Goal: Task Accomplishment & Management: Use online tool/utility

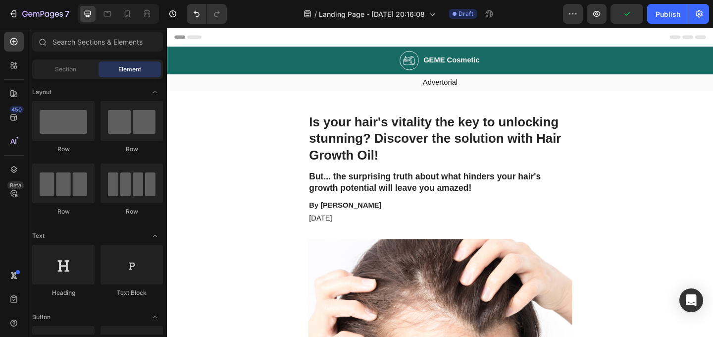
click at [186, 38] on span "Header" at bounding box center [197, 38] width 22 height 10
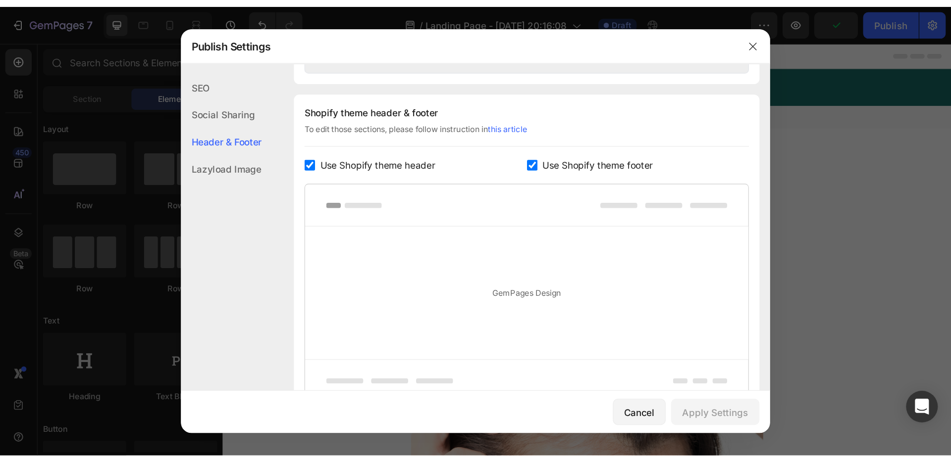
scroll to position [464, 0]
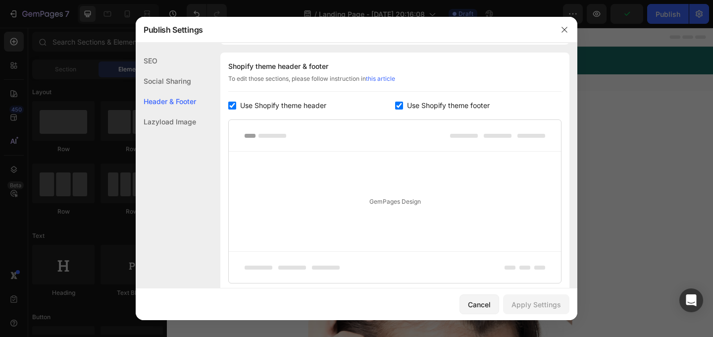
click at [251, 112] on div "Shopify theme header & footer To edit those sections, please follow instruction…" at bounding box center [394, 171] width 349 height 239
click at [275, 106] on span "Use Shopify theme header" at bounding box center [283, 106] width 86 height 12
checkbox input "false"
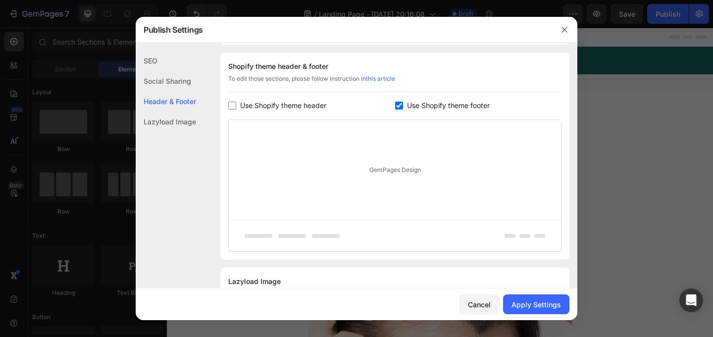
click at [417, 109] on span "Use Shopify theme footer" at bounding box center [448, 106] width 83 height 12
checkbox input "false"
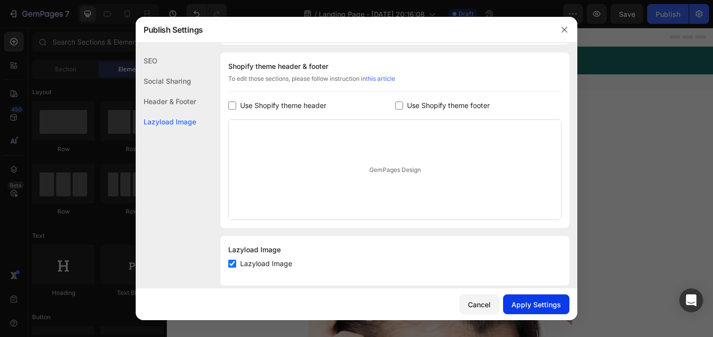
click at [537, 306] on div "Apply Settings" at bounding box center [536, 304] width 50 height 10
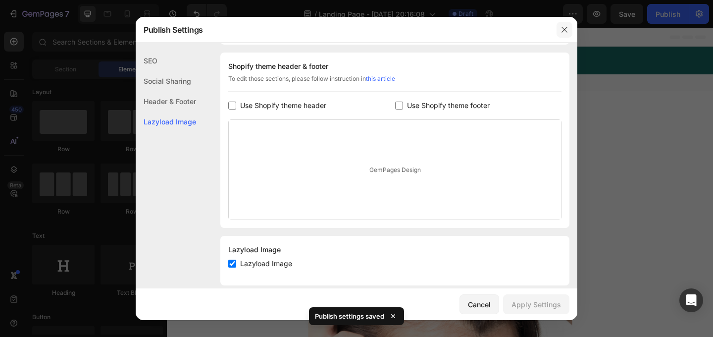
click at [564, 31] on icon "button" at bounding box center [564, 30] width 8 height 8
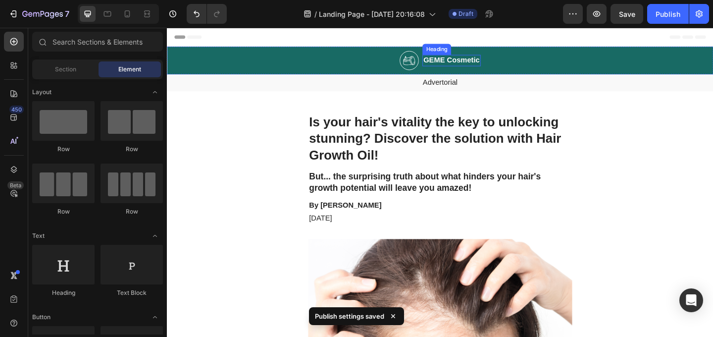
click at [422, 63] on img at bounding box center [430, 62] width 21 height 21
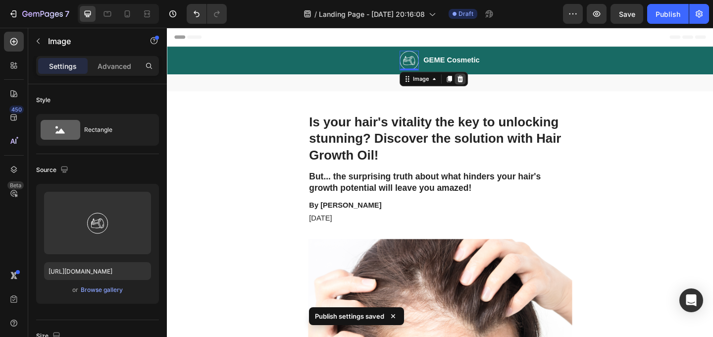
click at [483, 86] on icon at bounding box center [486, 83] width 6 height 7
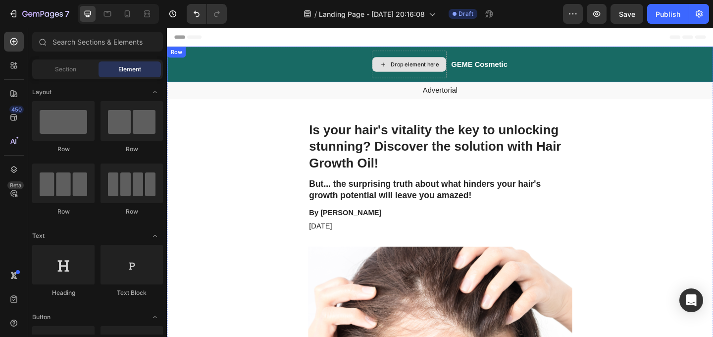
click at [412, 66] on div "Drop element here" at bounding box center [436, 67] width 52 height 8
click at [410, 55] on div "Drop element here" at bounding box center [430, 67] width 81 height 30
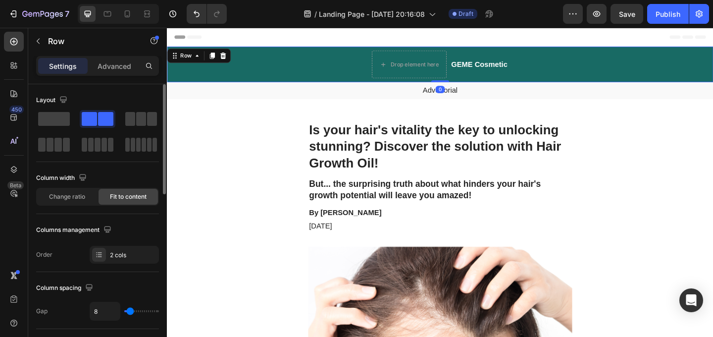
click at [49, 119] on span at bounding box center [54, 119] width 32 height 14
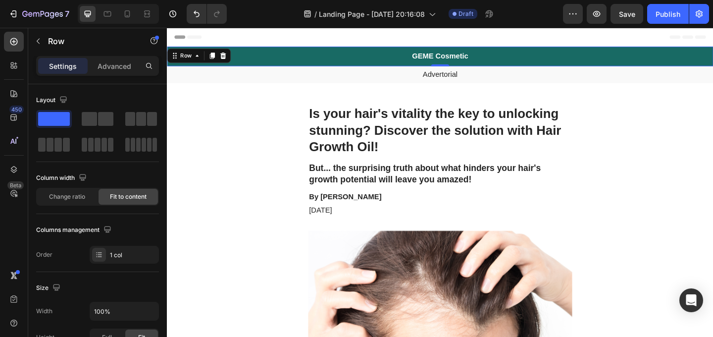
click at [512, 56] on div "GEME Cosmetic Heading Row 0" at bounding box center [464, 58] width 594 height 21
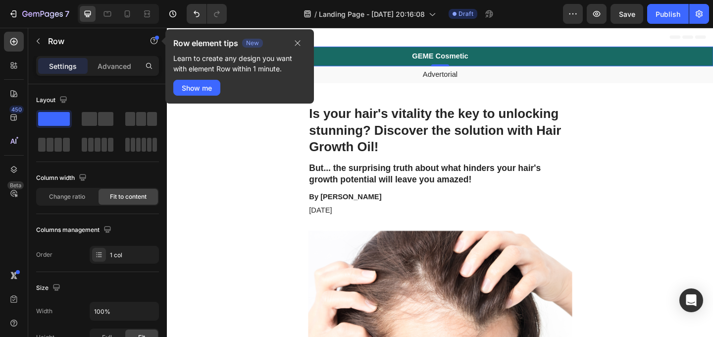
click at [477, 61] on h2 "GEME Cosmetic" at bounding box center [463, 58] width 63 height 12
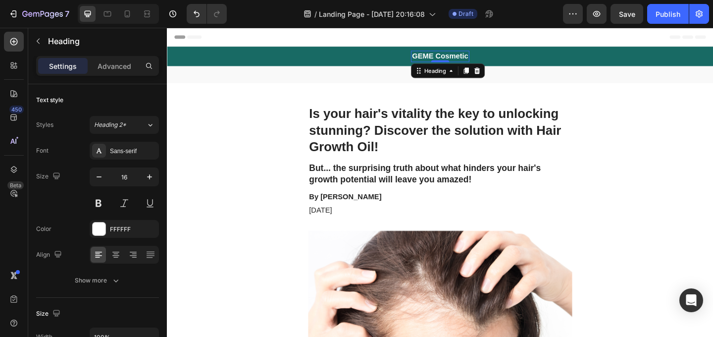
click at [468, 58] on h2 "GEME Cosmetic" at bounding box center [463, 58] width 63 height 12
click at [467, 58] on p "GEME Cosmetic" at bounding box center [463, 58] width 61 height 10
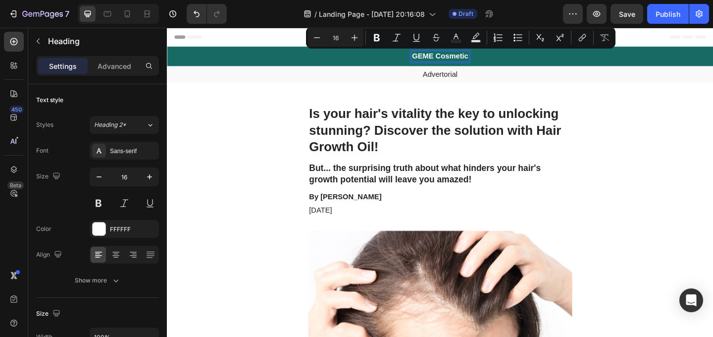
click at [476, 58] on p "GEME Cosmetic" at bounding box center [463, 58] width 61 height 10
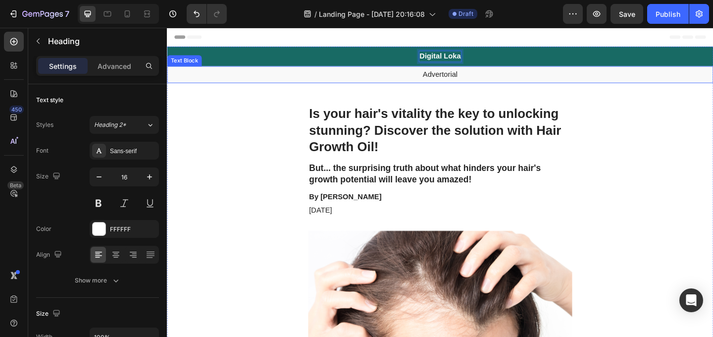
click at [471, 79] on p "Advertorial" at bounding box center [464, 78] width 592 height 10
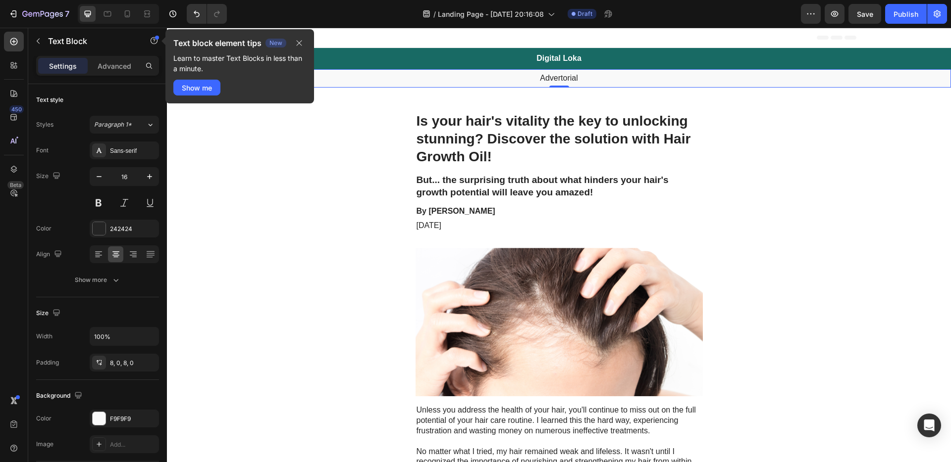
click at [553, 79] on p "Advertorial" at bounding box center [559, 78] width 782 height 10
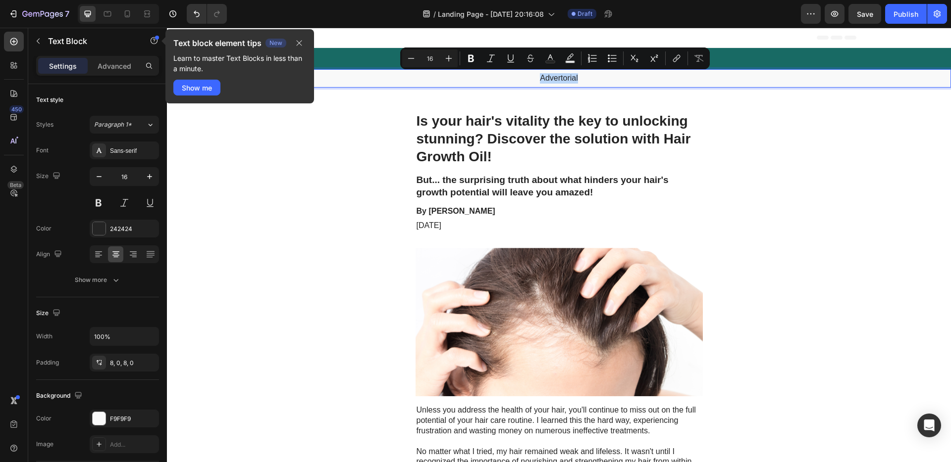
copy p "Advertorial"
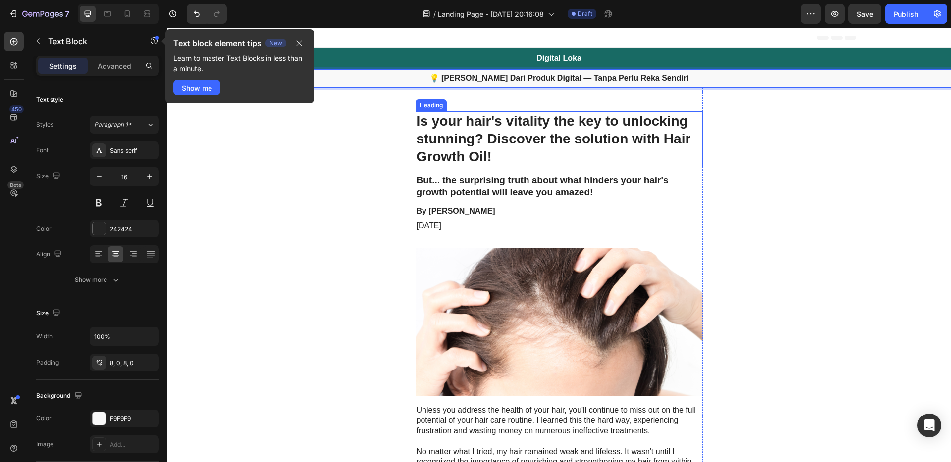
click at [530, 144] on h1 "Is your hair's vitality the key to unlocking stunning? Discover the solution wi…" at bounding box center [558, 139] width 287 height 56
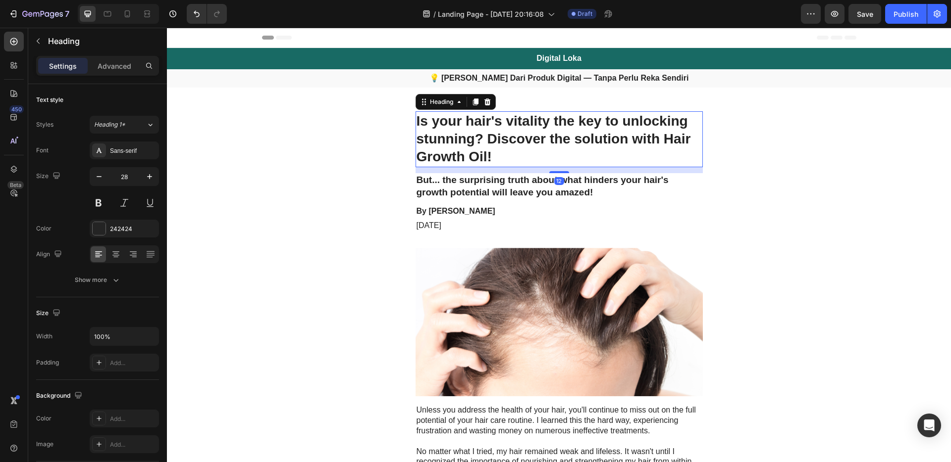
click at [518, 155] on h1 "Is your hair's vitality the key to unlocking stunning? Discover the solution wi…" at bounding box center [558, 139] width 287 height 56
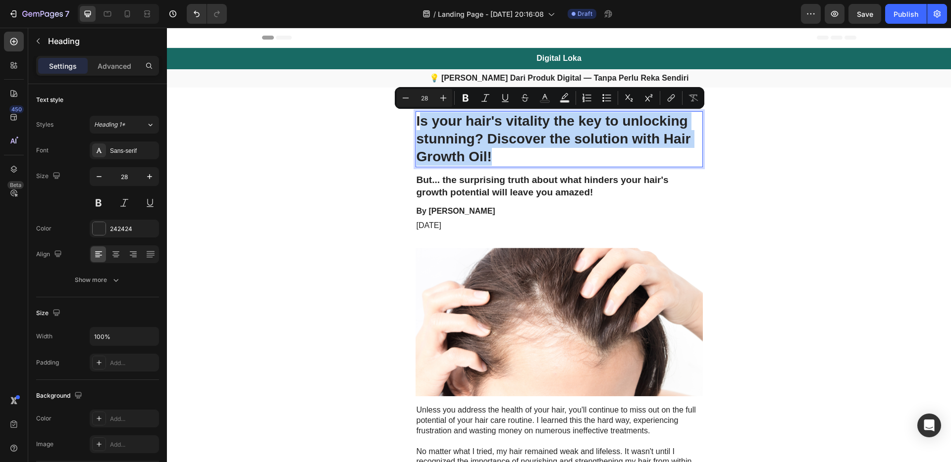
drag, startPoint x: 505, startPoint y: 156, endPoint x: 417, endPoint y: 121, distance: 94.0
click at [417, 121] on p "Is your hair's vitality the key to unlocking stunning? Discover the solution wi…" at bounding box center [558, 139] width 285 height 54
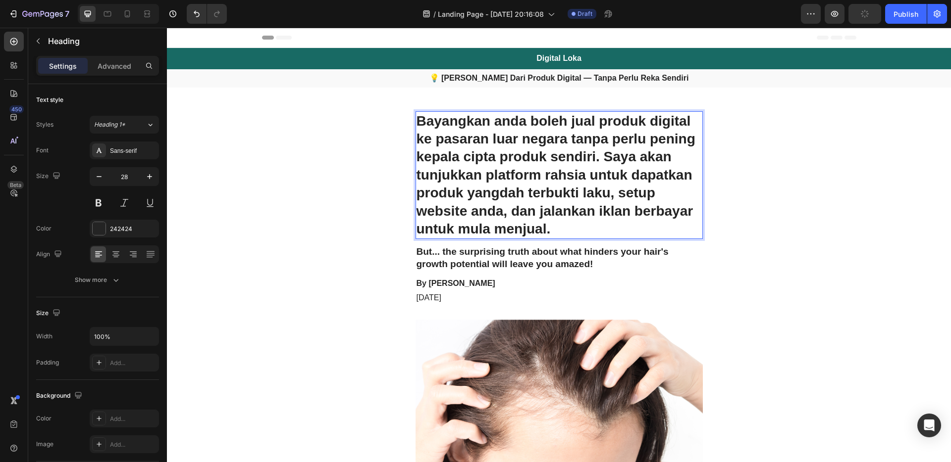
click at [506, 259] on h2 "But... the surprising truth about what hinders your hair's growth potential wil…" at bounding box center [558, 258] width 287 height 26
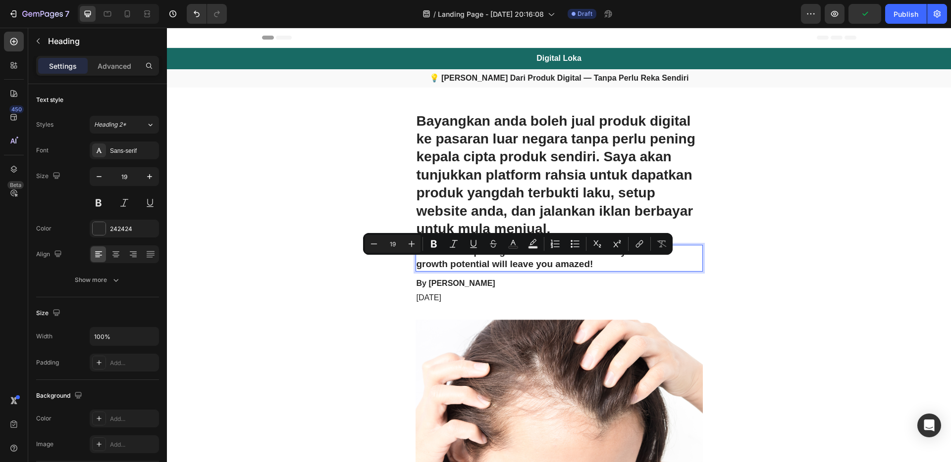
click at [600, 257] on p "But... the surprising truth about what hinders your hair's growth potential wil…" at bounding box center [558, 258] width 285 height 24
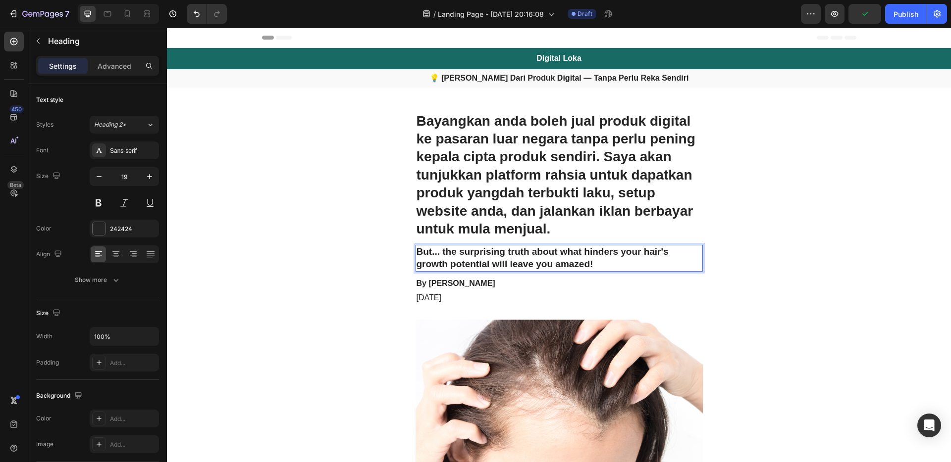
click at [608, 263] on p "But... the surprising truth about what hinders your hair's growth potential wil…" at bounding box center [558, 258] width 285 height 24
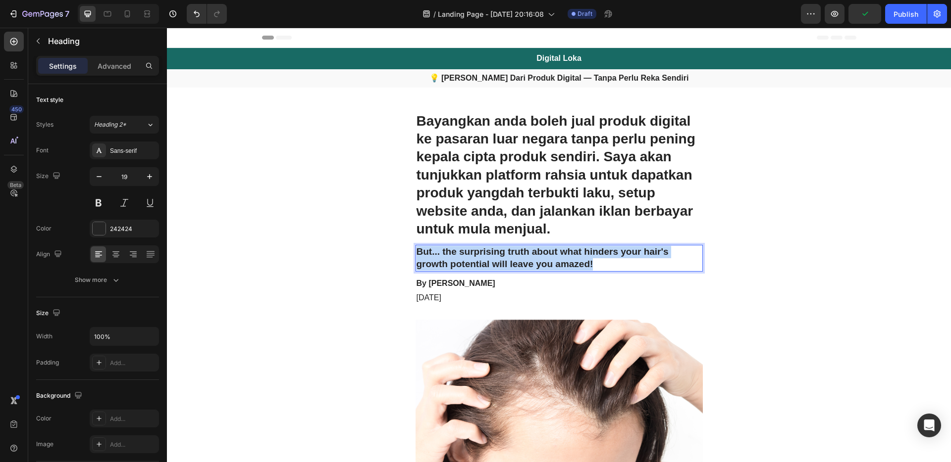
drag, startPoint x: 604, startPoint y: 266, endPoint x: 413, endPoint y: 253, distance: 191.1
click at [416, 253] on p "But... the surprising truth about what hinders your hair's growth potential wil…" at bounding box center [558, 258] width 285 height 24
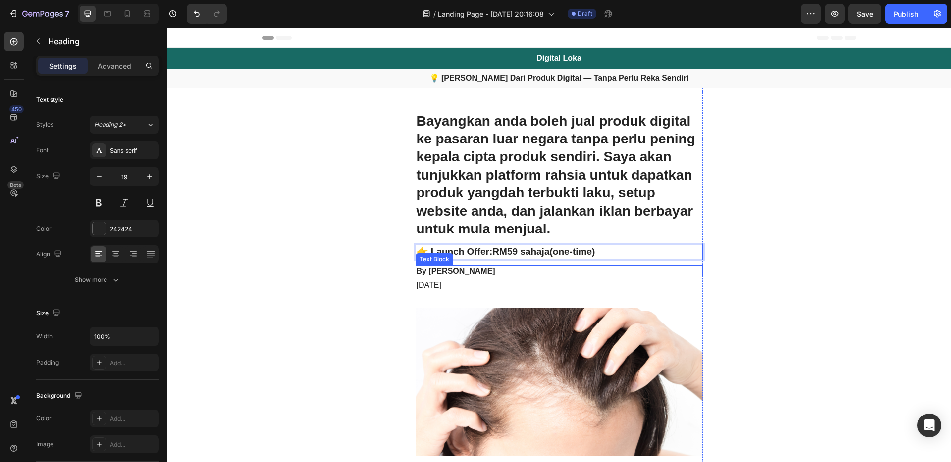
click at [459, 272] on p "By Victoria Miller" at bounding box center [558, 271] width 285 height 10
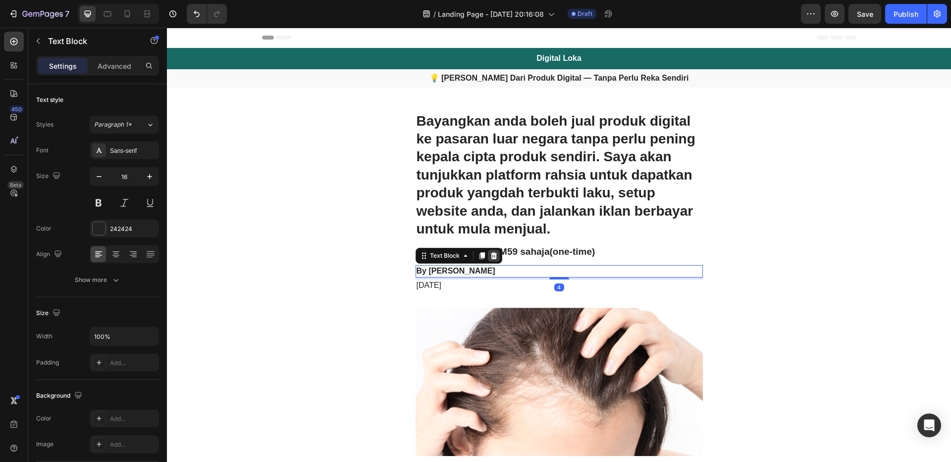
click at [488, 255] on div at bounding box center [494, 256] width 12 height 12
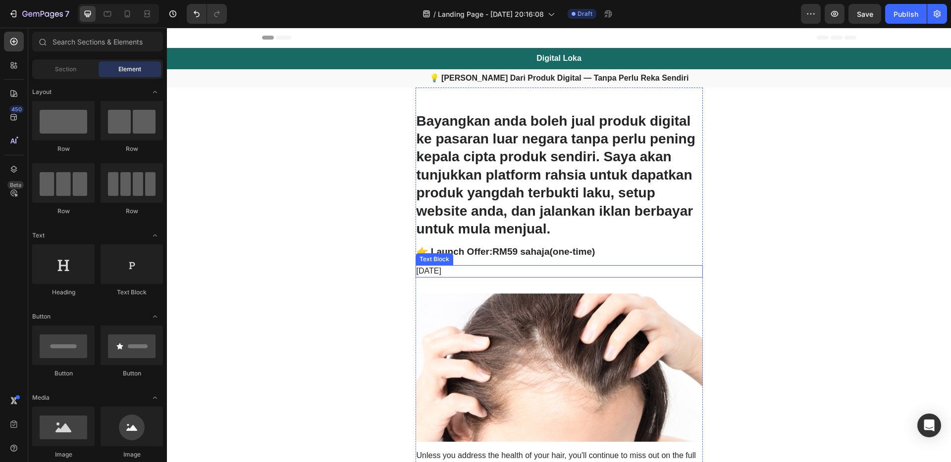
click at [486, 270] on p "November 6, 2023" at bounding box center [558, 271] width 285 height 10
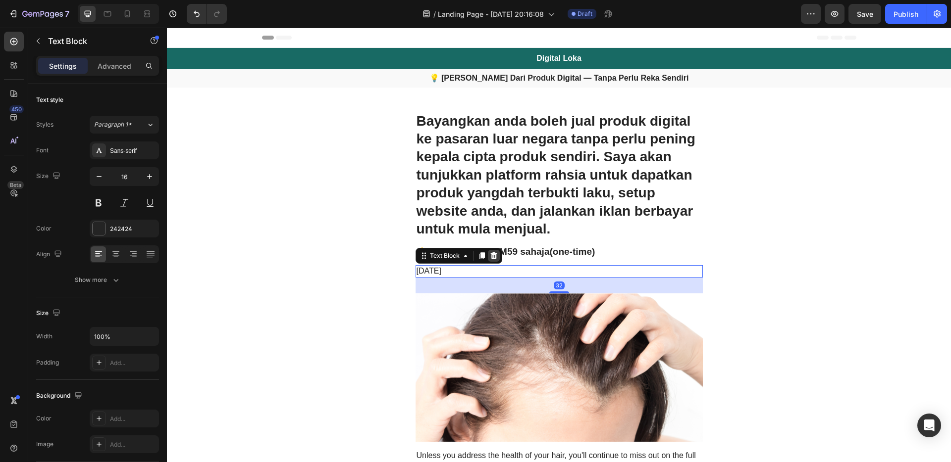
click at [490, 255] on icon at bounding box center [494, 256] width 8 height 8
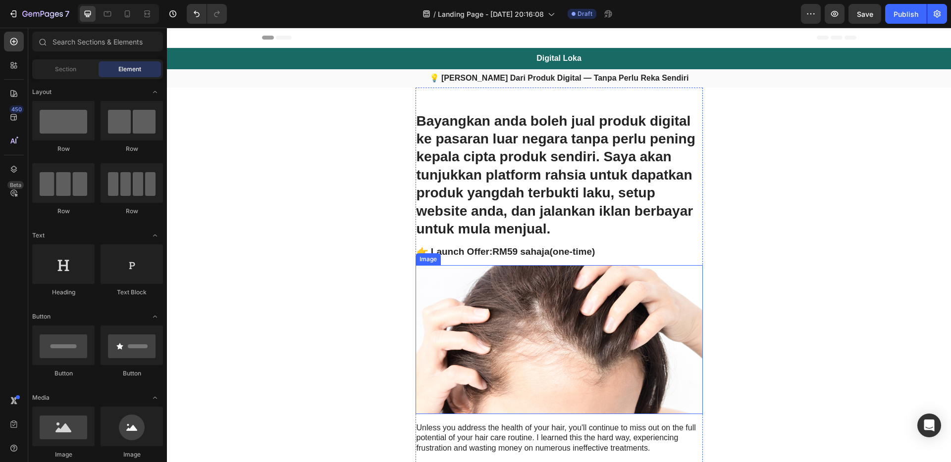
click at [544, 336] on img at bounding box center [558, 339] width 287 height 149
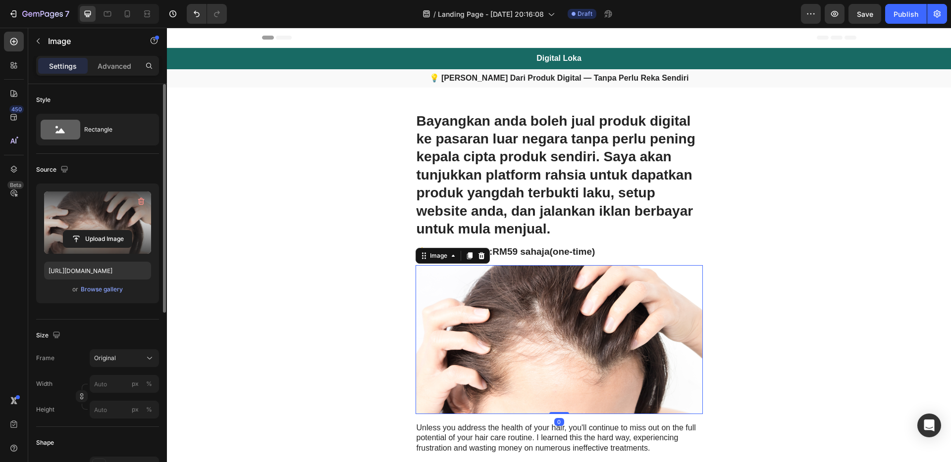
click at [106, 213] on label at bounding box center [97, 223] width 107 height 62
click at [106, 231] on input "file" at bounding box center [97, 239] width 68 height 17
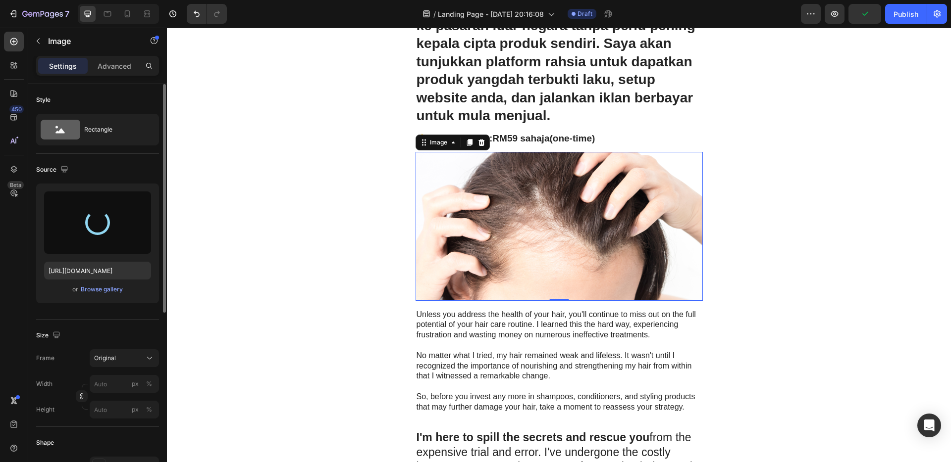
scroll to position [203, 0]
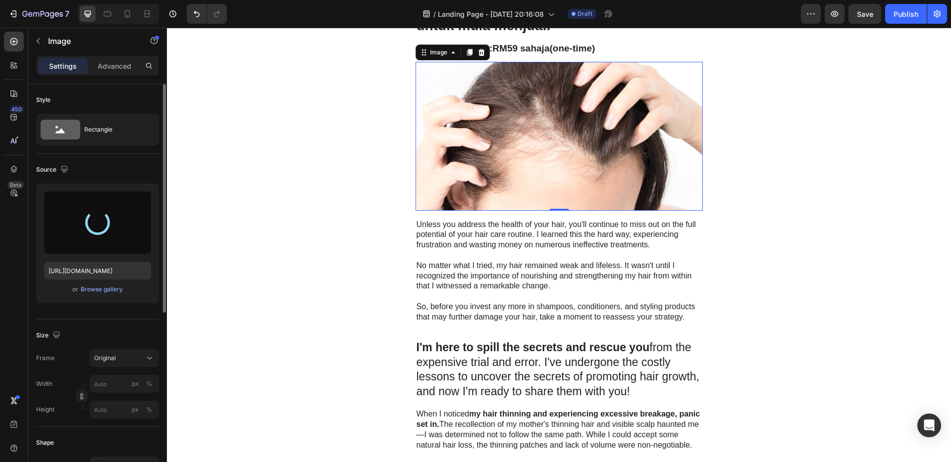
type input "https://cdn.shopify.com/s/files/1/0766/5650/9174/files/gempages_581778985592029…"
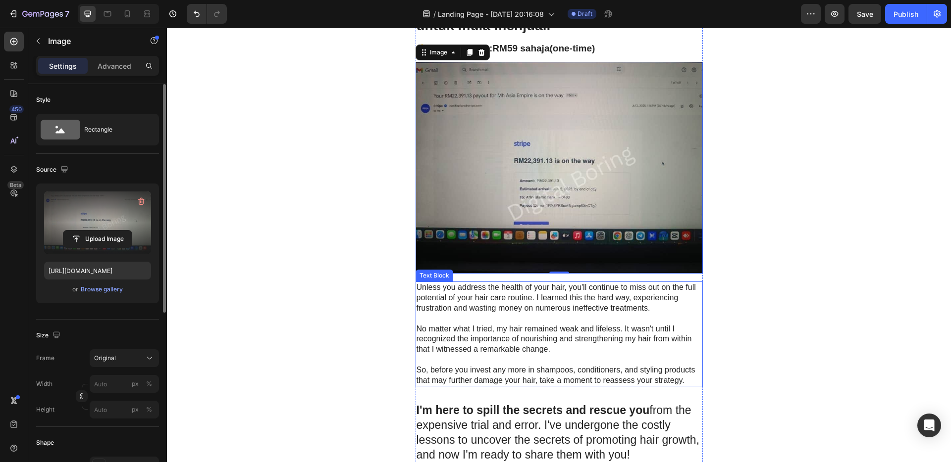
click at [507, 319] on p at bounding box center [558, 319] width 285 height 10
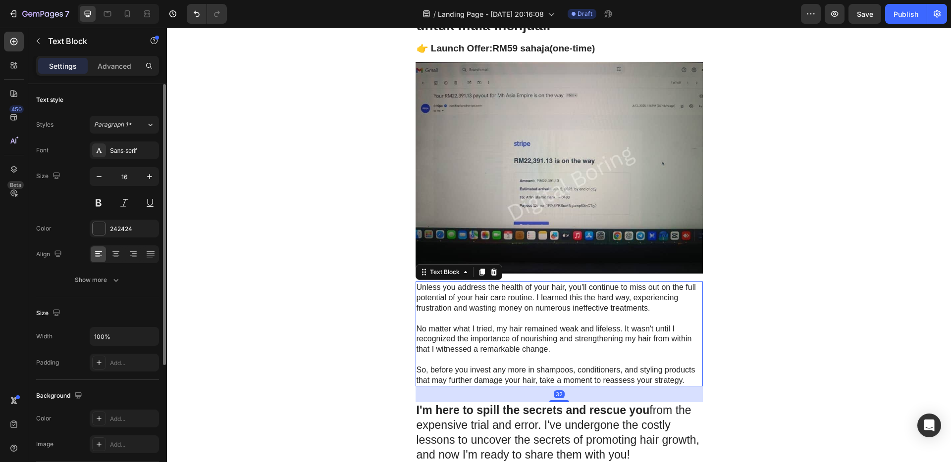
click at [687, 336] on p "So, before you invest any more in shampoos, conditioners, and styling products …" at bounding box center [558, 375] width 285 height 21
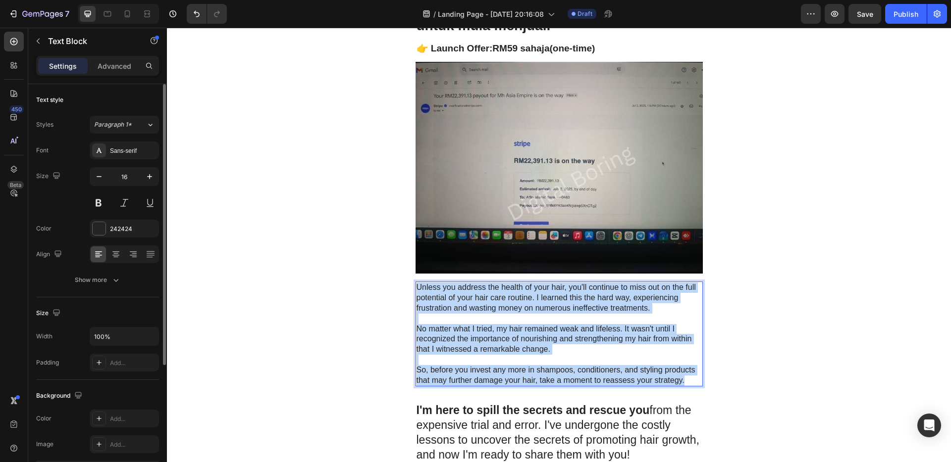
drag, startPoint x: 685, startPoint y: 381, endPoint x: 417, endPoint y: 287, distance: 284.5
click at [415, 286] on div "Unless you address the health of your hair, you'll continue to miss out on the …" at bounding box center [558, 334] width 287 height 105
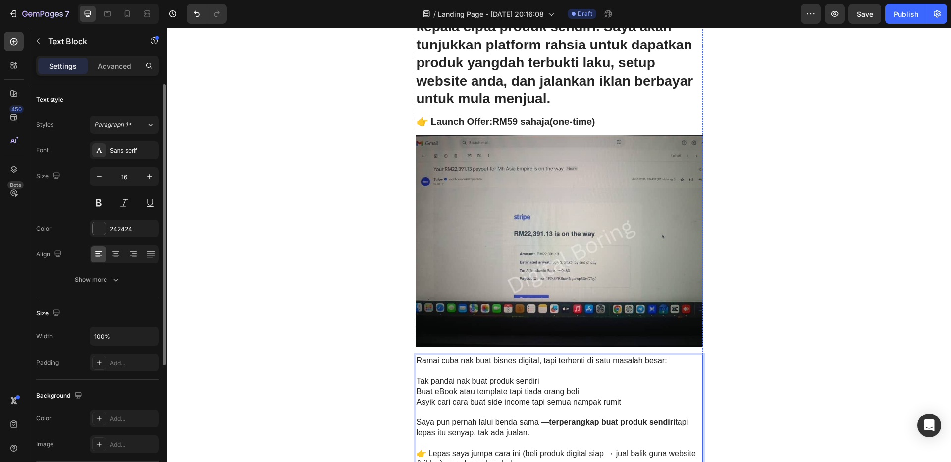
scroll to position [75, 0]
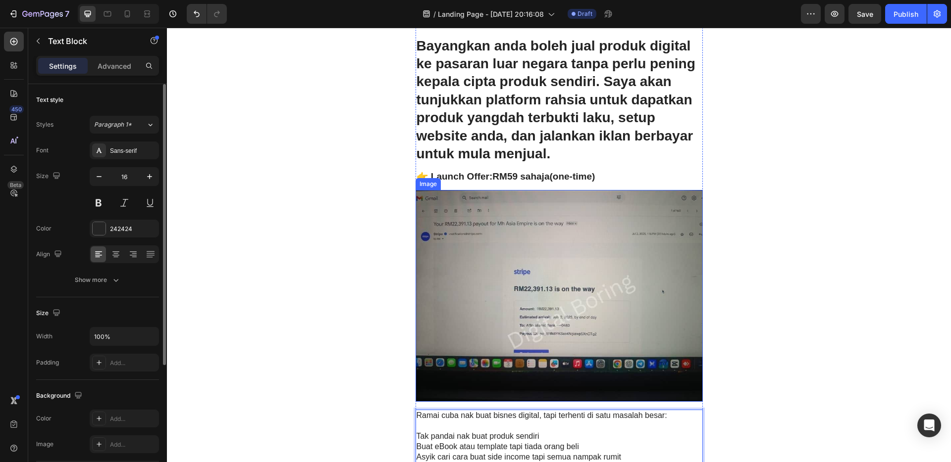
click at [572, 273] on img at bounding box center [558, 296] width 287 height 212
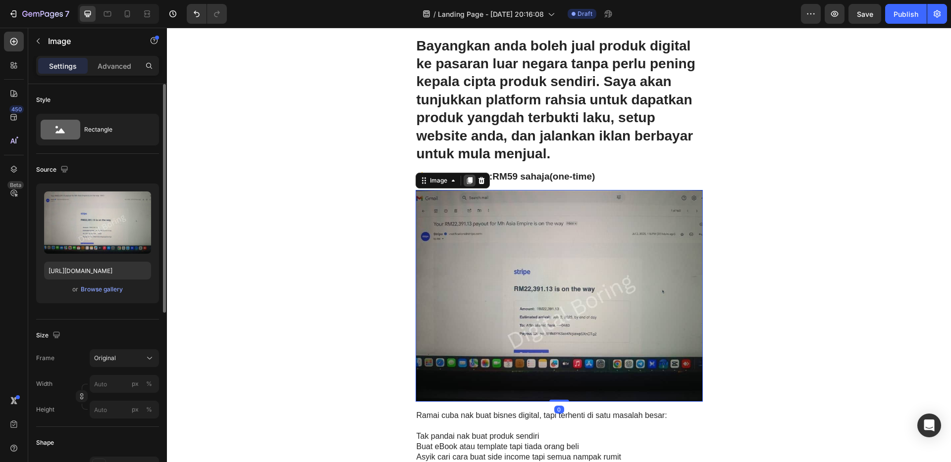
click at [466, 183] on icon at bounding box center [468, 180] width 5 height 7
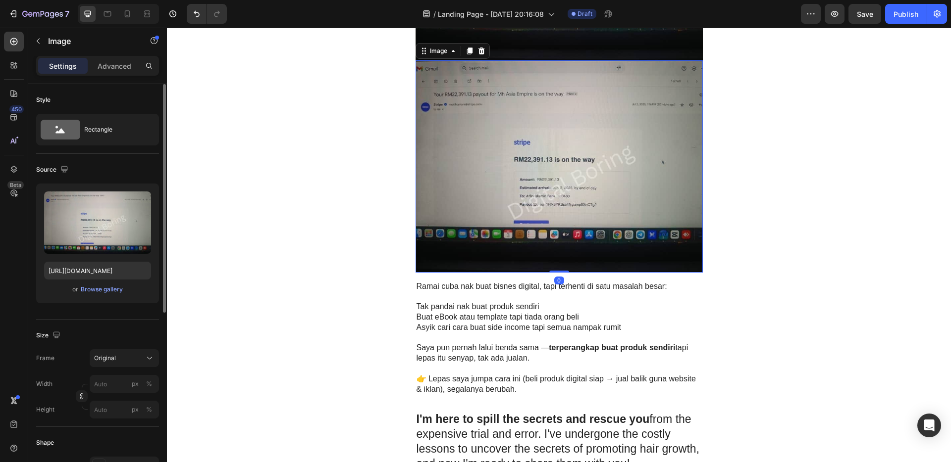
scroll to position [610, 0]
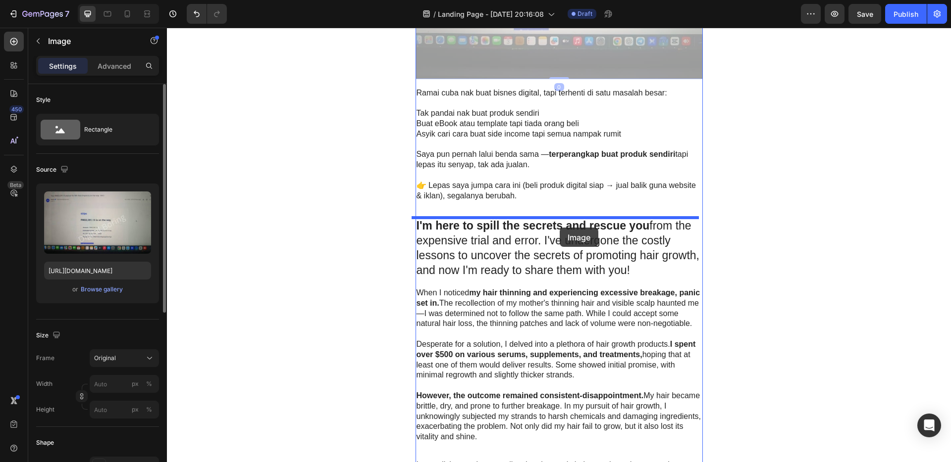
drag, startPoint x: 551, startPoint y: 55, endPoint x: 559, endPoint y: 228, distance: 173.0
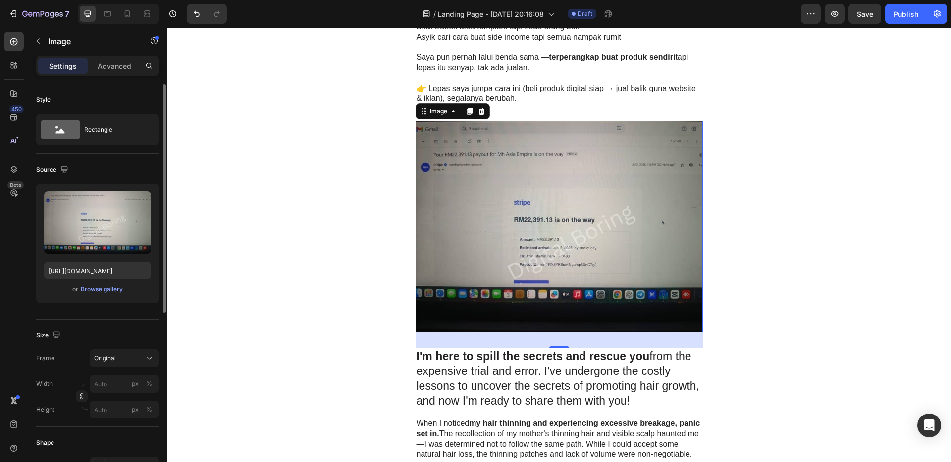
scroll to position [496, 0]
click at [548, 225] on img at bounding box center [558, 226] width 287 height 212
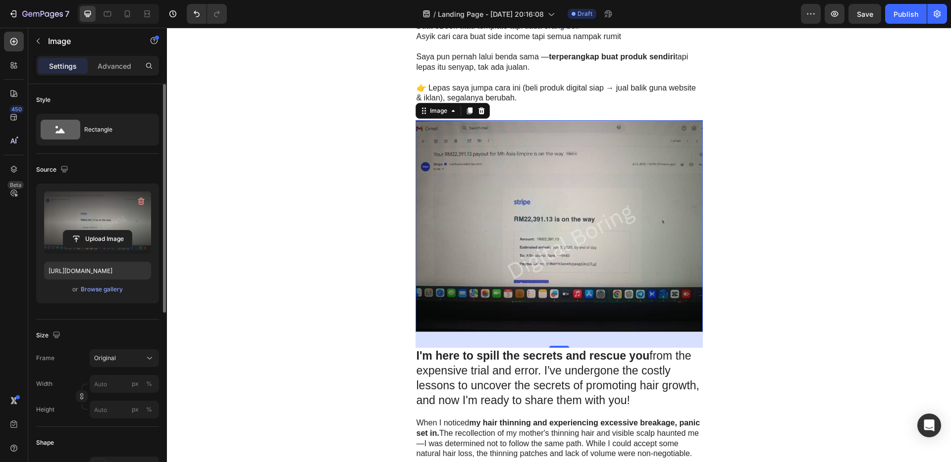
click at [97, 222] on label at bounding box center [97, 223] width 107 height 62
click at [97, 231] on input "file" at bounding box center [97, 239] width 68 height 17
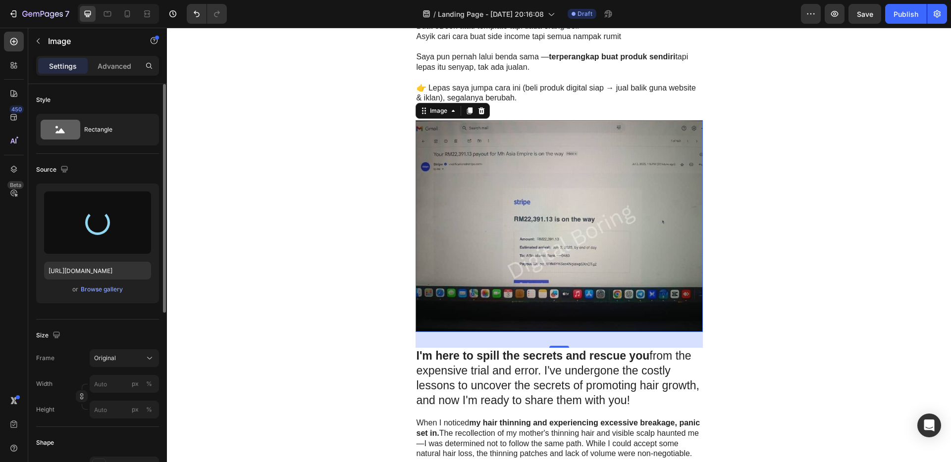
type input "https://cdn.shopify.com/s/files/1/0766/5650/9174/files/gempages_581778985592029…"
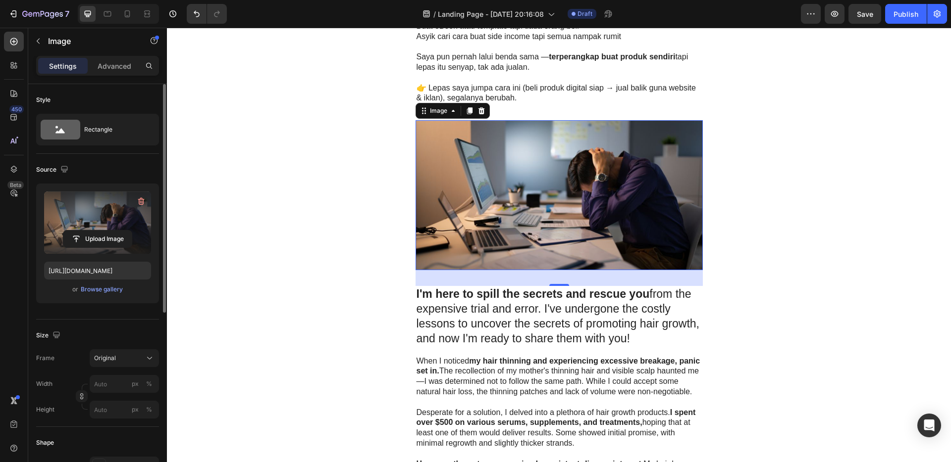
click at [468, 324] on p "I'm here to spill the secrets and rescue you from the expensive trial and error…" at bounding box center [558, 316] width 285 height 59
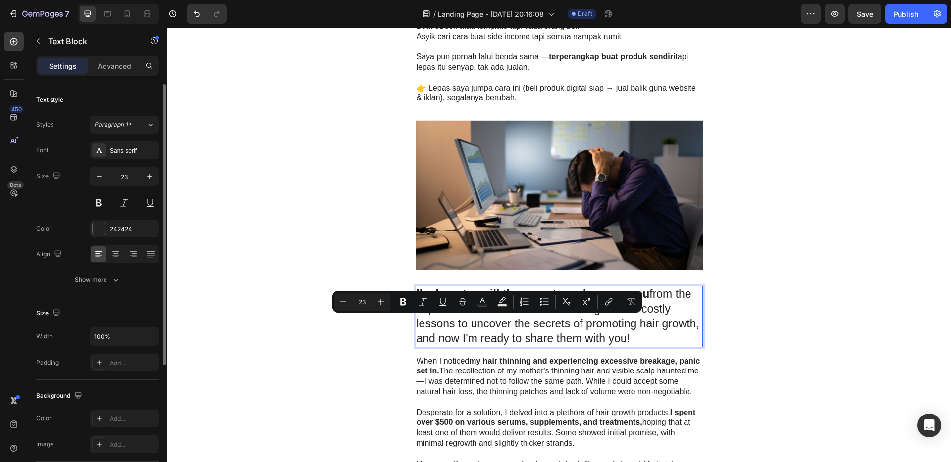
click at [550, 327] on p "I'm here to spill the secrets and rescue you from the expensive trial and error…" at bounding box center [558, 316] width 285 height 59
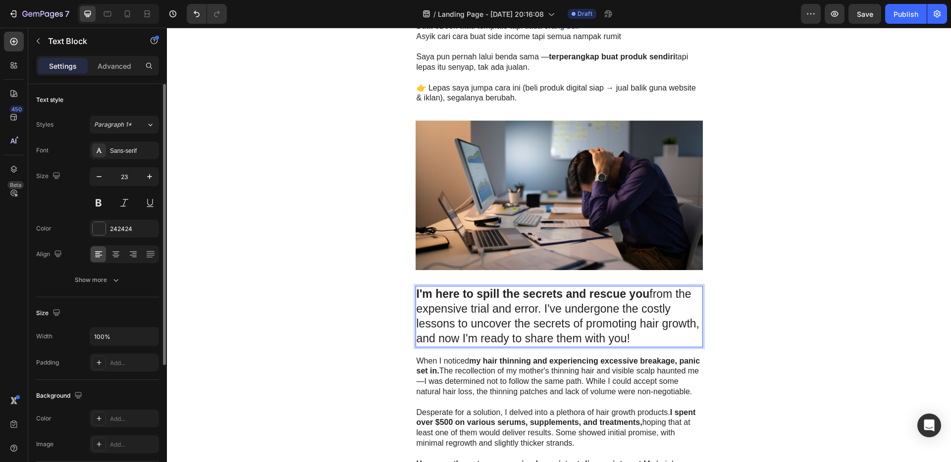
click at [635, 336] on p "I'm here to spill the secrets and rescue you from the expensive trial and error…" at bounding box center [558, 316] width 285 height 59
drag, startPoint x: 634, startPoint y: 340, endPoint x: 414, endPoint y: 293, distance: 225.2
click at [416, 293] on p "I'm here to spill the secrets and rescue you from the expensive trial and error…" at bounding box center [558, 316] width 285 height 59
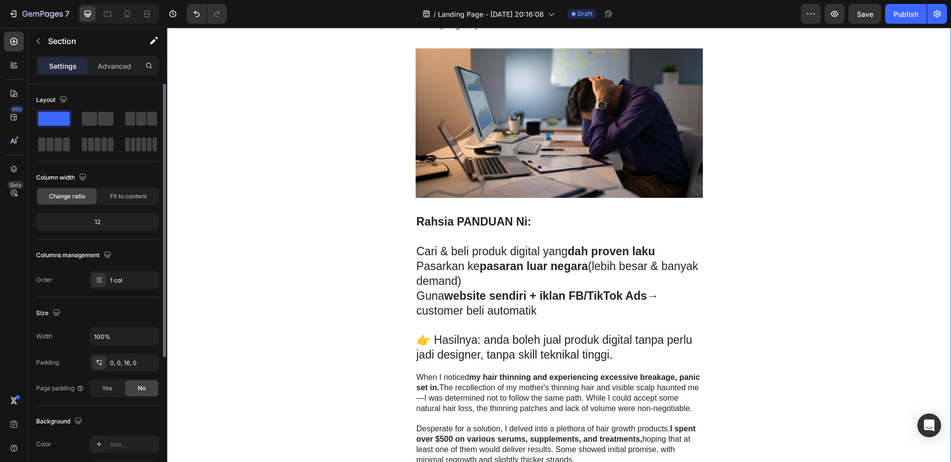
scroll to position [568, 0]
click at [541, 133] on img at bounding box center [558, 124] width 287 height 150
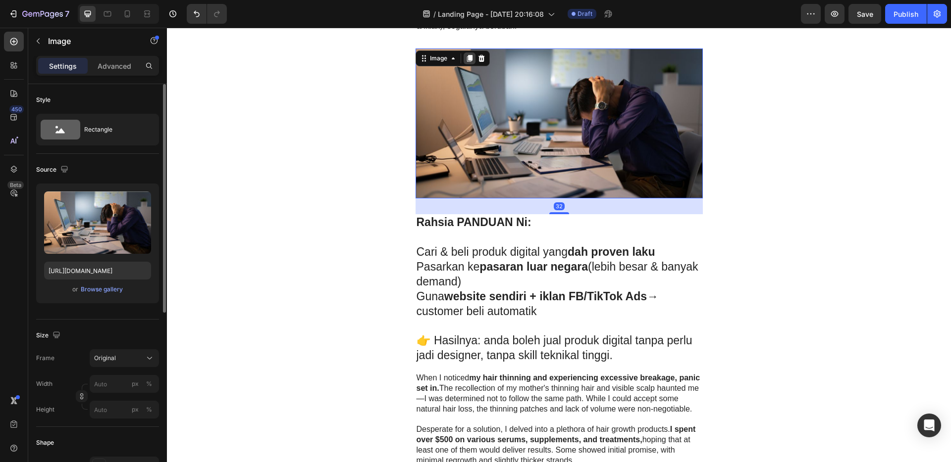
click at [468, 59] on icon at bounding box center [468, 58] width 5 height 7
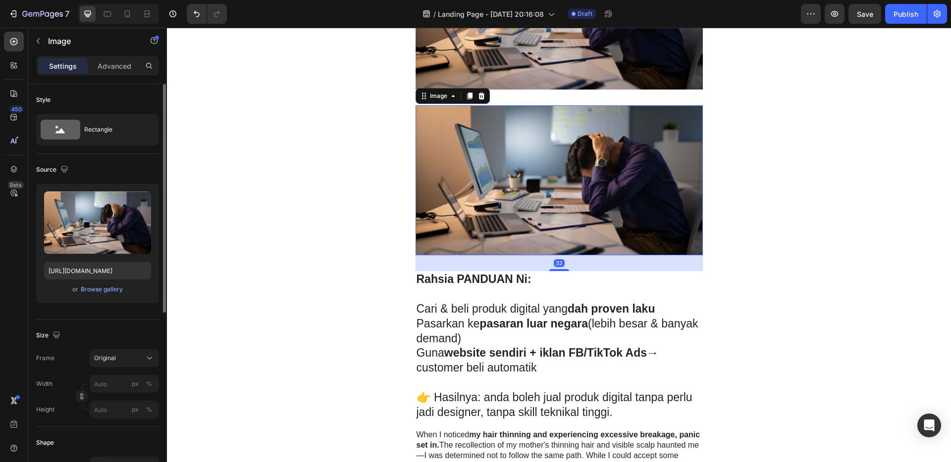
scroll to position [769, 0]
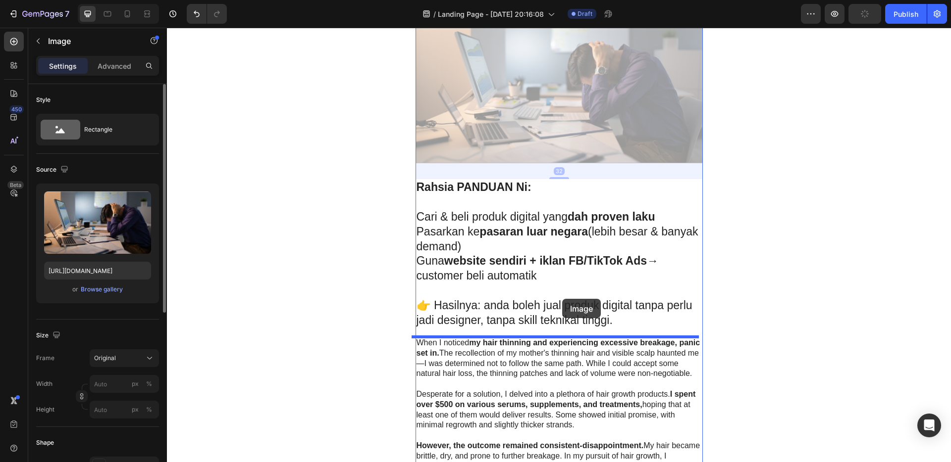
drag, startPoint x: 544, startPoint y: 79, endPoint x: 562, endPoint y: 299, distance: 220.6
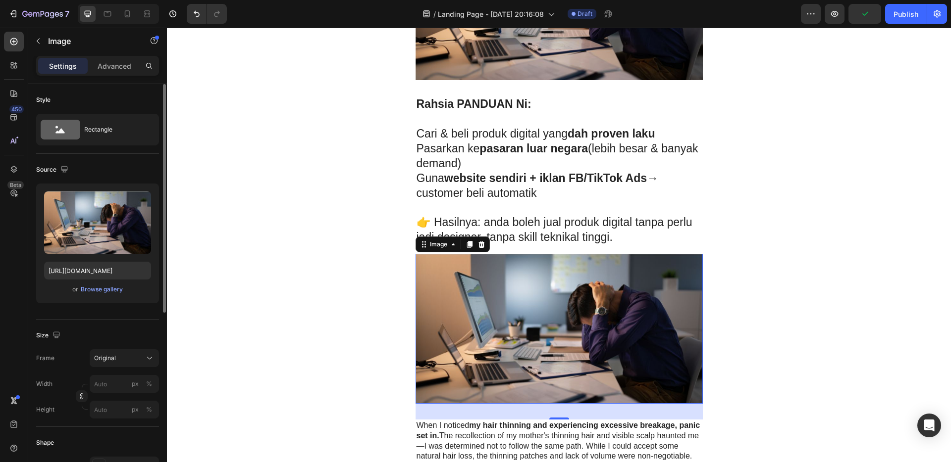
scroll to position [692, 0]
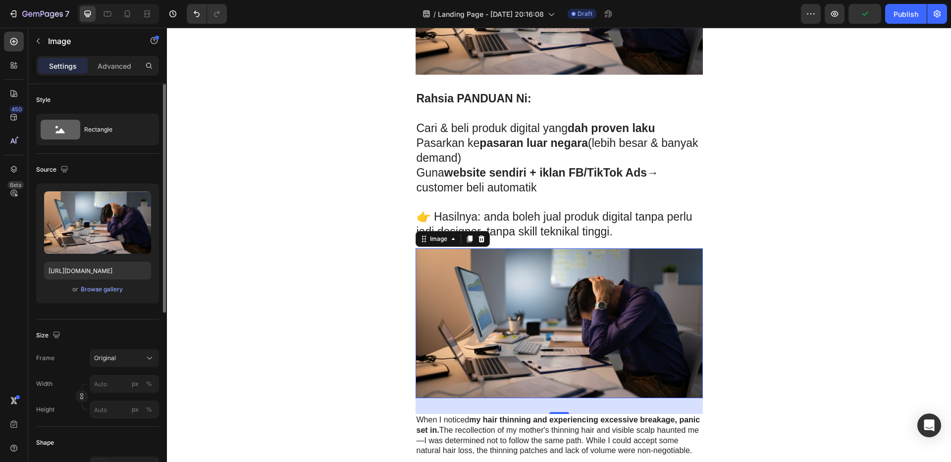
click at [553, 292] on img at bounding box center [558, 324] width 287 height 150
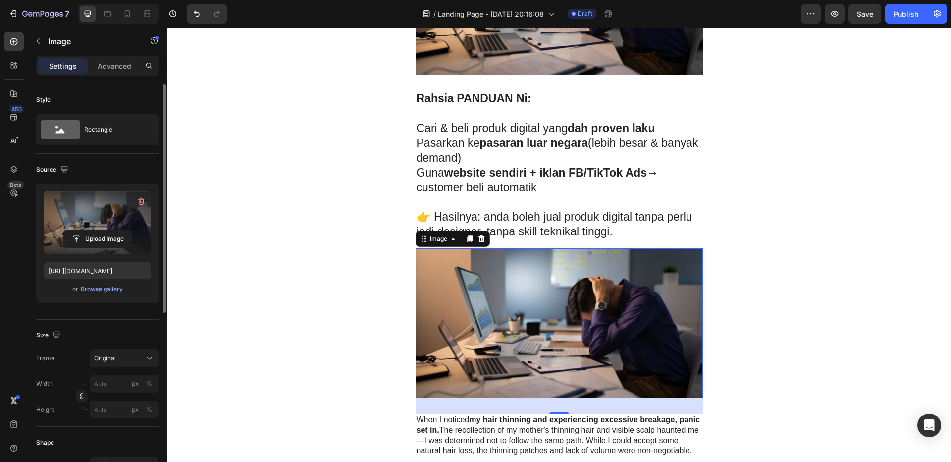
click at [93, 218] on label at bounding box center [97, 223] width 107 height 62
click at [93, 231] on input "file" at bounding box center [97, 239] width 68 height 17
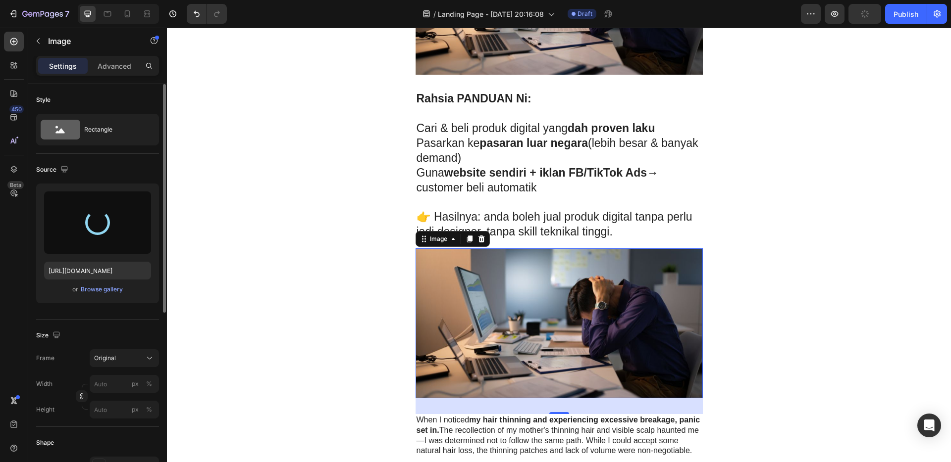
type input "https://cdn.shopify.com/s/files/1/0766/5650/9174/files/gempages_581778985592029…"
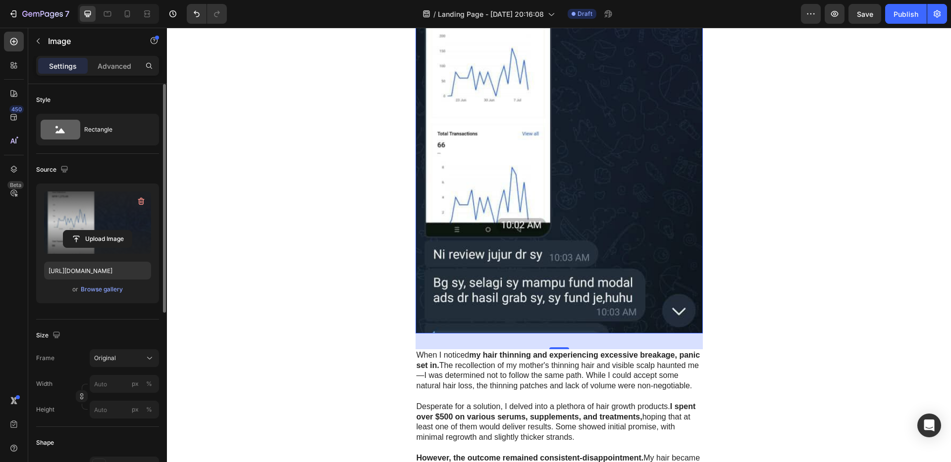
scroll to position [1140, 0]
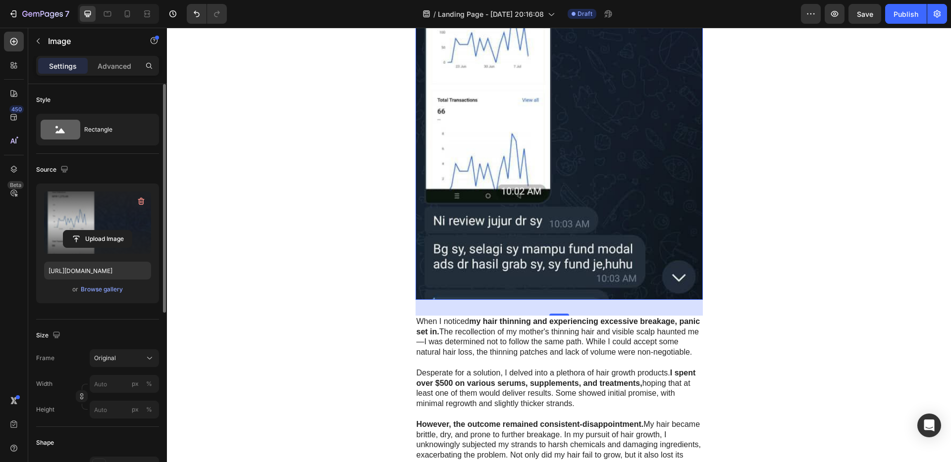
click at [567, 336] on p "When I noticed my hair thinning and experiencing excessive breakage, panic set …" at bounding box center [558, 337] width 285 height 41
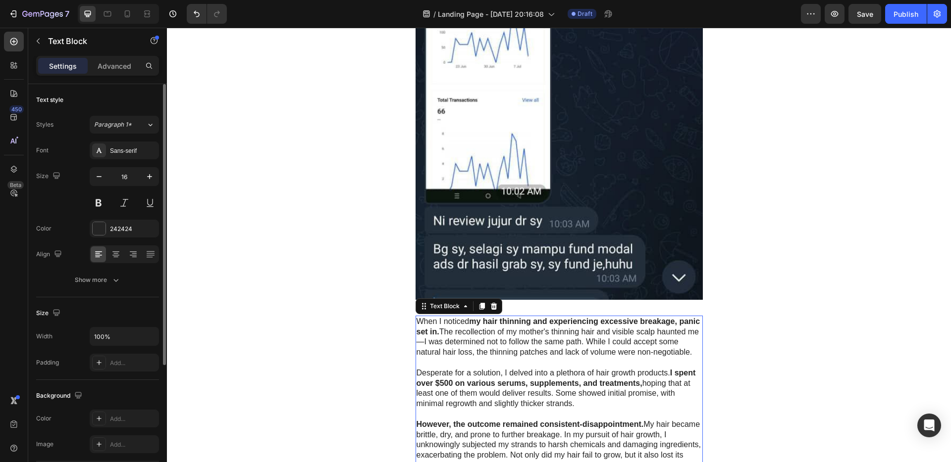
scroll to position [1338, 0]
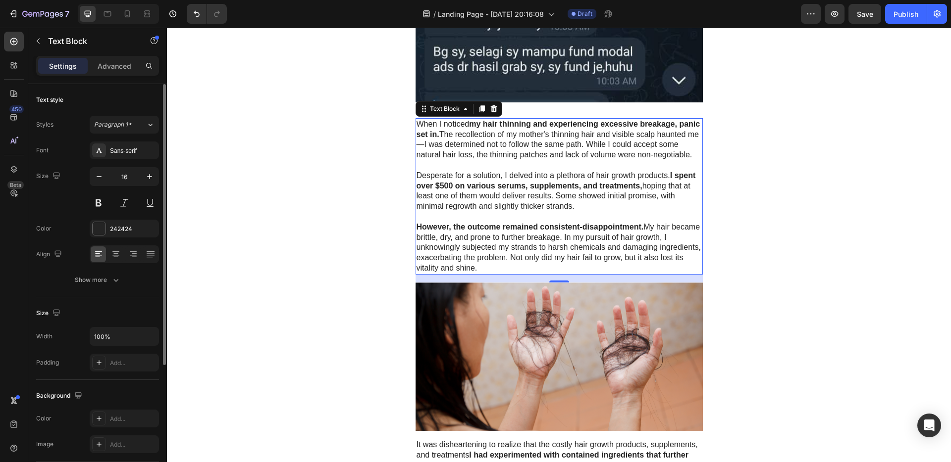
click at [475, 274] on p "However, the outcome remained consistent-disappointment. My hair became brittle…" at bounding box center [558, 247] width 285 height 51
drag, startPoint x: 476, startPoint y: 279, endPoint x: 411, endPoint y: 123, distance: 169.4
click at [415, 123] on div "When I noticed my hair thinning and experiencing excessive breakage, panic set …" at bounding box center [558, 196] width 287 height 156
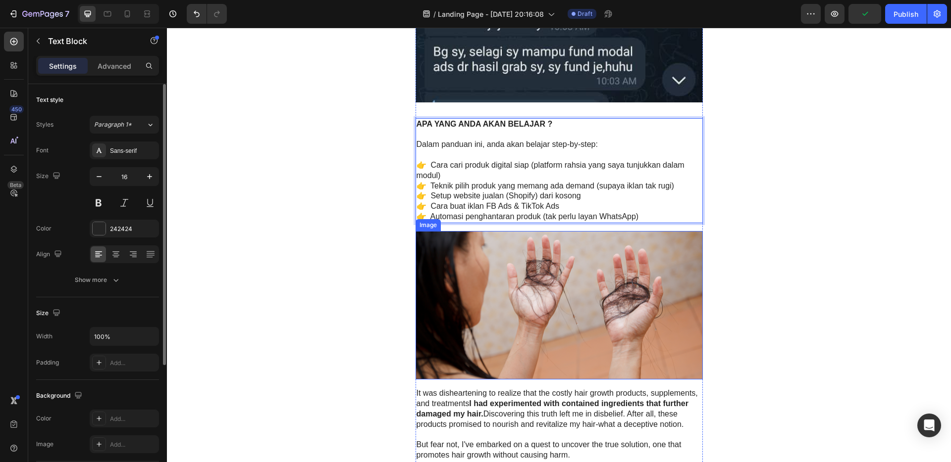
click at [528, 305] on img at bounding box center [558, 305] width 287 height 149
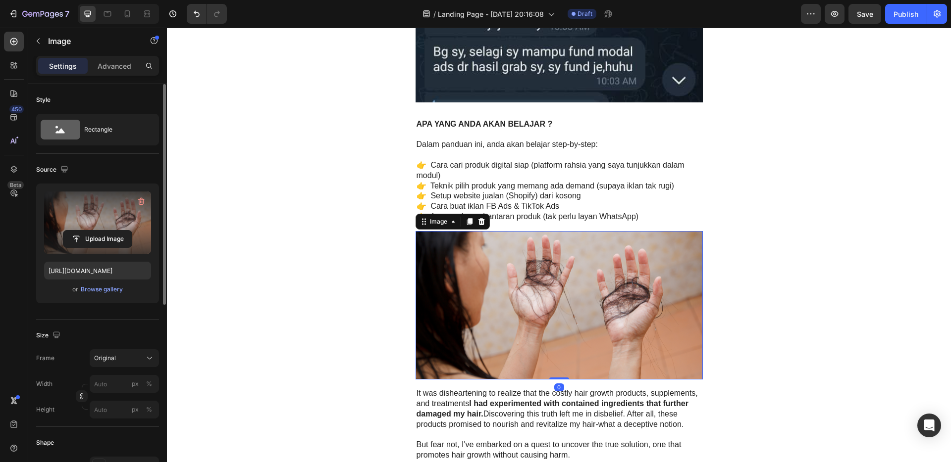
click at [107, 219] on label at bounding box center [97, 223] width 107 height 62
click at [107, 231] on input "file" at bounding box center [97, 239] width 68 height 17
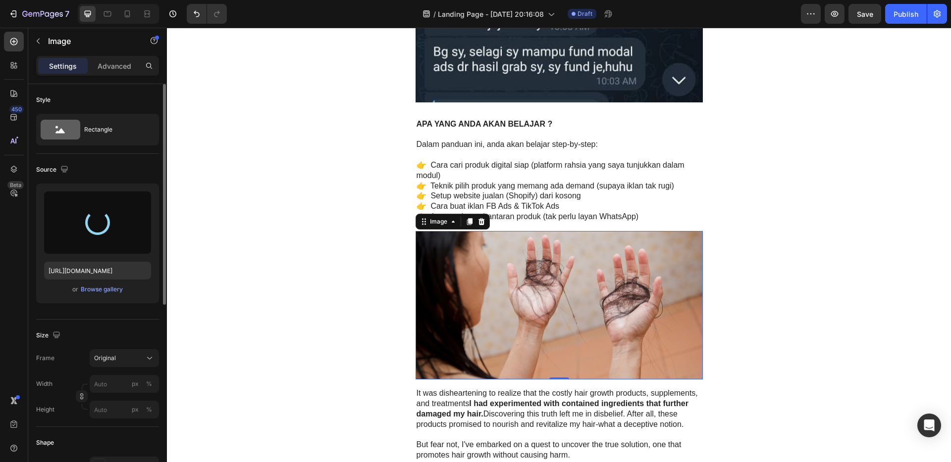
type input "https://cdn.shopify.com/s/files/1/0766/5650/9174/files/gempages_581778985592029…"
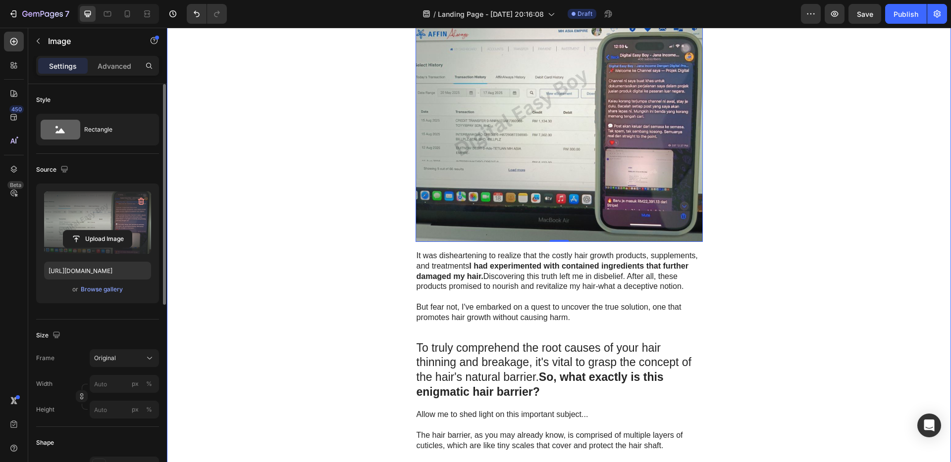
scroll to position [1574, 0]
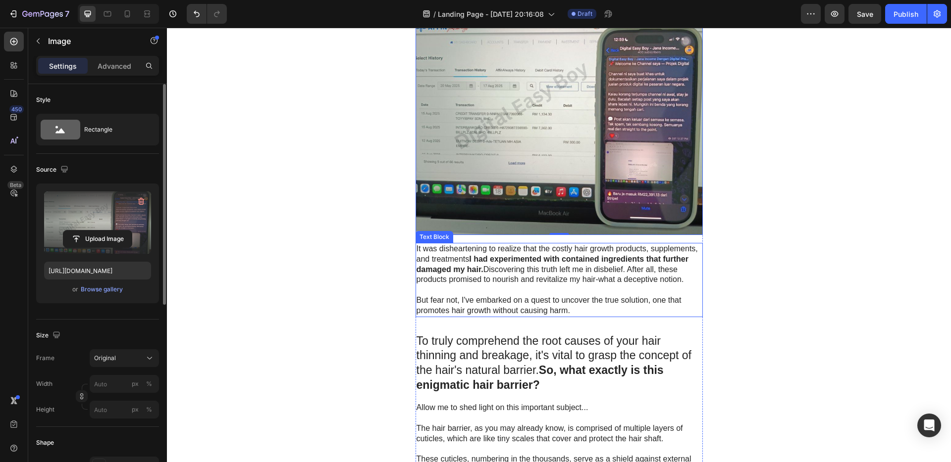
click at [574, 278] on p "It was disheartening to realize that the costly hair growth products, supplemen…" at bounding box center [558, 264] width 285 height 41
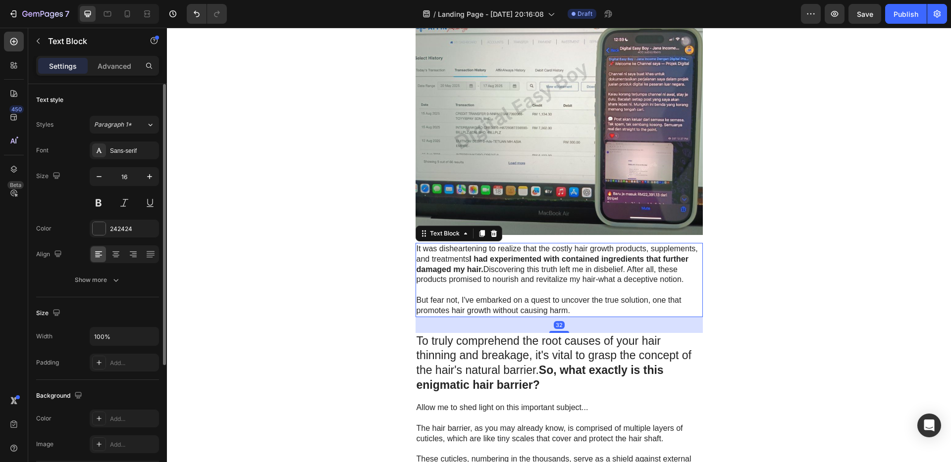
click at [575, 310] on p "But fear not, I've embarked on a quest to uncover the true solution, one that p…" at bounding box center [558, 306] width 285 height 21
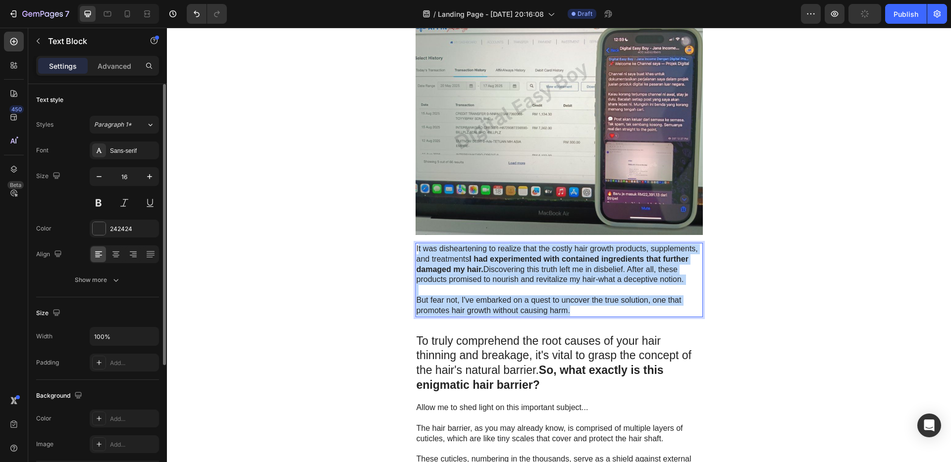
drag, startPoint x: 573, startPoint y: 312, endPoint x: 414, endPoint y: 246, distance: 172.0
click at [415, 246] on div "It was disheartening to realize that the costly hair growth products, supplemen…" at bounding box center [558, 280] width 287 height 74
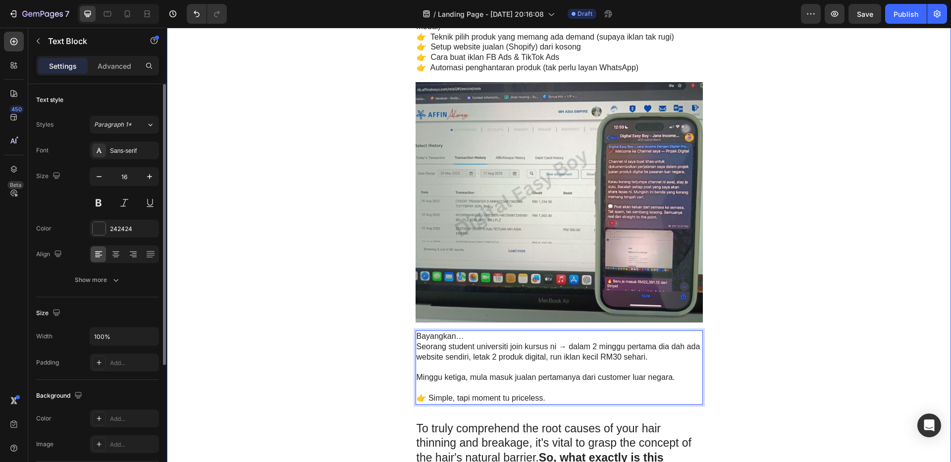
scroll to position [1486, 0]
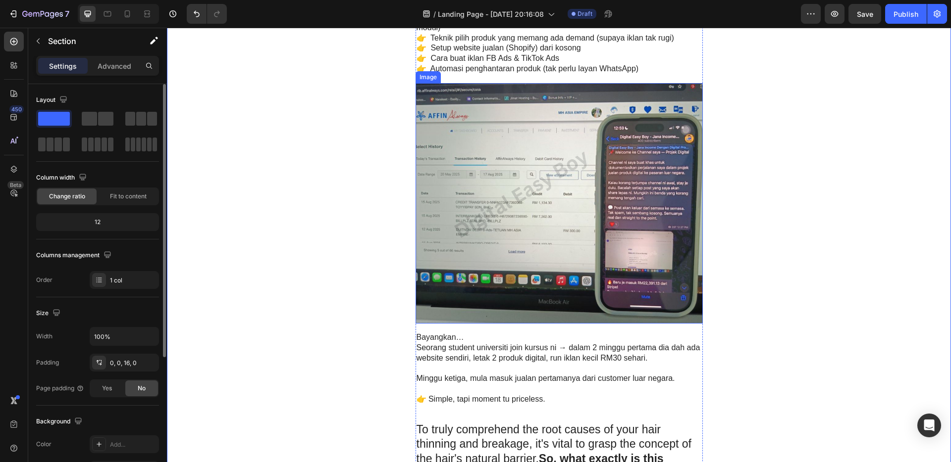
click at [601, 232] on img at bounding box center [558, 203] width 287 height 241
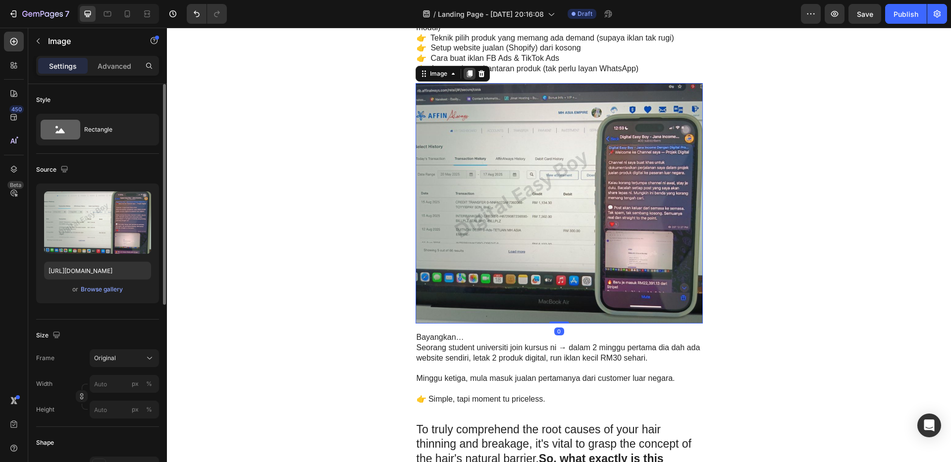
click at [466, 71] on icon at bounding box center [468, 73] width 5 height 7
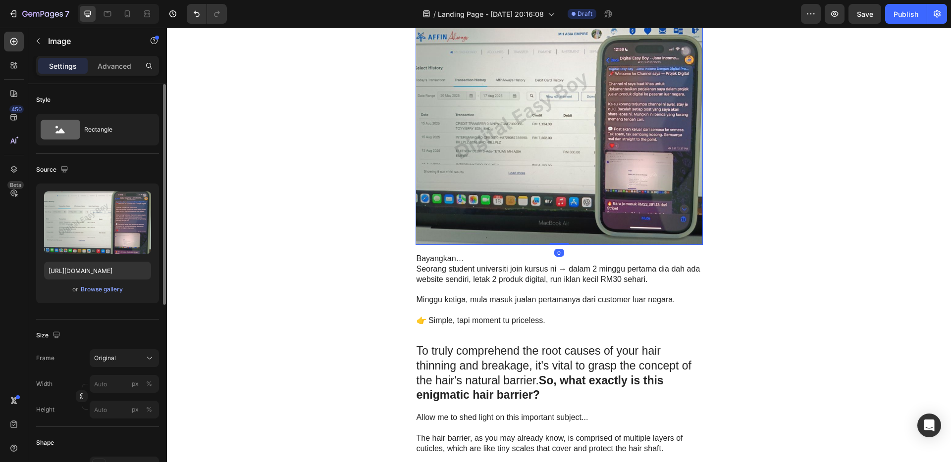
scroll to position [1815, 0]
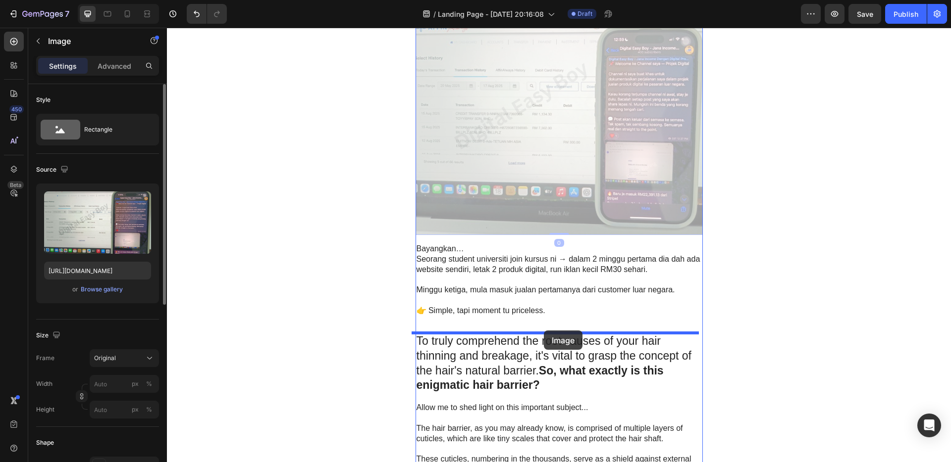
drag, startPoint x: 530, startPoint y: 136, endPoint x: 544, endPoint y: 331, distance: 195.0
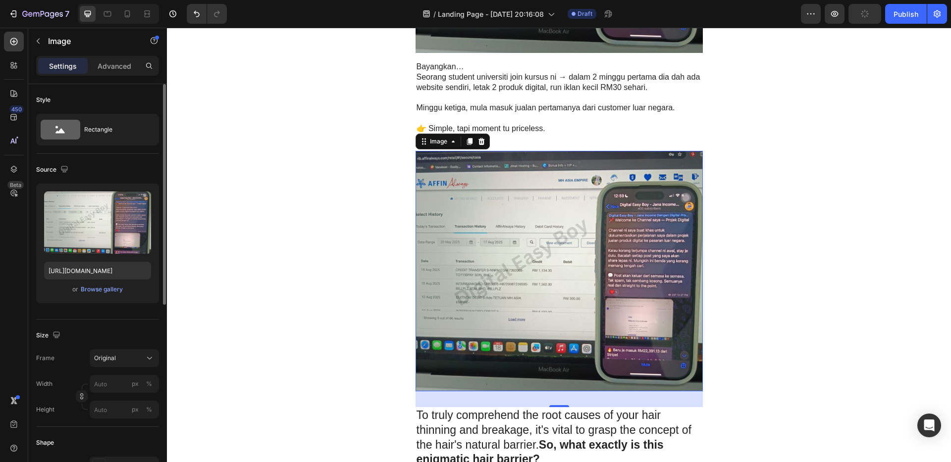
scroll to position [1757, 0]
click at [570, 244] on img at bounding box center [558, 271] width 287 height 241
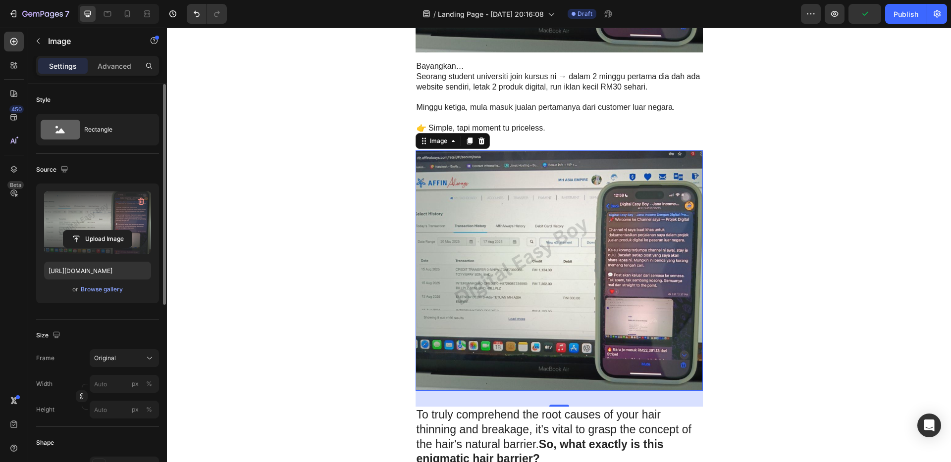
click at [92, 213] on label at bounding box center [97, 223] width 107 height 62
click at [92, 231] on input "file" at bounding box center [97, 239] width 68 height 17
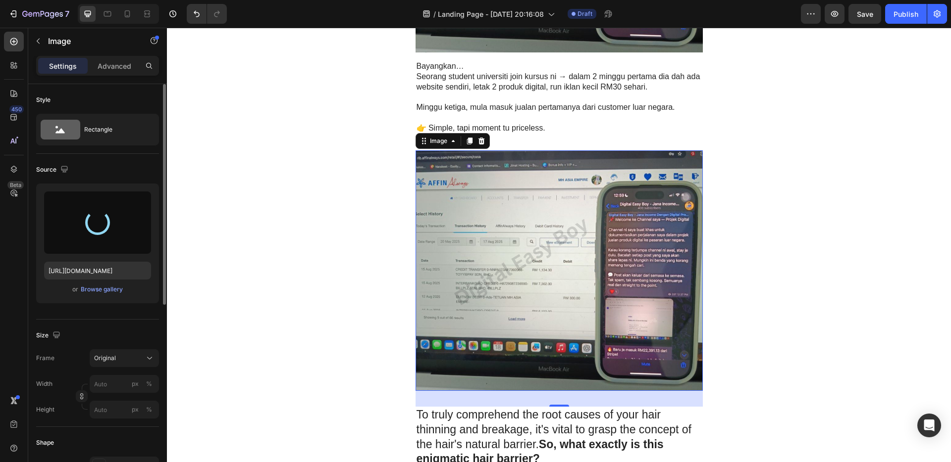
type input "https://cdn.shopify.com/s/files/1/0766/5650/9174/files/gempages_581778985592029…"
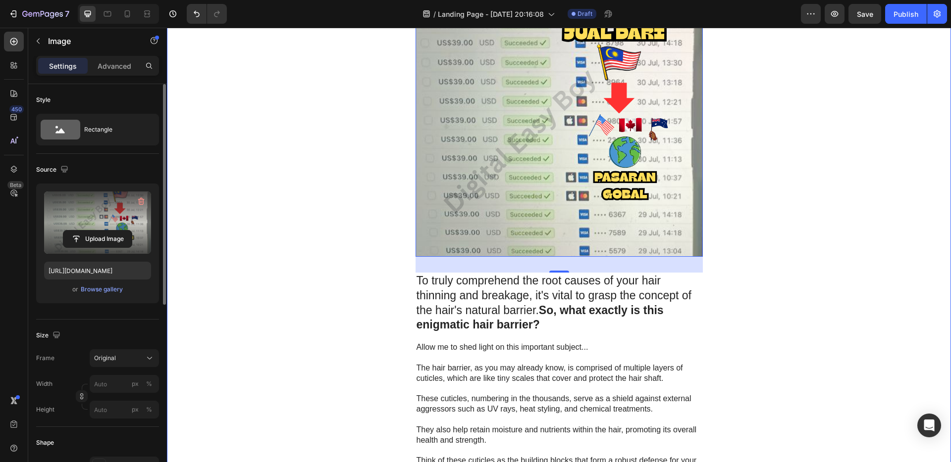
scroll to position [1949, 0]
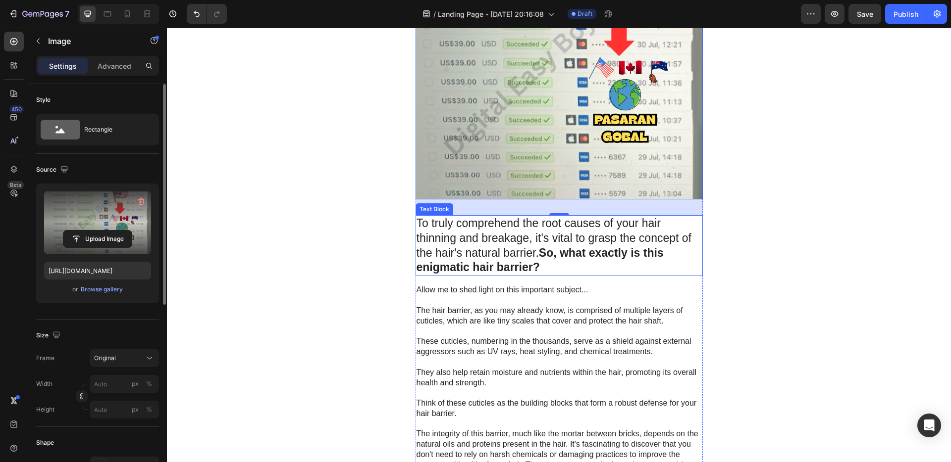
click at [503, 255] on p "To truly comprehend the root causes of your hair thinning and breakage, it's vi…" at bounding box center [558, 245] width 285 height 59
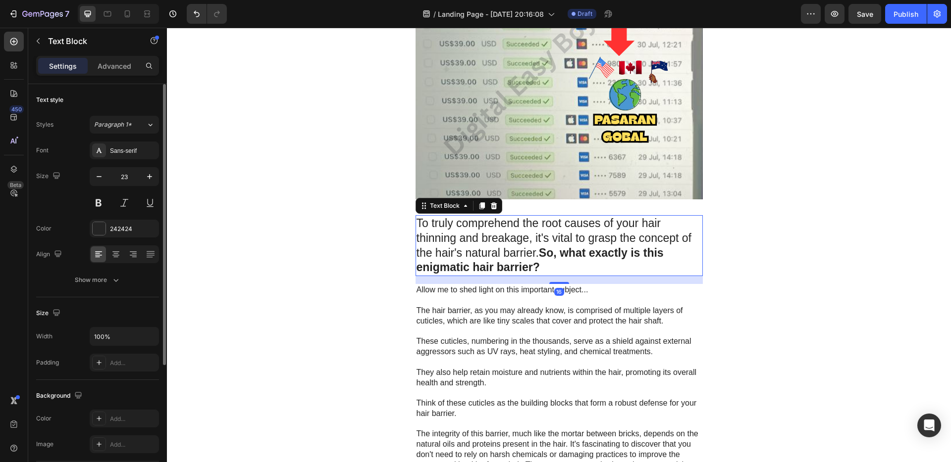
click at [543, 267] on p "To truly comprehend the root causes of your hair thinning and breakage, it's vi…" at bounding box center [558, 245] width 285 height 59
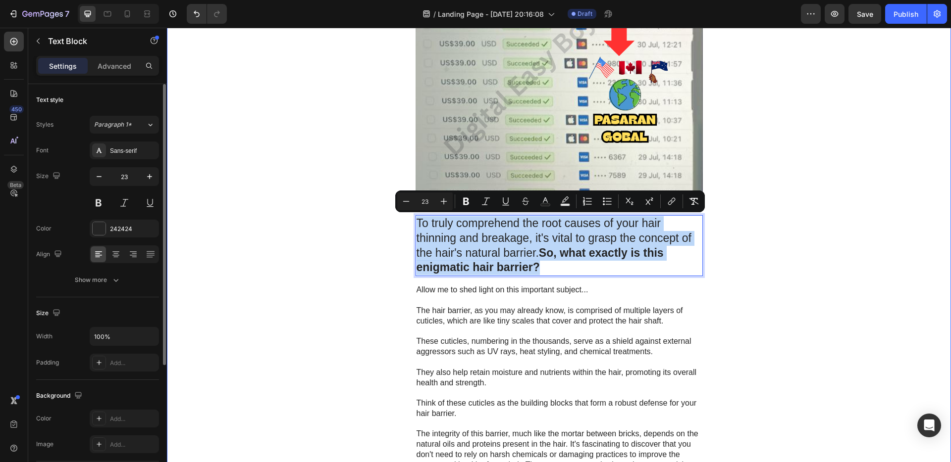
drag, startPoint x: 544, startPoint y: 266, endPoint x: 406, endPoint y: 225, distance: 144.3
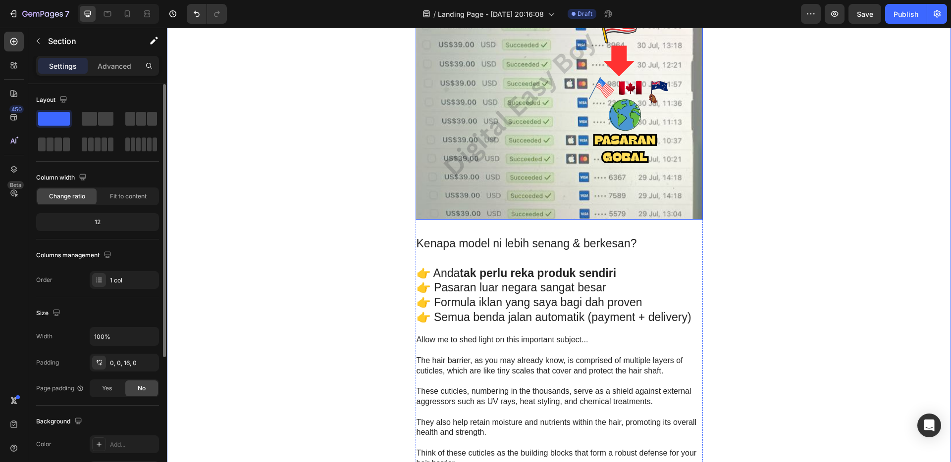
click at [621, 153] on img at bounding box center [558, 99] width 287 height 241
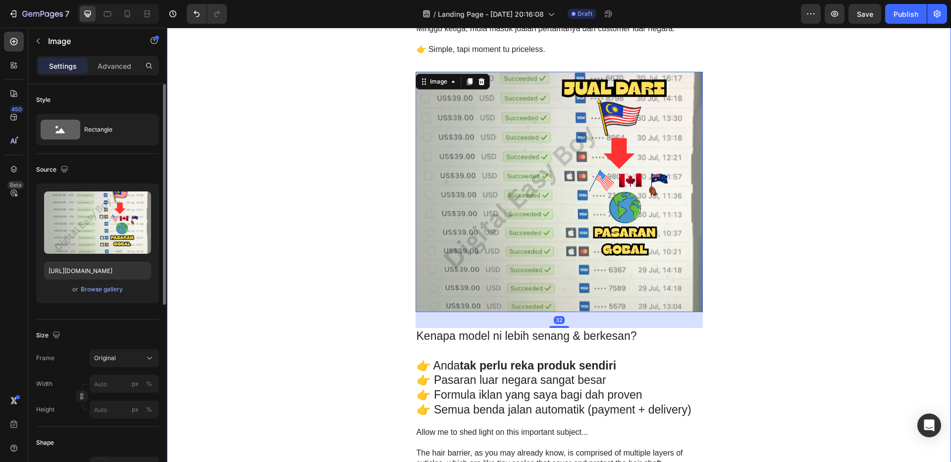
scroll to position [1720, 0]
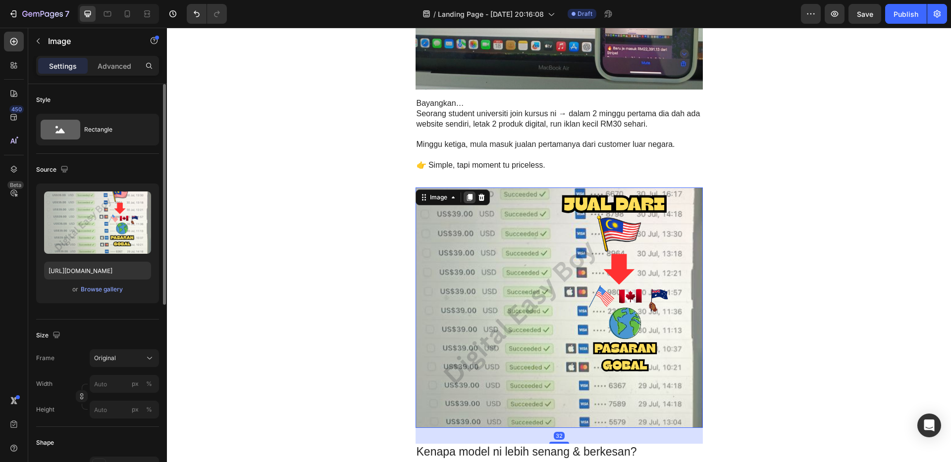
click at [466, 200] on icon at bounding box center [468, 197] width 5 height 7
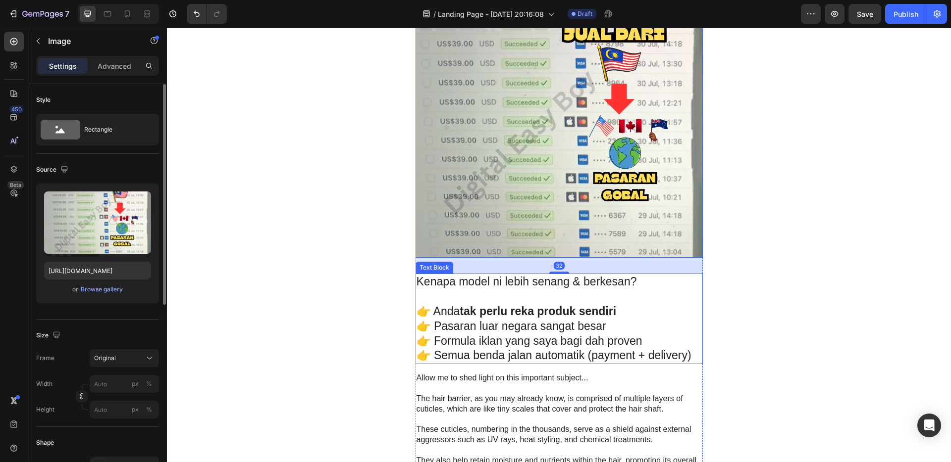
scroll to position [2188, 0]
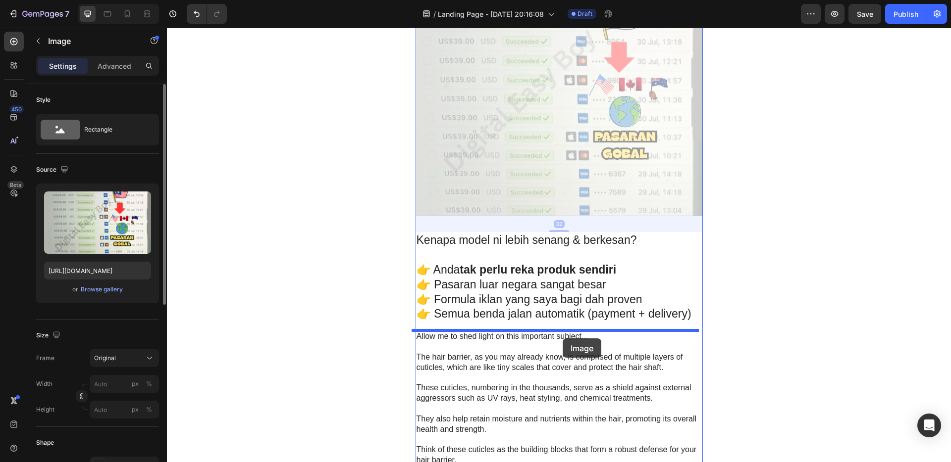
drag, startPoint x: 544, startPoint y: 127, endPoint x: 562, endPoint y: 339, distance: 212.3
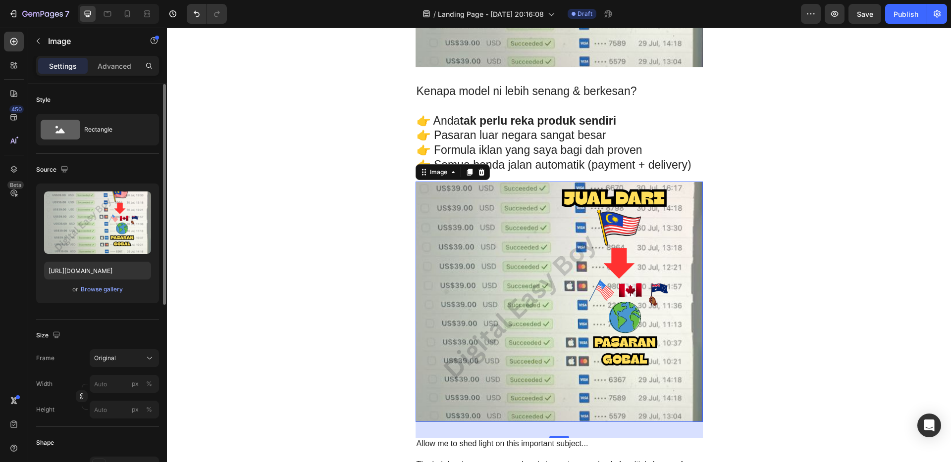
scroll to position [2129, 0]
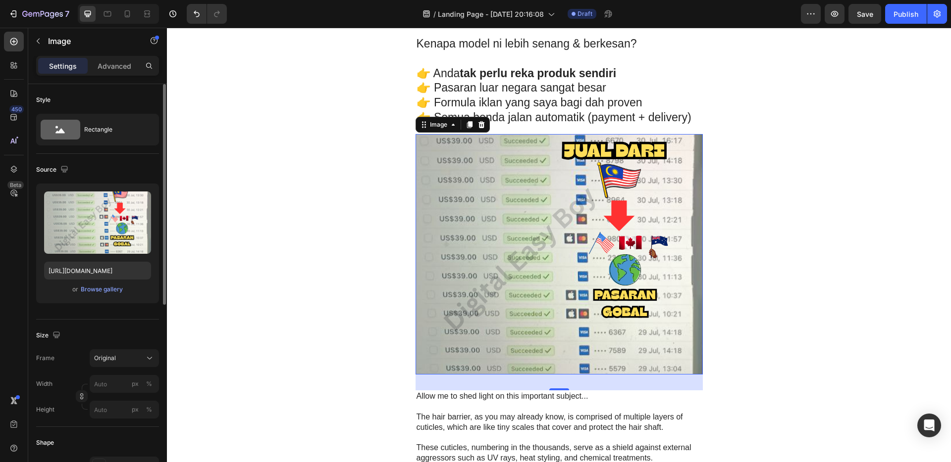
click at [538, 290] on img at bounding box center [558, 254] width 287 height 241
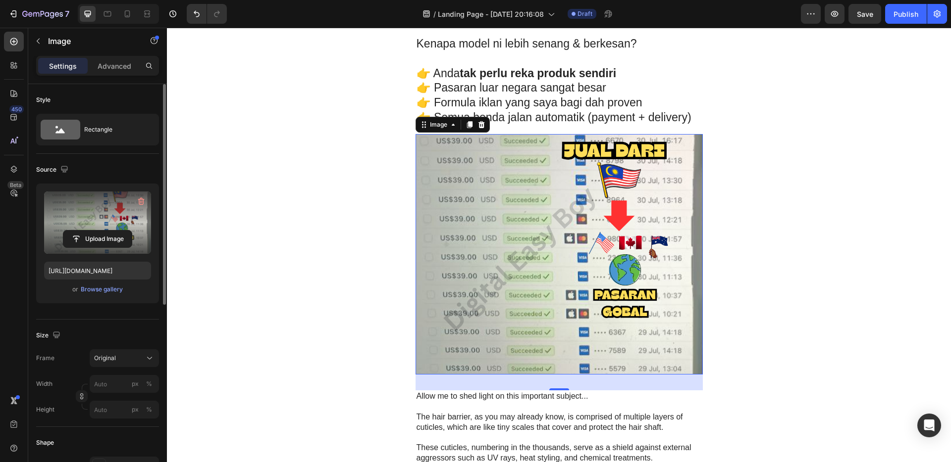
click at [104, 224] on label at bounding box center [97, 223] width 107 height 62
click at [104, 231] on input "file" at bounding box center [97, 239] width 68 height 17
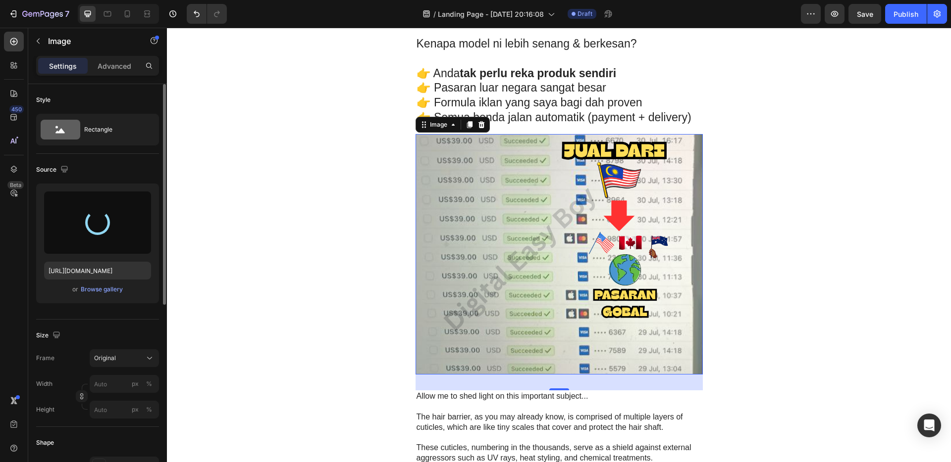
type input "https://cdn.shopify.com/s/files/1/0766/5650/9174/files/gempages_581778985592029…"
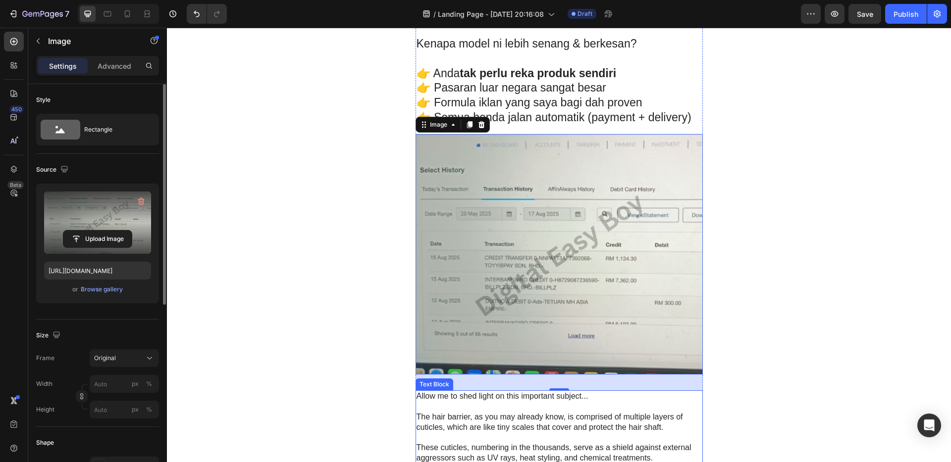
click at [509, 336] on p "The hair barrier, as you may already know, is comprised of multiple layers of c…" at bounding box center [558, 422] width 285 height 21
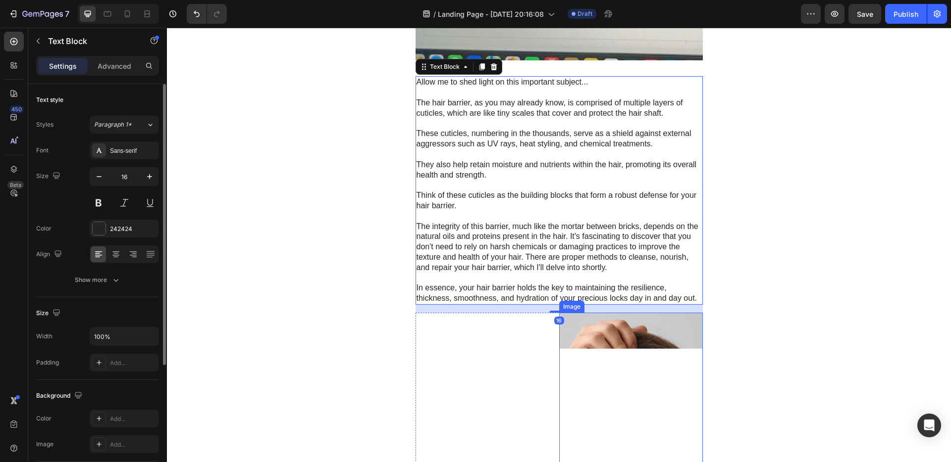
scroll to position [2434, 0]
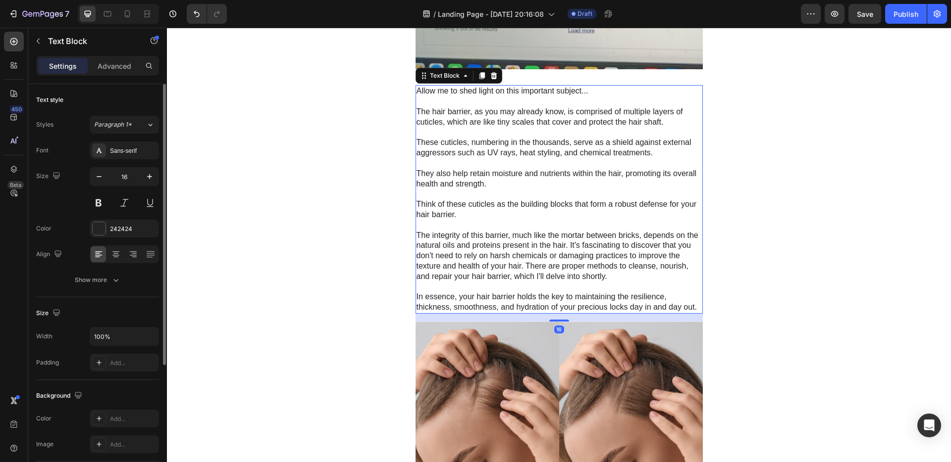
click at [697, 304] on p "In essence, your hair barrier holds the key to maintaining the resilience, thic…" at bounding box center [558, 302] width 285 height 21
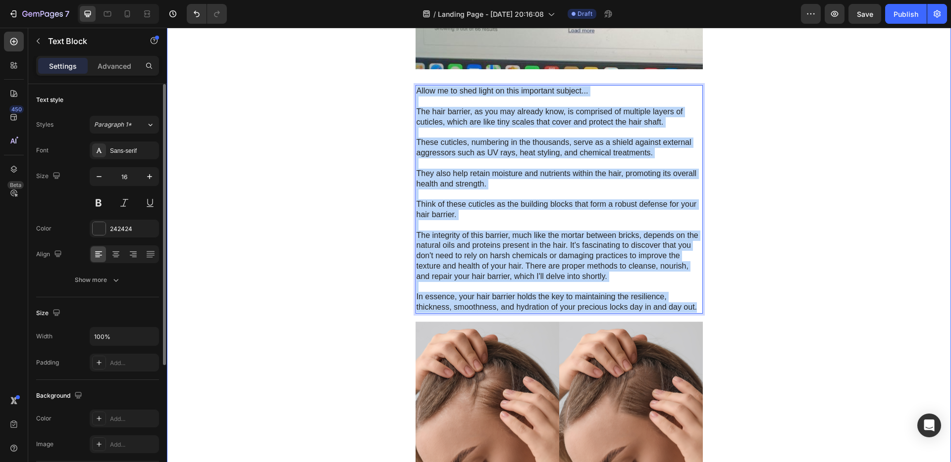
drag, startPoint x: 695, startPoint y: 307, endPoint x: 431, endPoint y: 95, distance: 338.1
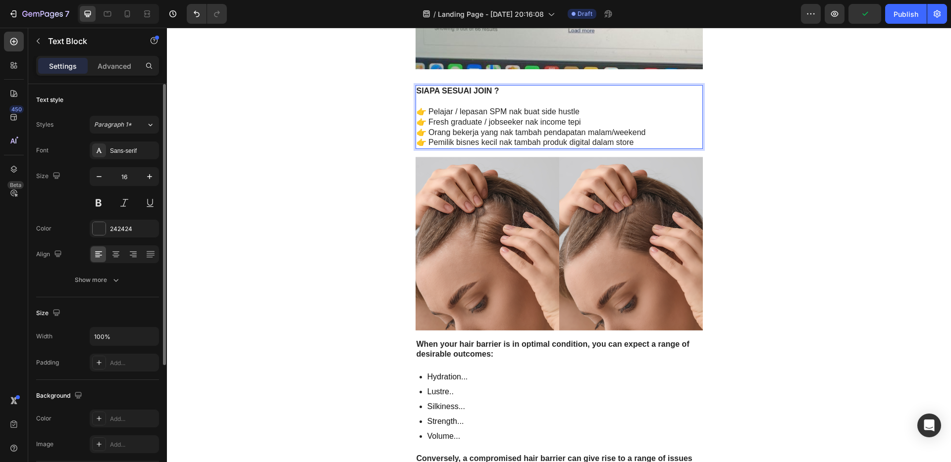
click at [642, 116] on p "👉 Pelajar / lepasan SPM nak buat side hustle" at bounding box center [558, 112] width 285 height 10
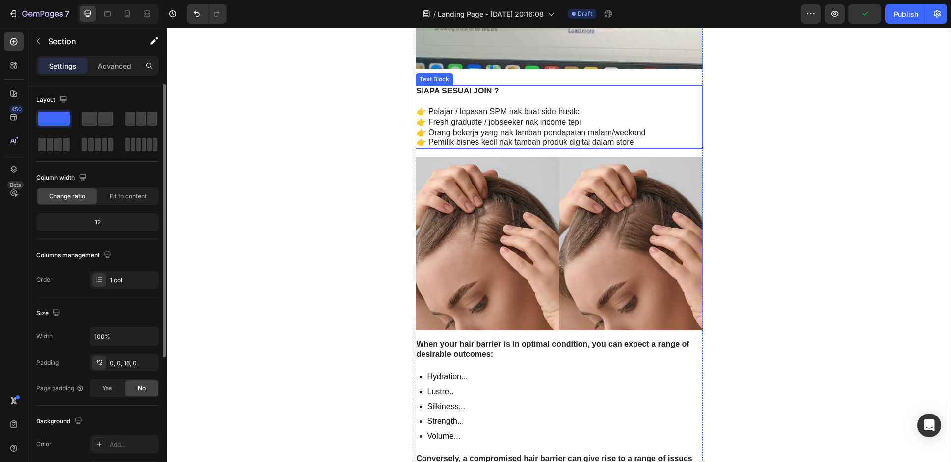
click at [632, 108] on p "👉 Pelajar / lepasan SPM nak buat side hustle" at bounding box center [558, 112] width 285 height 10
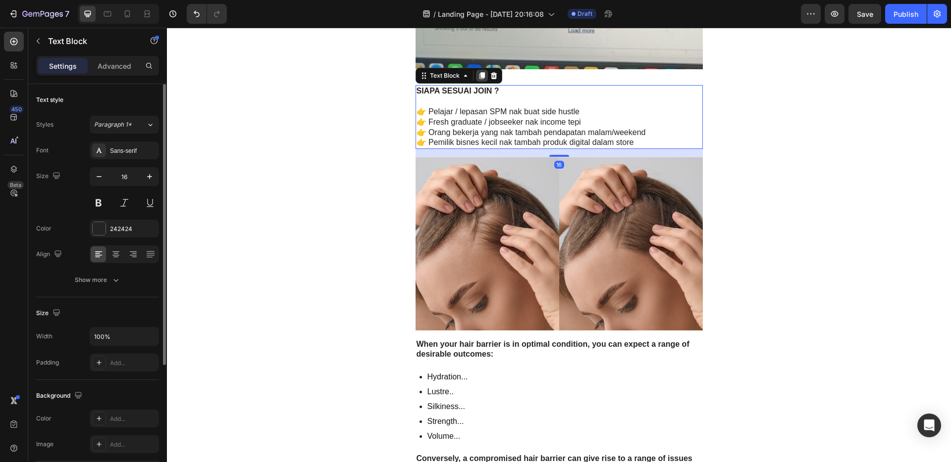
click at [479, 77] on icon at bounding box center [481, 76] width 5 height 7
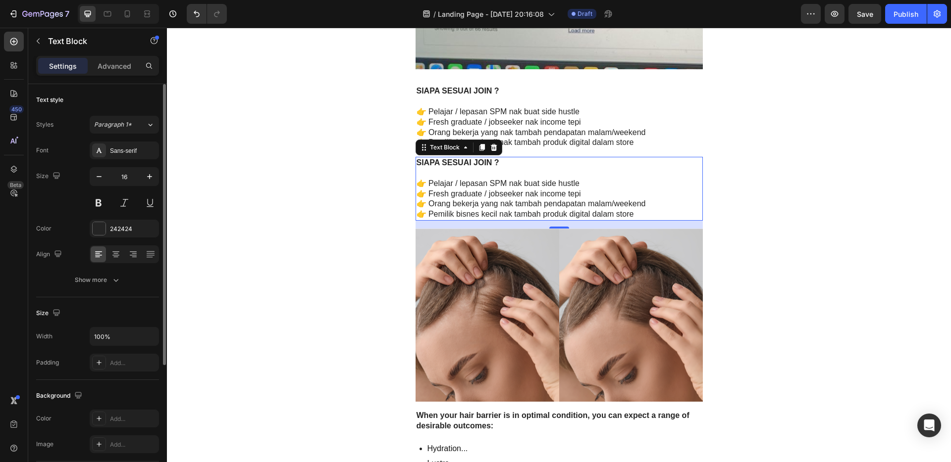
click at [639, 214] on p "👉 Pemilik bisnes kecil nak tambah produk digital dalam store" at bounding box center [558, 214] width 285 height 10
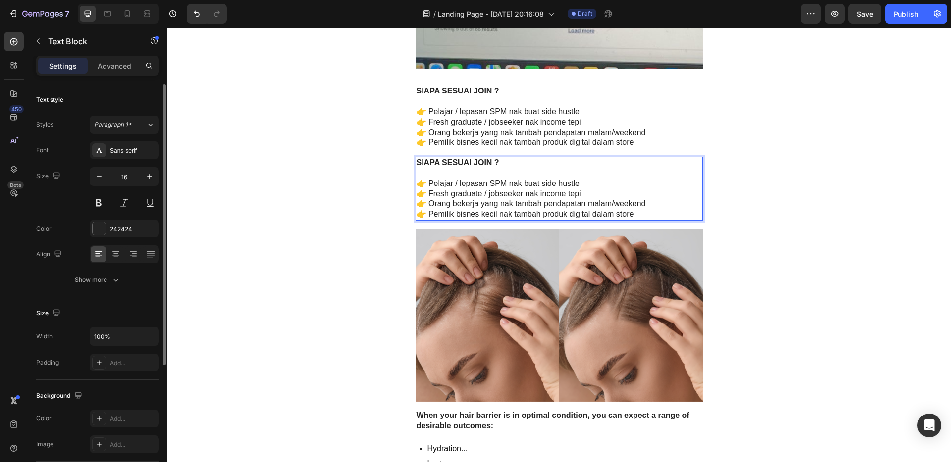
drag, startPoint x: 637, startPoint y: 215, endPoint x: 488, endPoint y: 183, distance: 152.4
click at [520, 189] on div "SIAPA SESUAI JOIN ? 👉 Pelajar / lepasan SPM nak buat side hustle 👉 Fresh gradua…" at bounding box center [558, 189] width 287 height 64
drag, startPoint x: 443, startPoint y: 173, endPoint x: 430, endPoint y: 165, distance: 15.4
click at [430, 164] on div "SIAPA SESUAI JOIN ? 👉 Pelajar / lepasan SPM nak buat side hustle 👉 Fresh gradua…" at bounding box center [558, 189] width 287 height 64
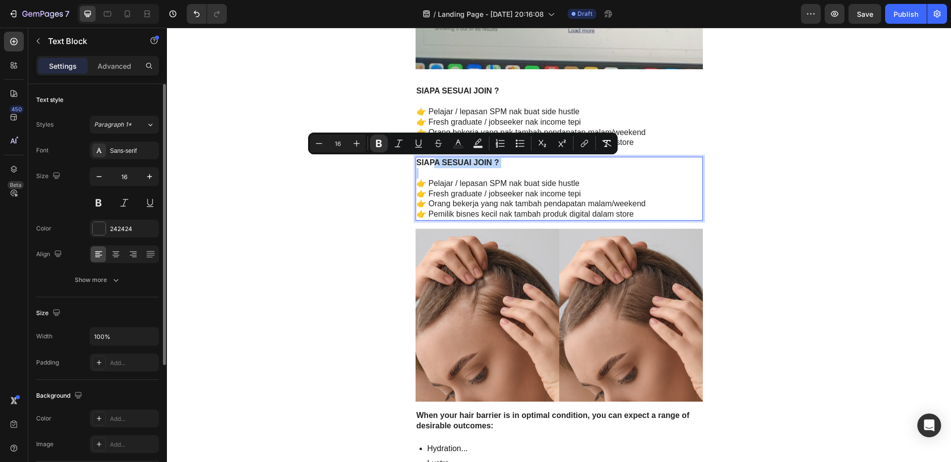
click at [551, 177] on p "Rich Text Editor. Editing area: main" at bounding box center [558, 173] width 285 height 10
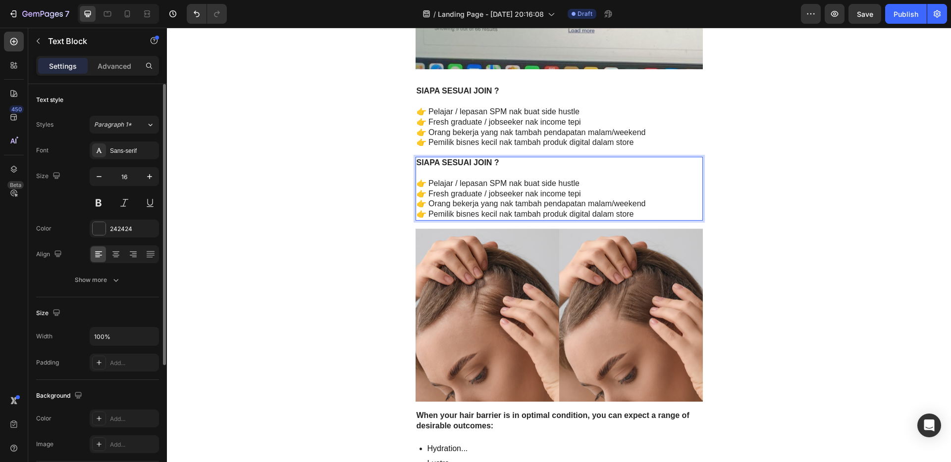
click at [649, 210] on p "👉 Pemilik bisnes kecil nak tambah produk digital dalam store" at bounding box center [558, 214] width 285 height 10
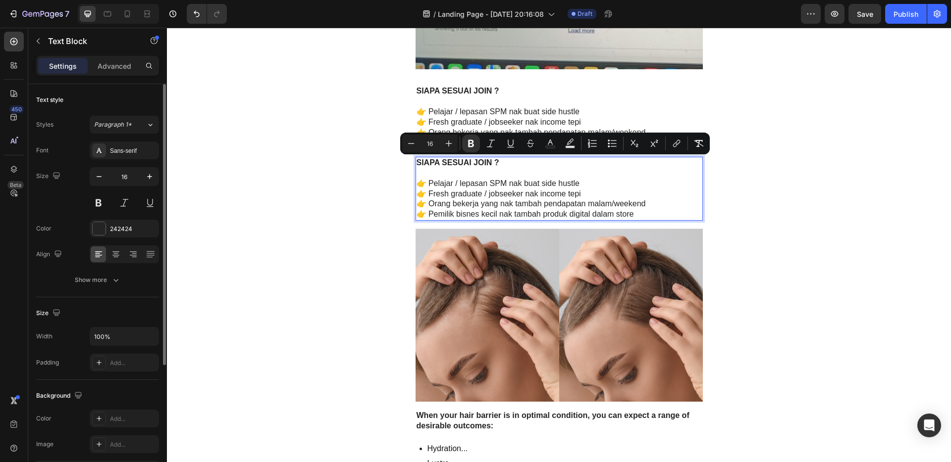
drag, startPoint x: 644, startPoint y: 214, endPoint x: 413, endPoint y: 165, distance: 235.9
click at [415, 165] on div "SIAPA SESUAI JOIN ? 👉 Pelajar / lepasan SPM nak buat side hustle 👉 Fresh gradua…" at bounding box center [558, 189] width 287 height 64
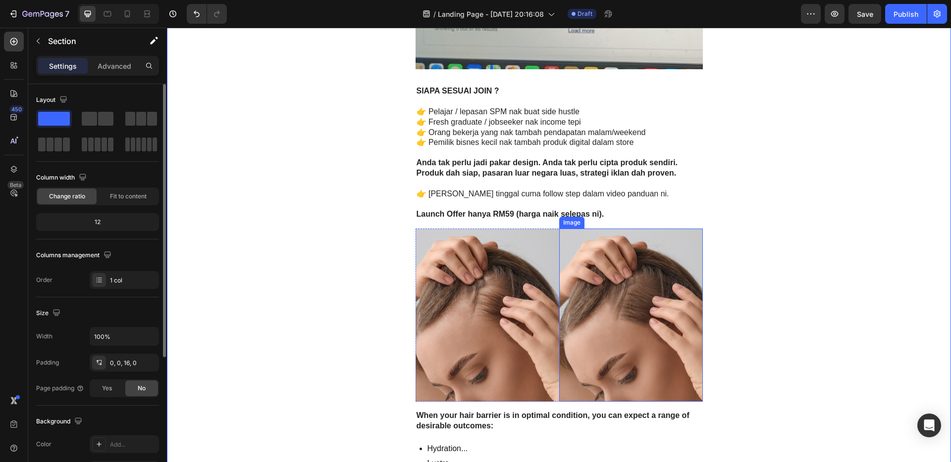
click at [619, 305] on img at bounding box center [631, 316] width 144 height 174
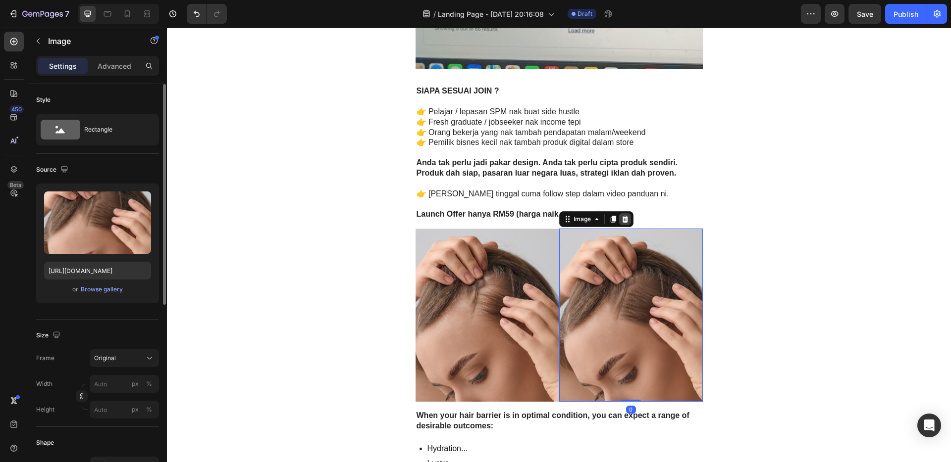
click at [621, 220] on icon at bounding box center [624, 219] width 6 height 7
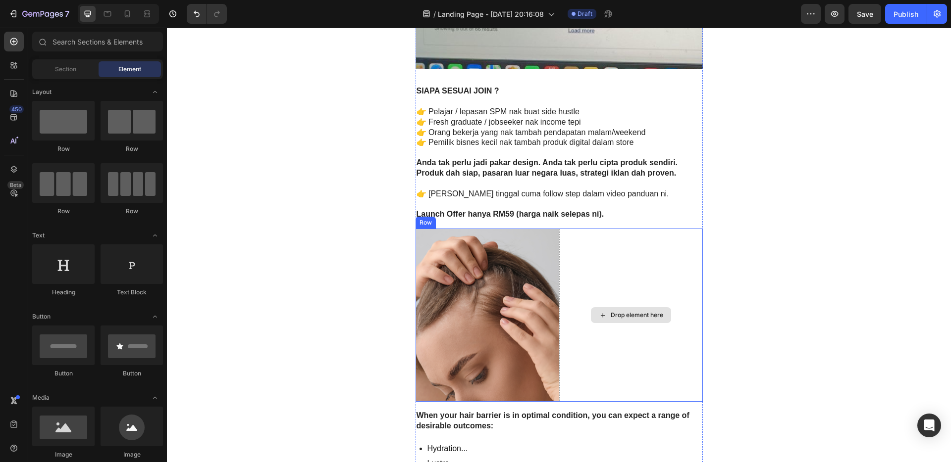
click at [507, 289] on img at bounding box center [487, 316] width 144 height 174
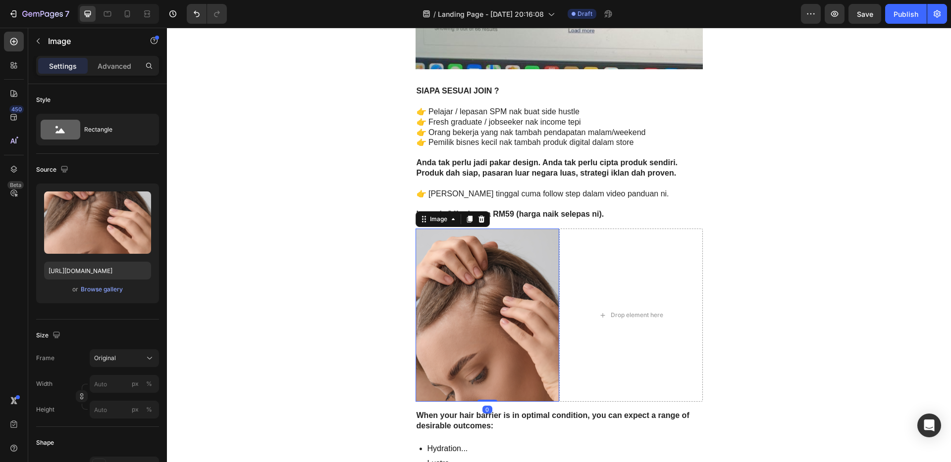
click at [478, 220] on icon at bounding box center [481, 219] width 8 height 8
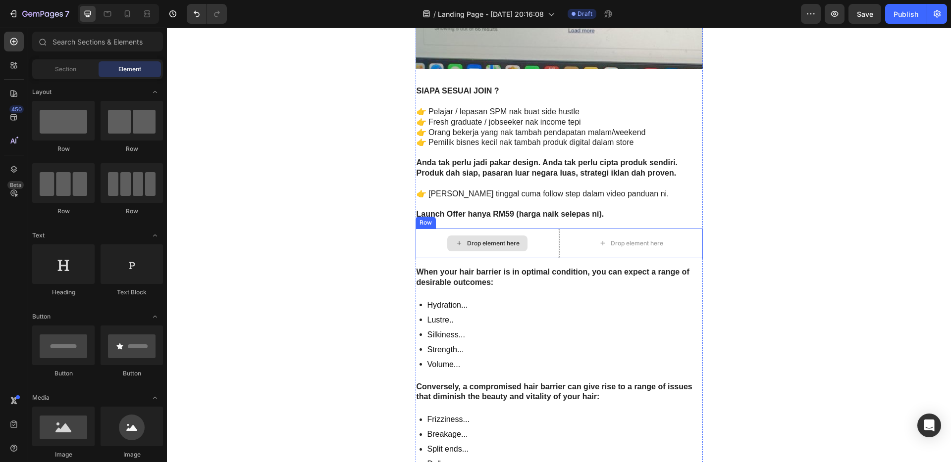
click at [540, 233] on div "Drop element here" at bounding box center [487, 244] width 144 height 30
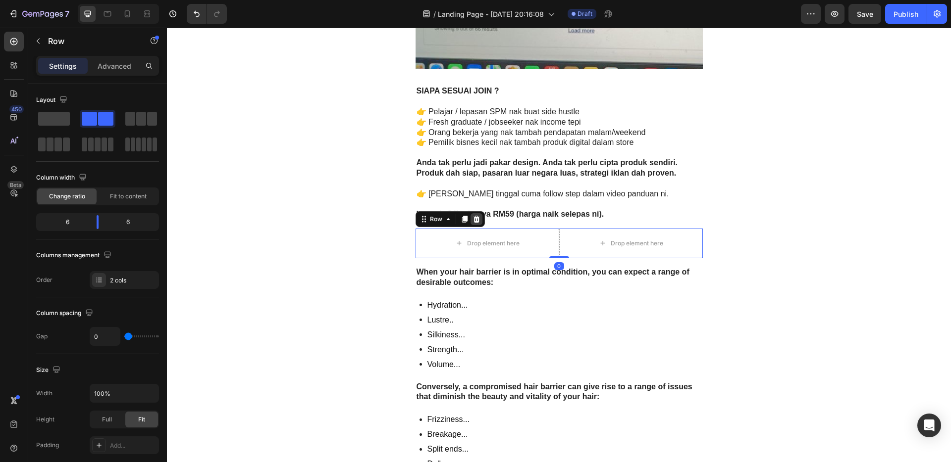
click at [473, 221] on icon at bounding box center [476, 219] width 6 height 7
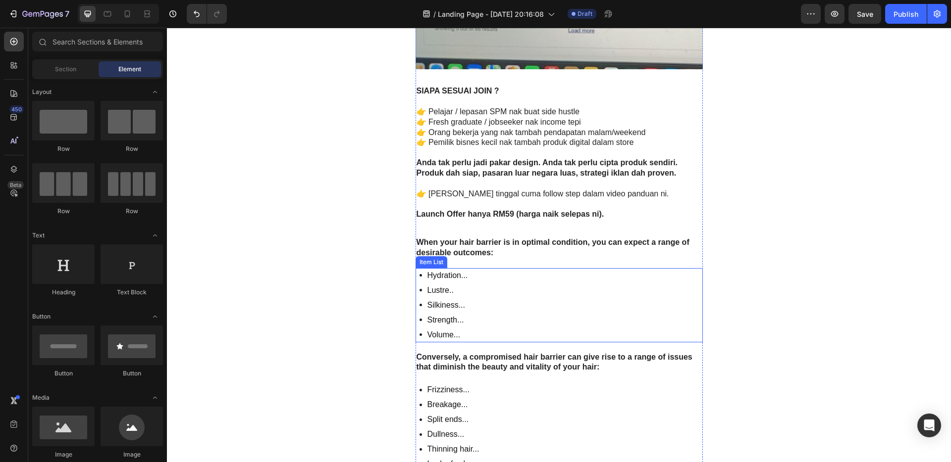
click at [497, 270] on div "Hydration... Lustre.. Silkiness... Strength... Volume..." at bounding box center [558, 305] width 287 height 74
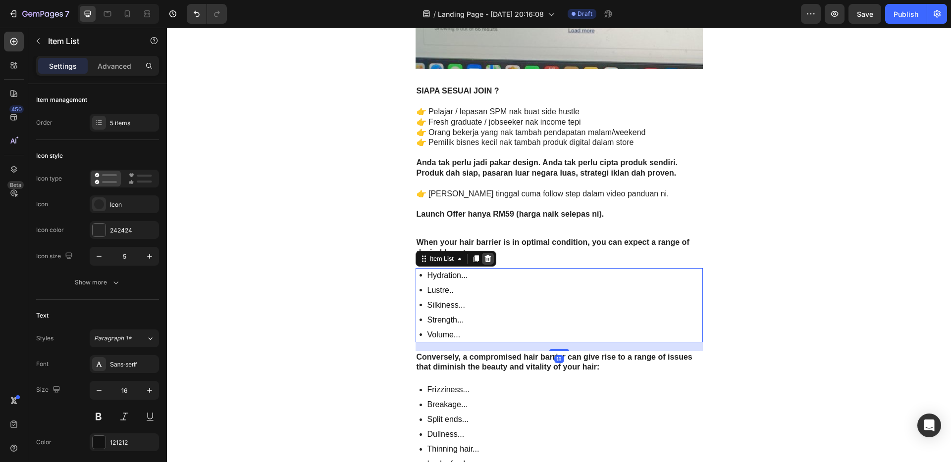
click at [487, 257] on icon at bounding box center [488, 259] width 8 height 8
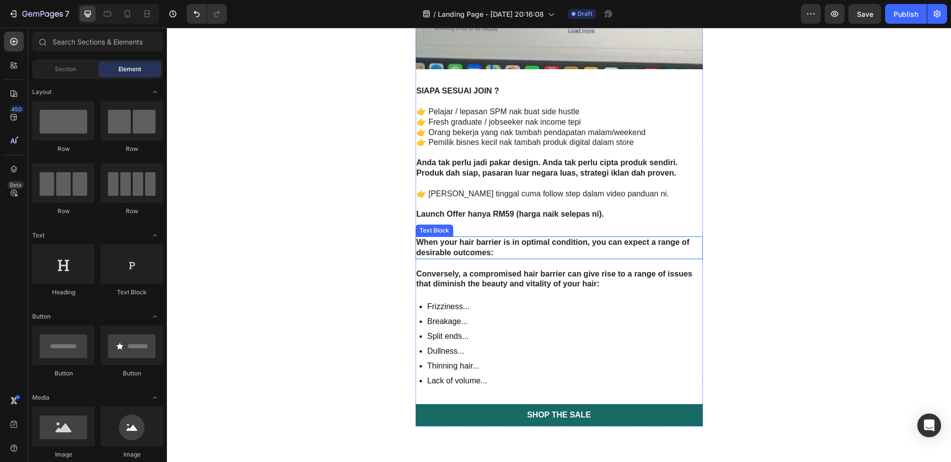
click at [495, 245] on strong "When your hair barrier is in optimal condition, you can expect a range of desir…" at bounding box center [552, 247] width 273 height 19
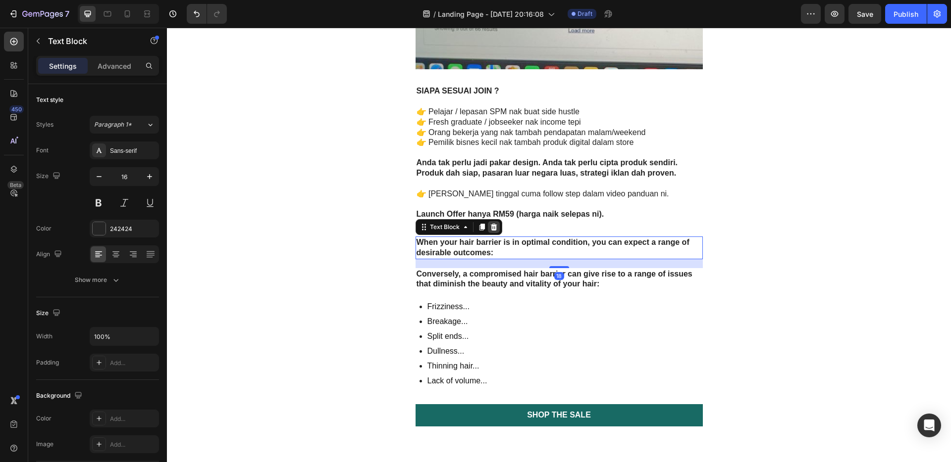
click at [494, 231] on div at bounding box center [494, 227] width 12 height 12
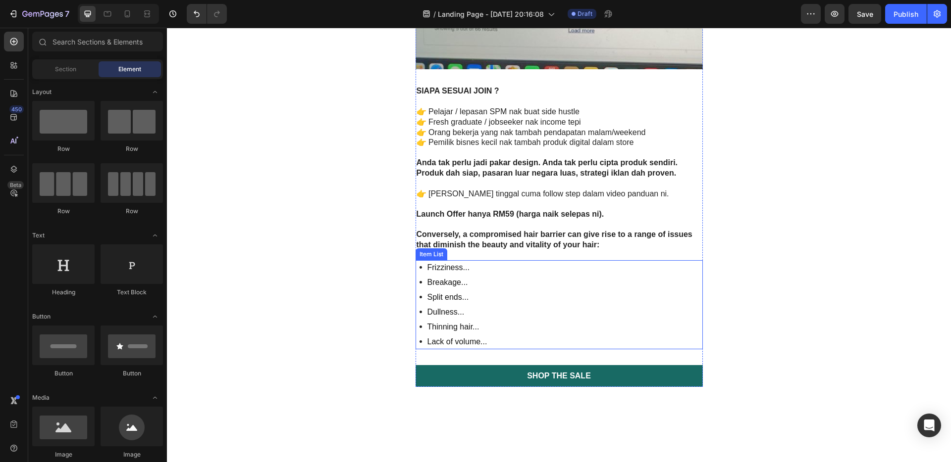
click at [492, 279] on div "Frizziness... Breakage... Split ends... Dullness... Thinning hair... Lack of vo…" at bounding box center [558, 304] width 287 height 89
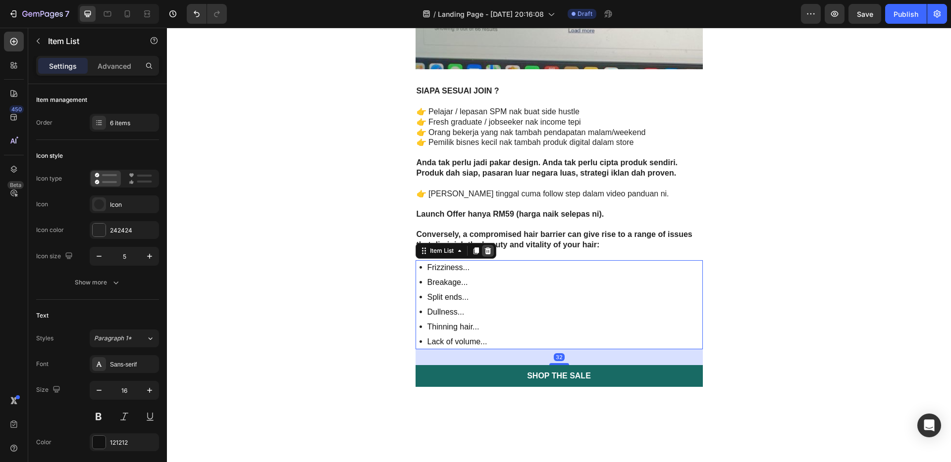
click at [486, 250] on icon at bounding box center [487, 250] width 6 height 7
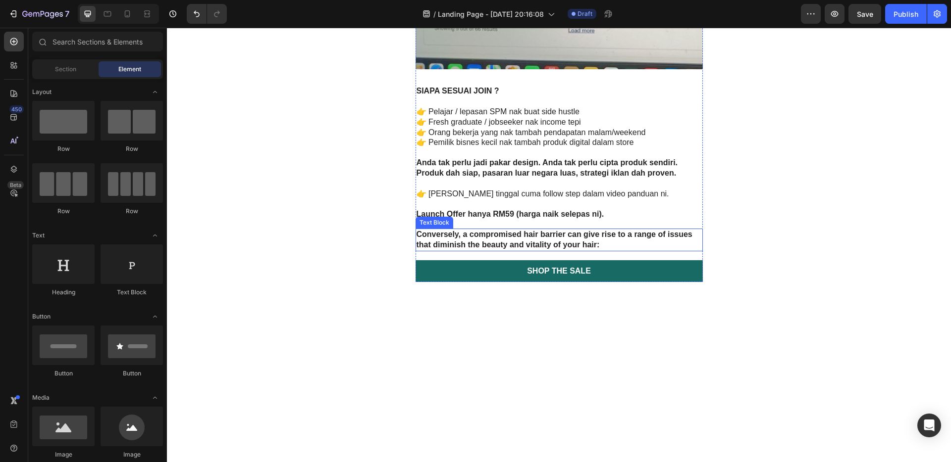
click at [491, 243] on strong "Conversely, a compromised hair barrier can give rise to a range of issues that …" at bounding box center [554, 239] width 276 height 19
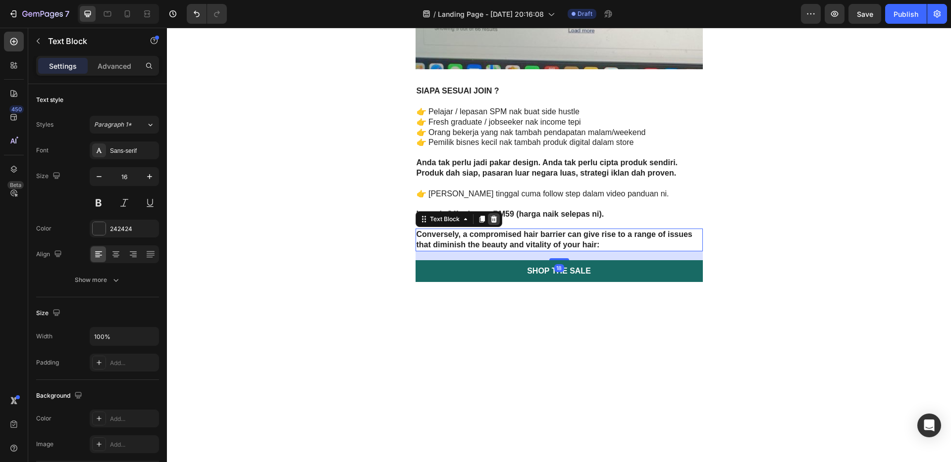
click at [490, 217] on icon at bounding box center [493, 219] width 6 height 7
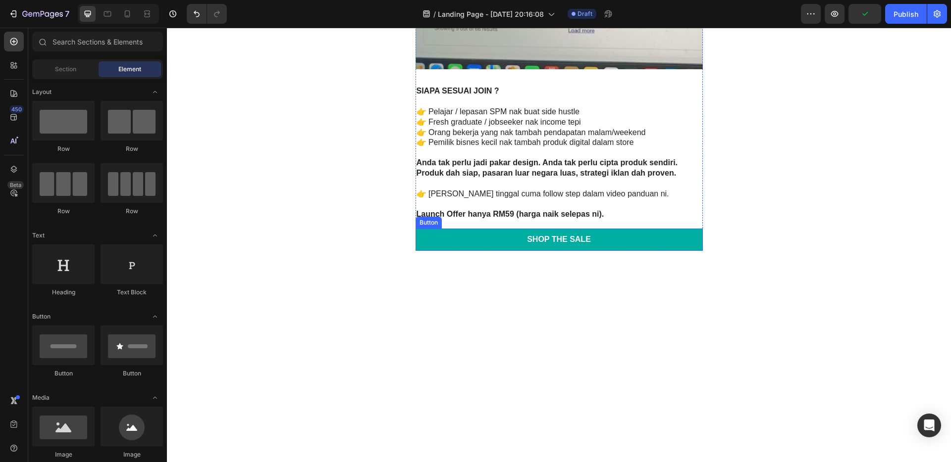
click at [627, 234] on link "Shop the Sale" at bounding box center [558, 240] width 287 height 22
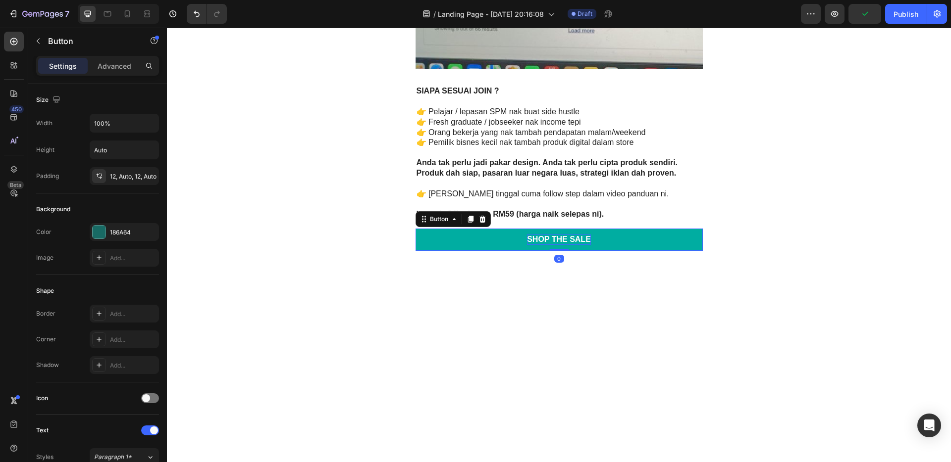
click at [580, 240] on div "Shop the Sale" at bounding box center [559, 240] width 64 height 10
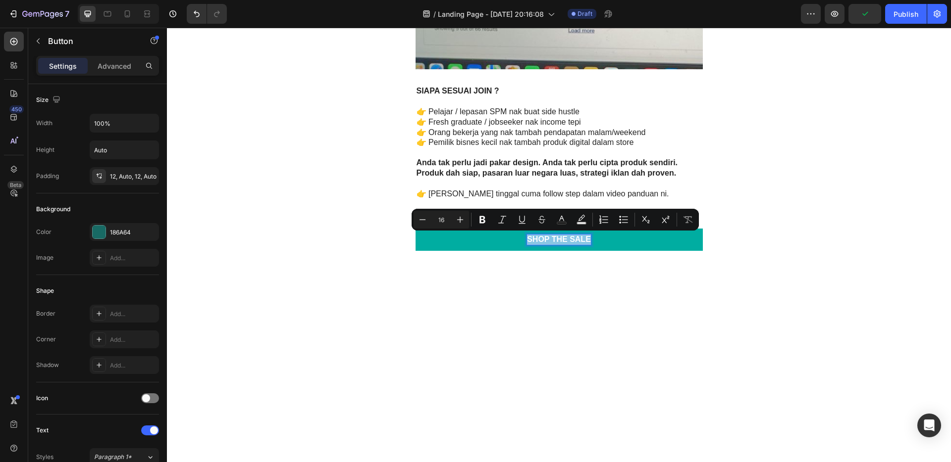
drag, startPoint x: 586, startPoint y: 241, endPoint x: 515, endPoint y: 245, distance: 71.4
click at [515, 245] on link "Shop the Sale" at bounding box center [558, 240] width 287 height 22
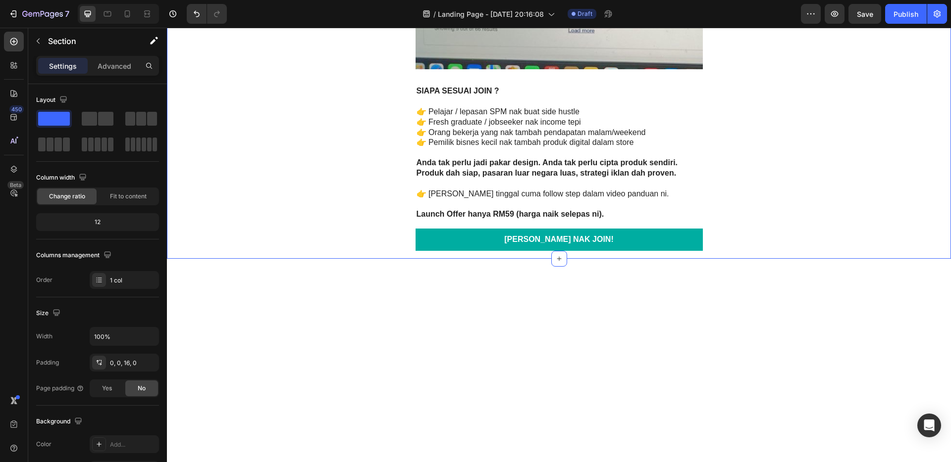
click at [676, 238] on link "[PERSON_NAME] NAK JOIN!" at bounding box center [558, 240] width 287 height 22
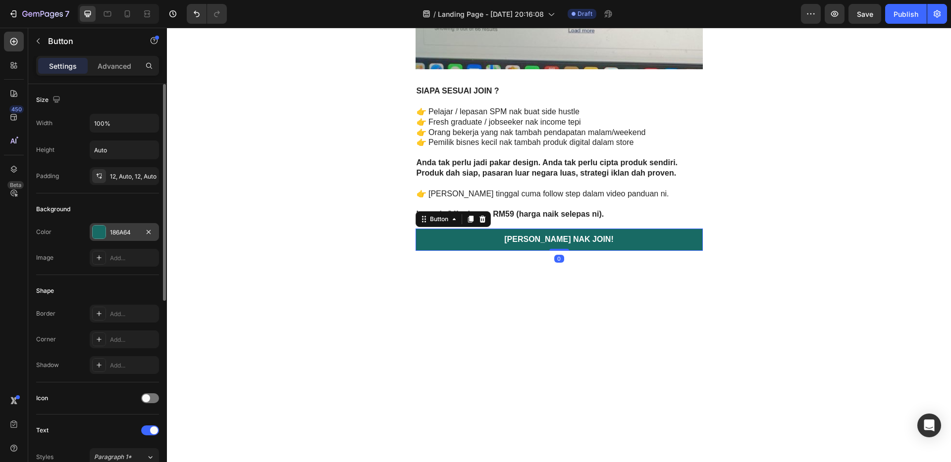
click at [122, 223] on div "186A64" at bounding box center [124, 232] width 69 height 18
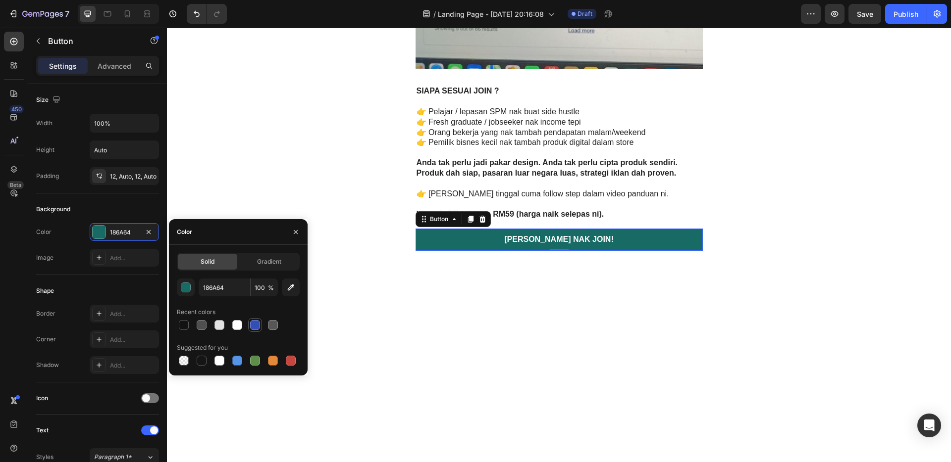
click at [256, 324] on div at bounding box center [255, 325] width 10 height 10
type input "334FB4"
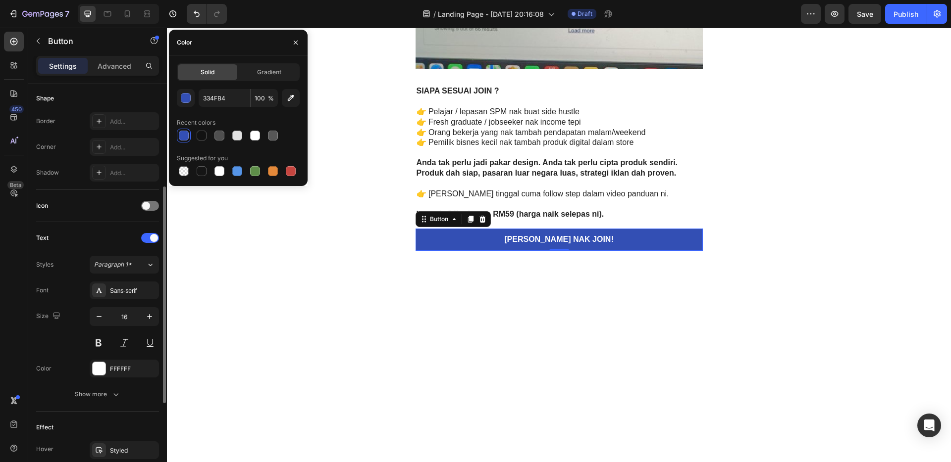
scroll to position [355, 0]
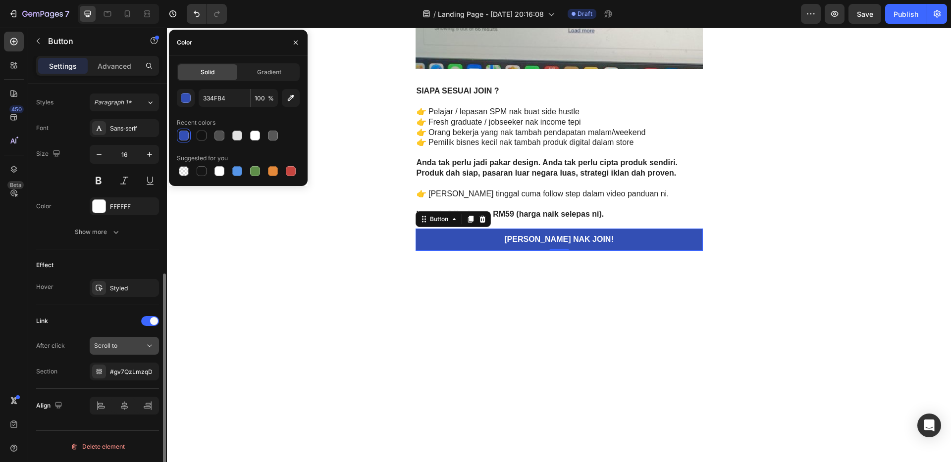
click at [121, 336] on button "Scroll to" at bounding box center [124, 346] width 69 height 18
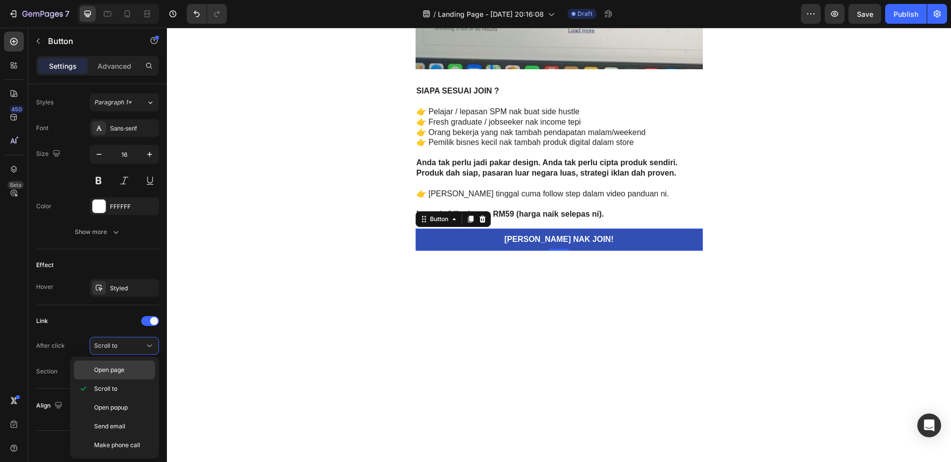
click at [121, 336] on div "Scroll to" at bounding box center [114, 408] width 81 height 19
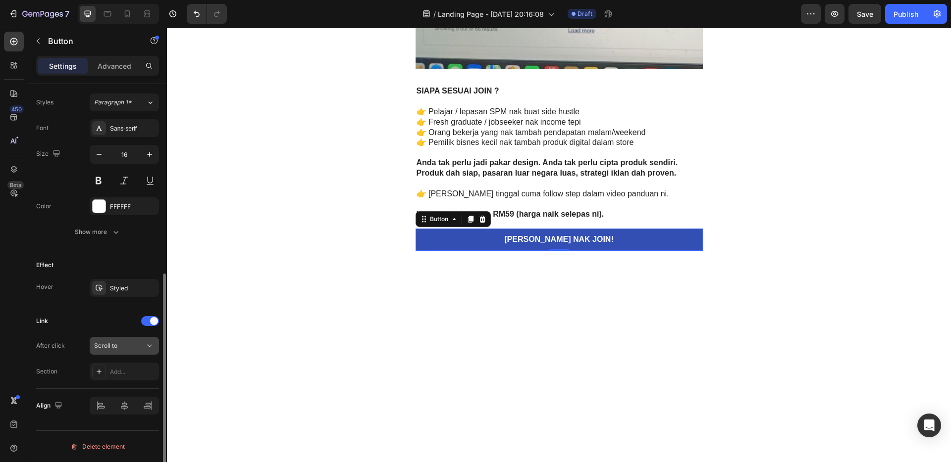
click at [119, 336] on div "Scroll to" at bounding box center [119, 346] width 51 height 9
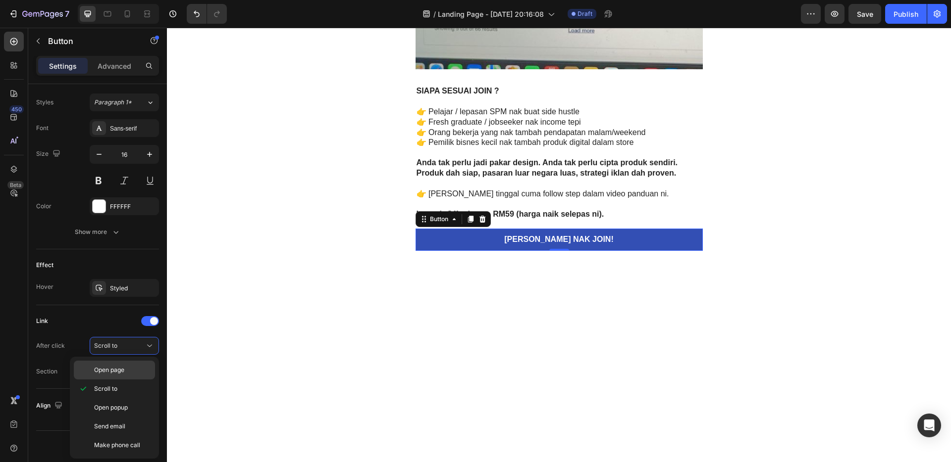
click at [119, 336] on span "Open page" at bounding box center [109, 370] width 30 height 9
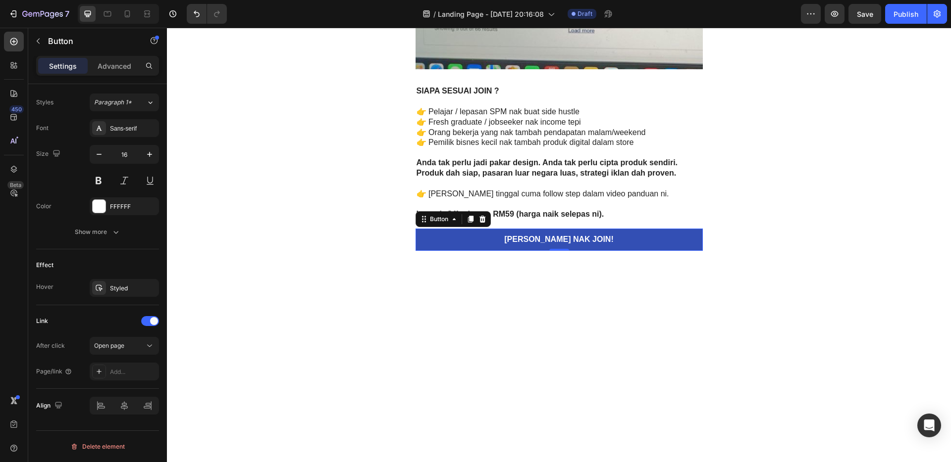
click at [122, 336] on div "Add..." at bounding box center [124, 372] width 69 height 18
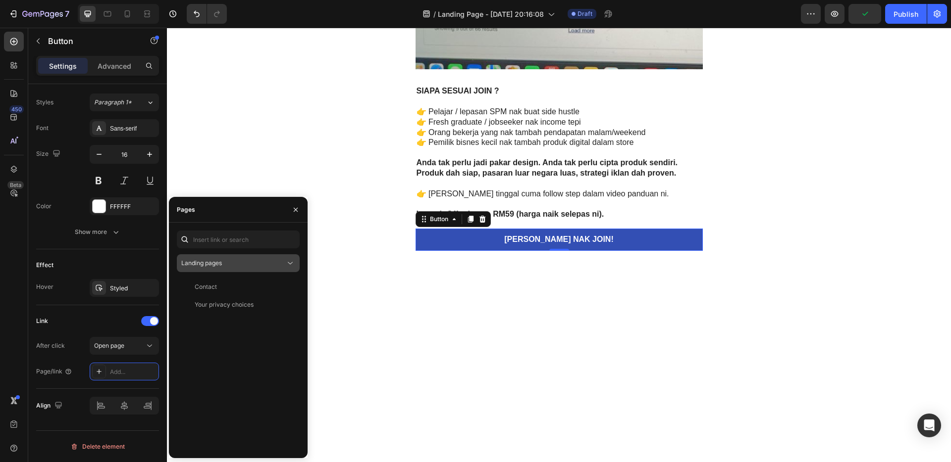
click at [248, 264] on div "Landing pages" at bounding box center [233, 263] width 104 height 9
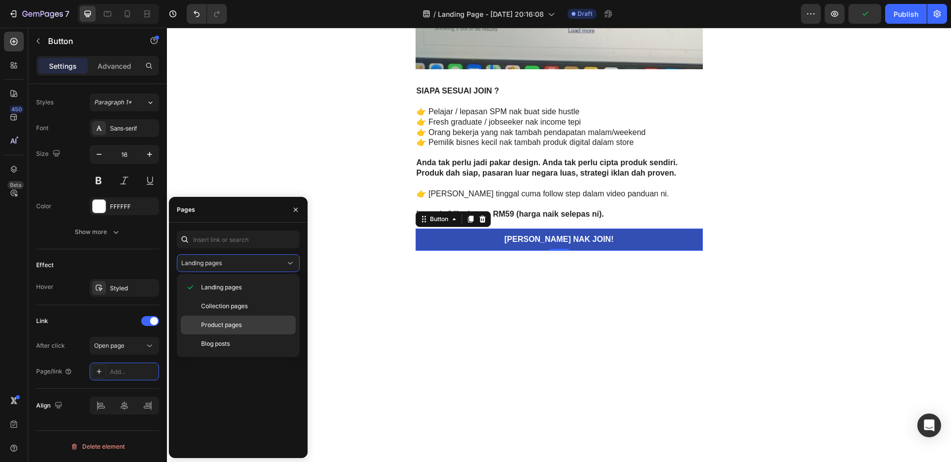
click at [243, 321] on p "Product pages" at bounding box center [246, 325] width 90 height 9
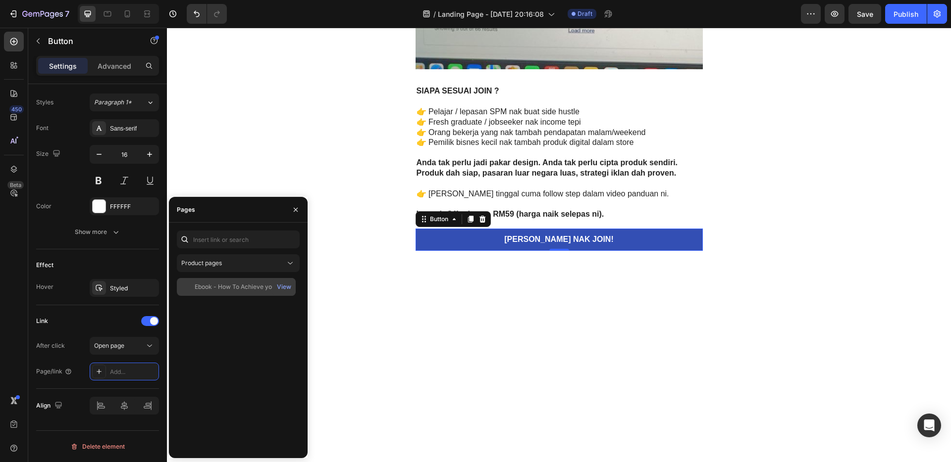
click at [231, 290] on div "Ebook - How To Achieve your 1st Million" at bounding box center [242, 287] width 95 height 9
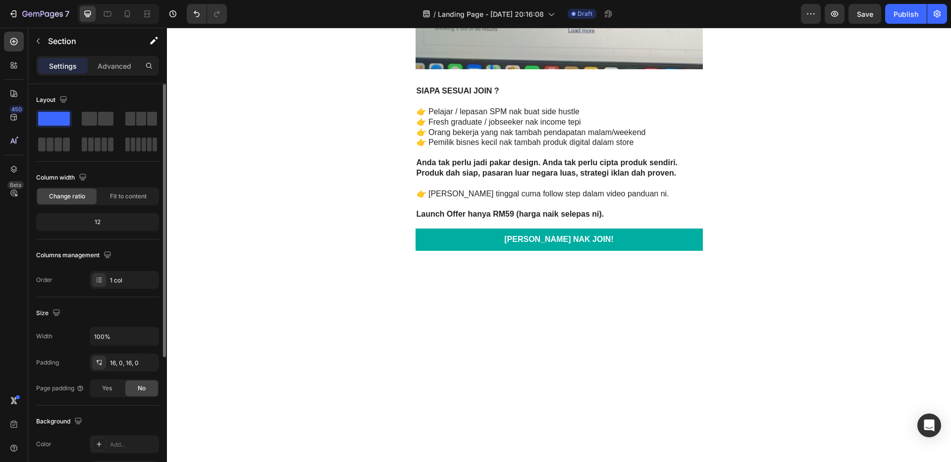
click at [619, 244] on link "[PERSON_NAME] NAK JOIN!" at bounding box center [558, 240] width 287 height 22
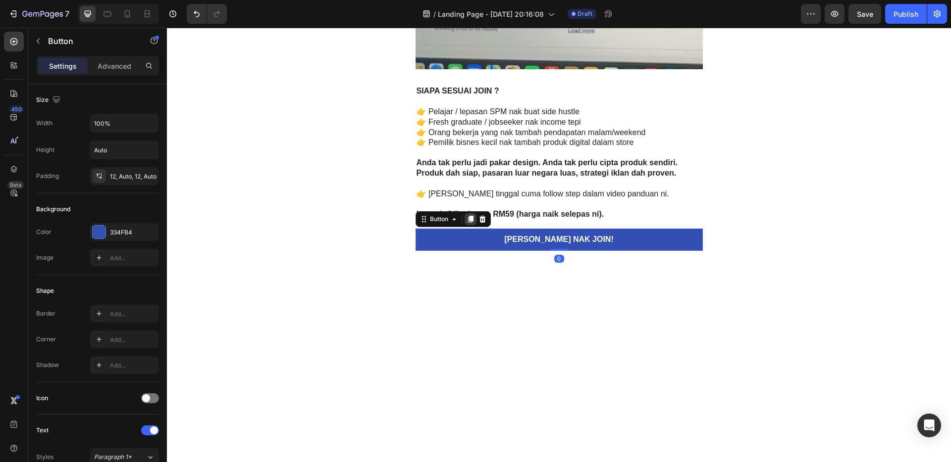
click at [467, 220] on icon at bounding box center [469, 219] width 5 height 7
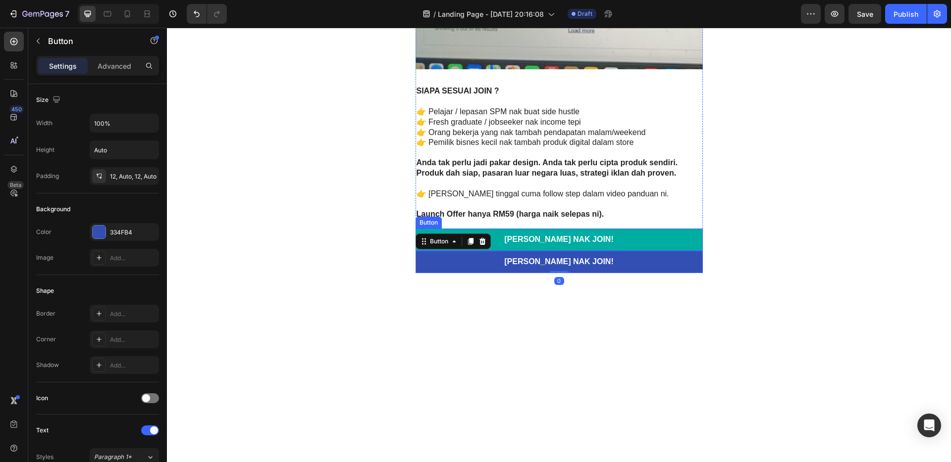
click at [616, 236] on link "[PERSON_NAME] NAK JOIN!" at bounding box center [558, 240] width 287 height 22
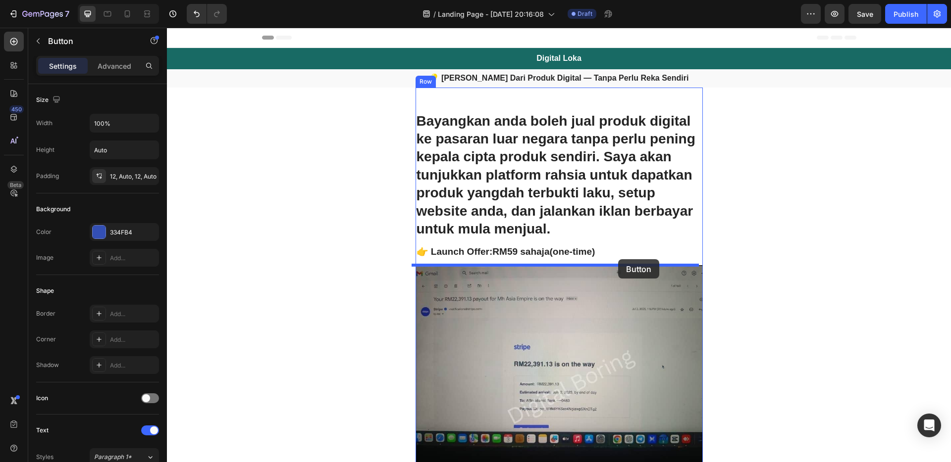
drag, startPoint x: 618, startPoint y: 239, endPoint x: 618, endPoint y: 259, distance: 20.8
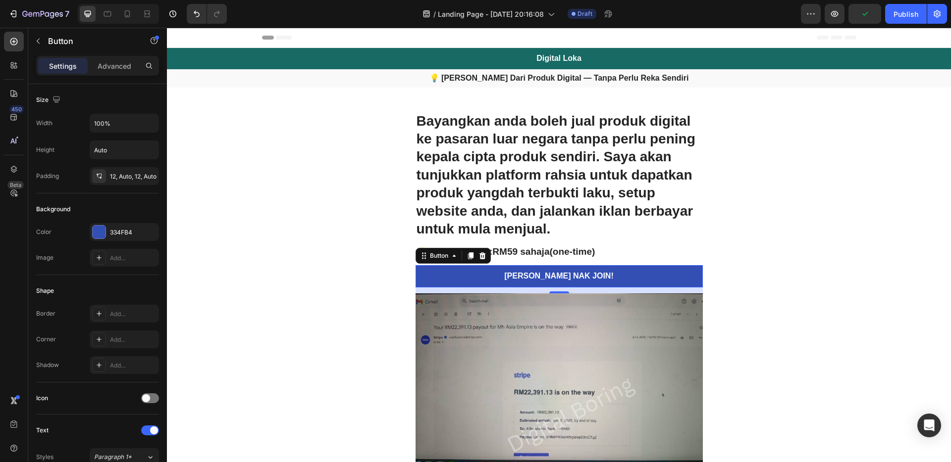
click at [558, 294] on div "0" at bounding box center [558, 291] width 287 height 6
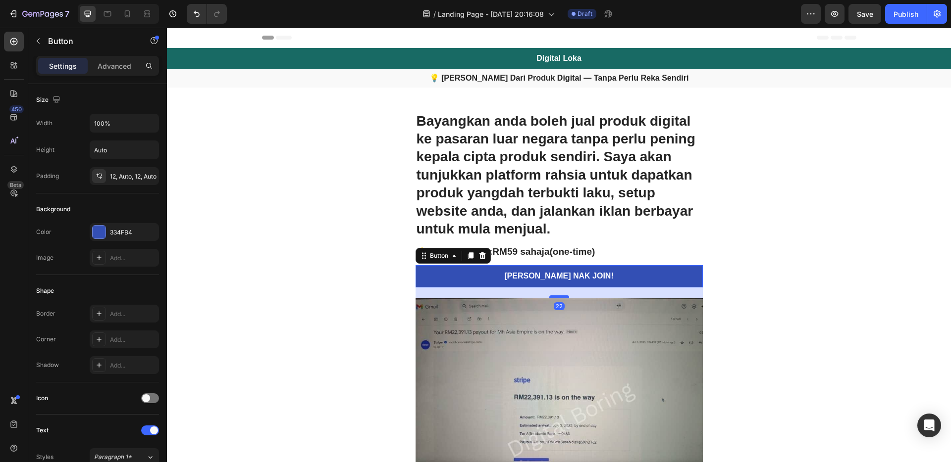
drag, startPoint x: 558, startPoint y: 293, endPoint x: 558, endPoint y: 298, distance: 5.0
click at [558, 298] on div at bounding box center [559, 297] width 20 height 3
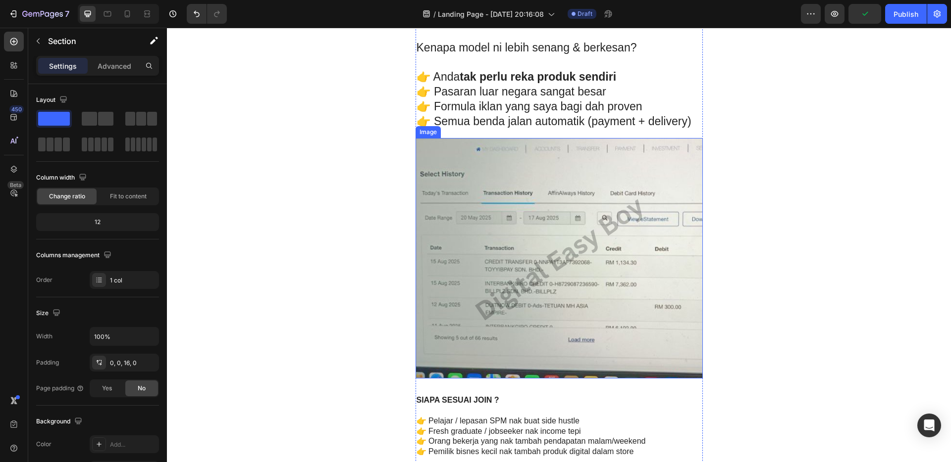
scroll to position [2178, 0]
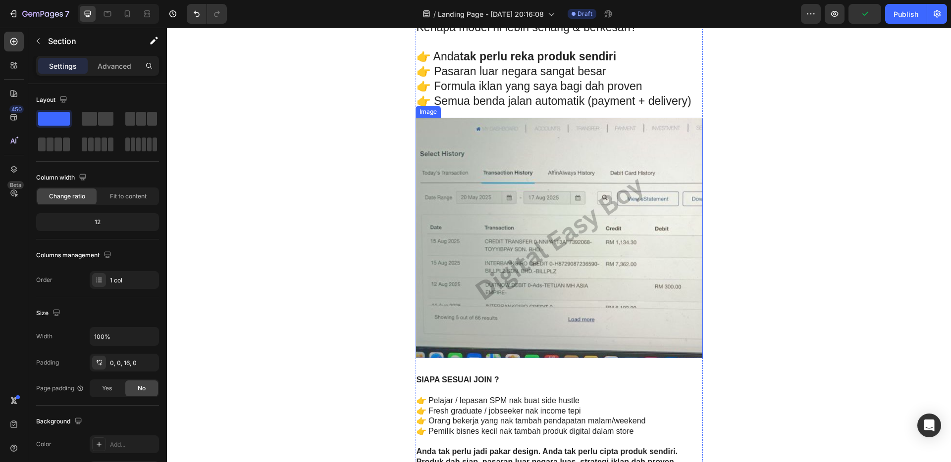
click at [579, 228] on img at bounding box center [558, 238] width 287 height 241
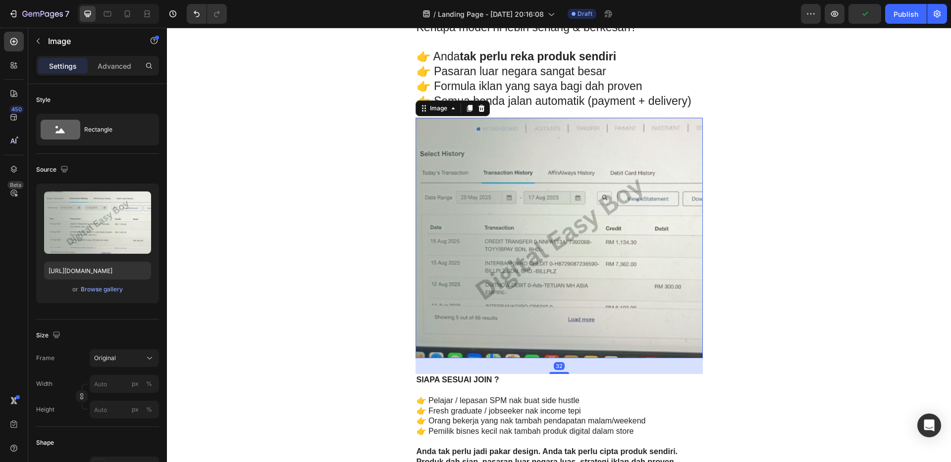
click at [466, 110] on icon at bounding box center [468, 108] width 5 height 7
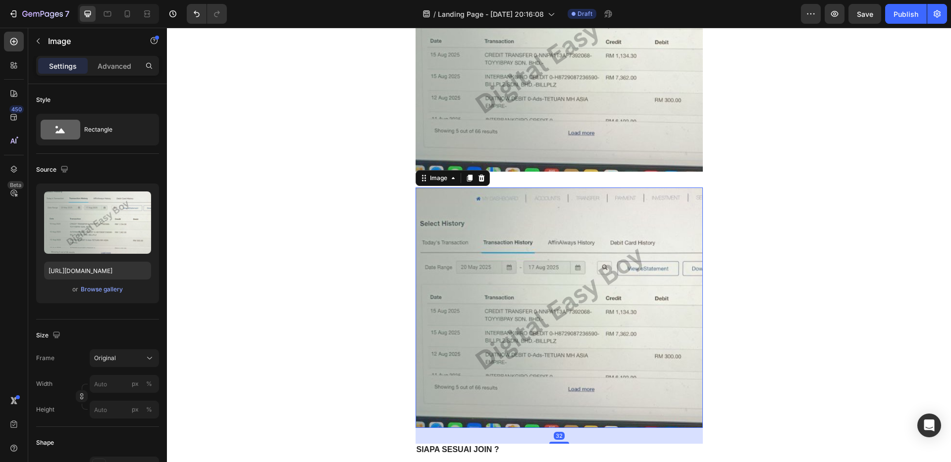
scroll to position [2490, 0]
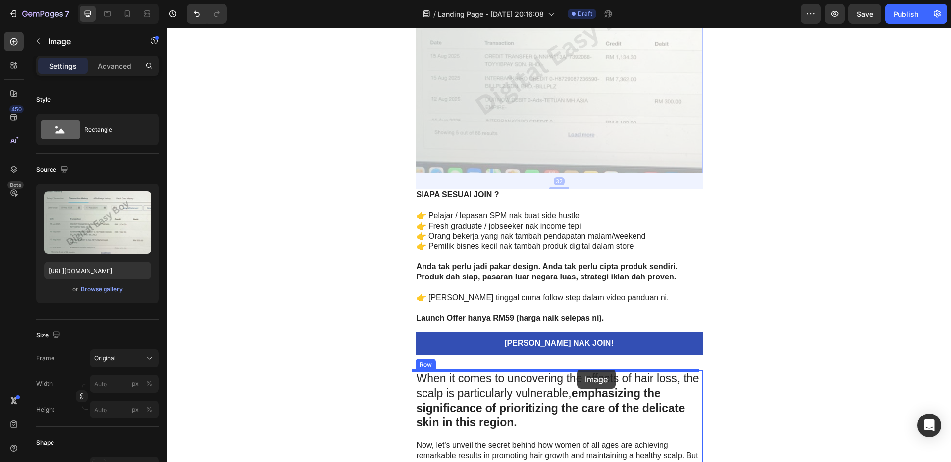
drag, startPoint x: 553, startPoint y: 183, endPoint x: 577, endPoint y: 370, distance: 188.2
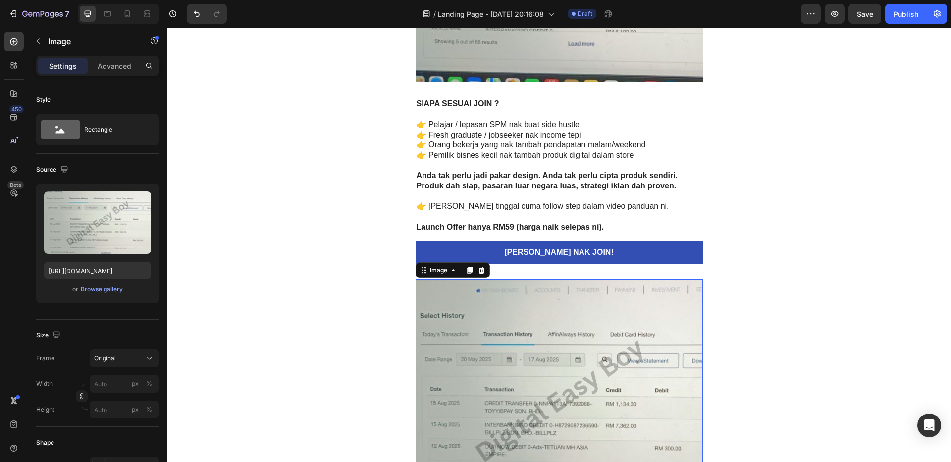
scroll to position [2561, 0]
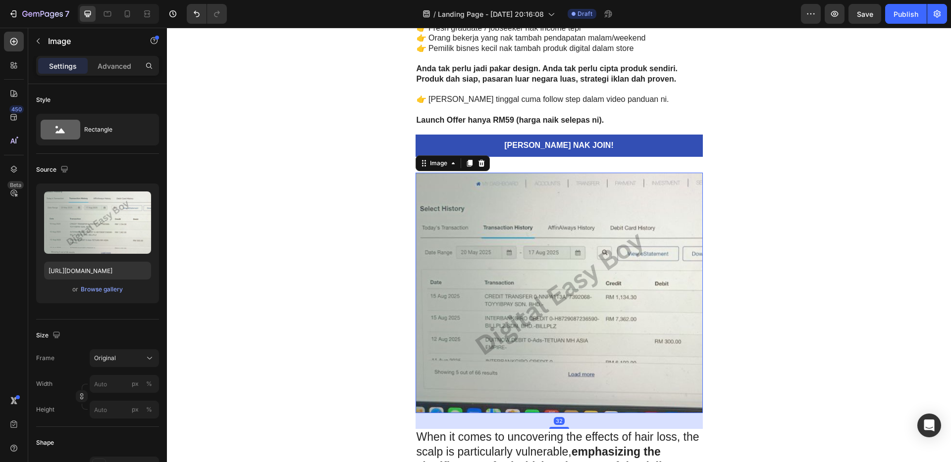
click at [541, 294] on img at bounding box center [558, 293] width 287 height 241
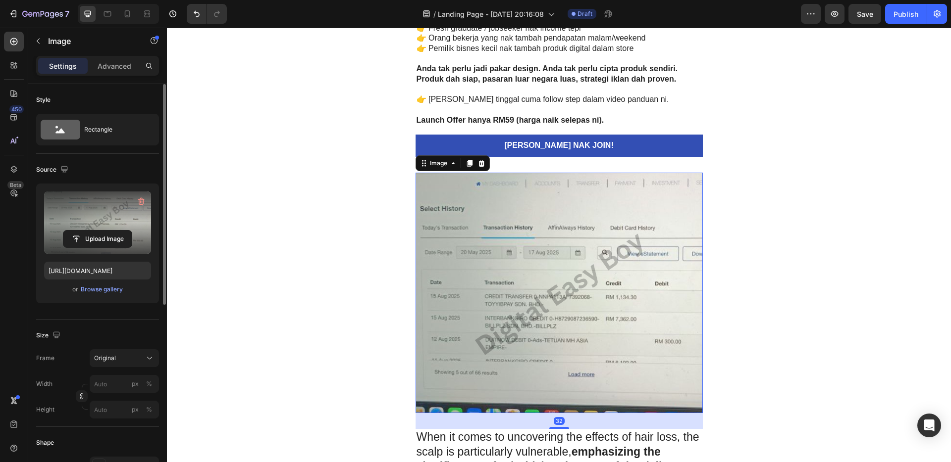
click at [94, 222] on label at bounding box center [97, 223] width 107 height 62
click at [94, 231] on input "file" at bounding box center [97, 239] width 68 height 17
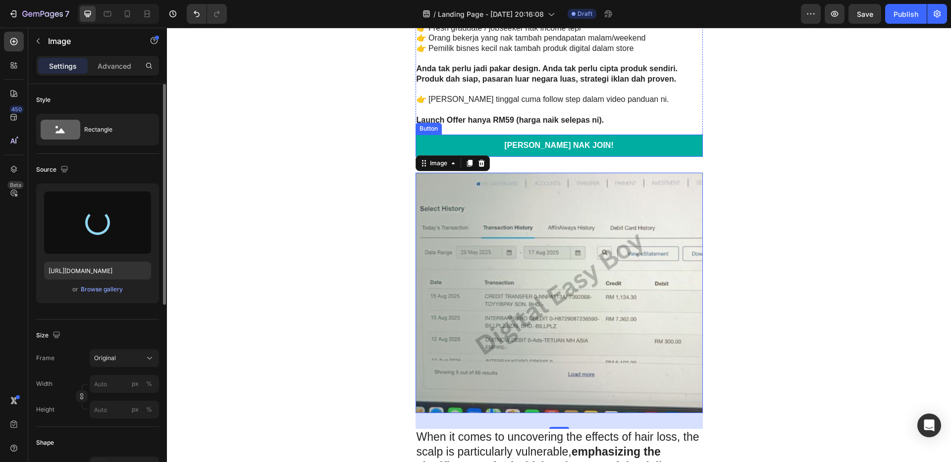
click at [631, 142] on link "[PERSON_NAME] NAK JOIN!" at bounding box center [558, 146] width 287 height 22
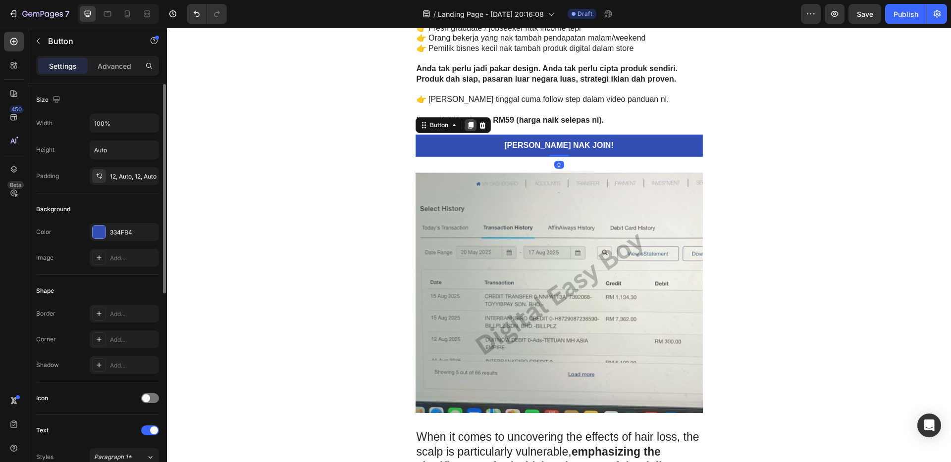
click at [468, 126] on icon at bounding box center [469, 125] width 5 height 7
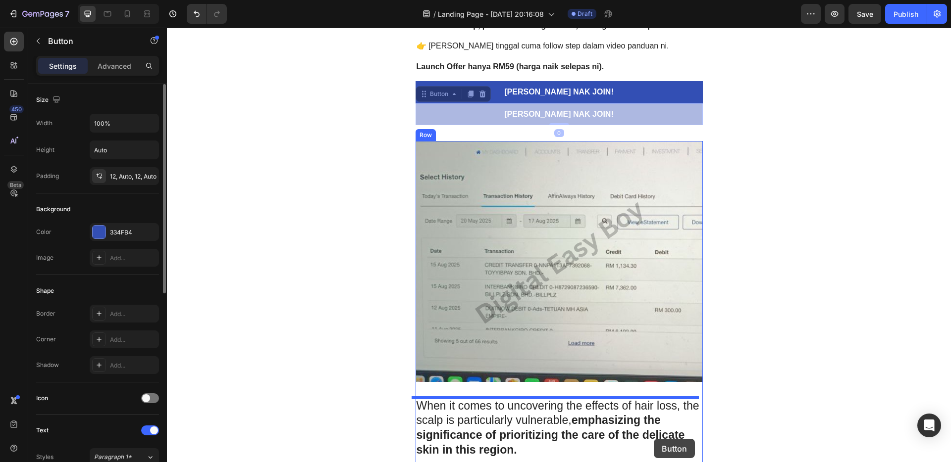
drag, startPoint x: 627, startPoint y: 167, endPoint x: 654, endPoint y: 439, distance: 273.6
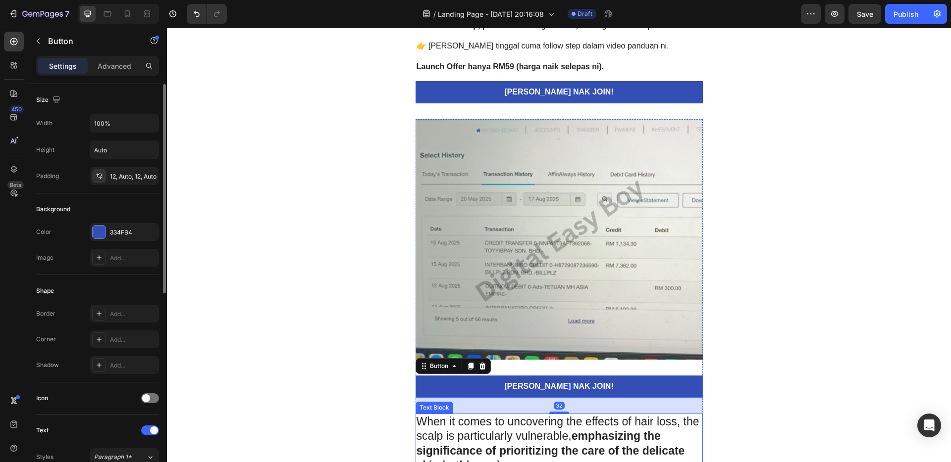
scroll to position [2628, 0]
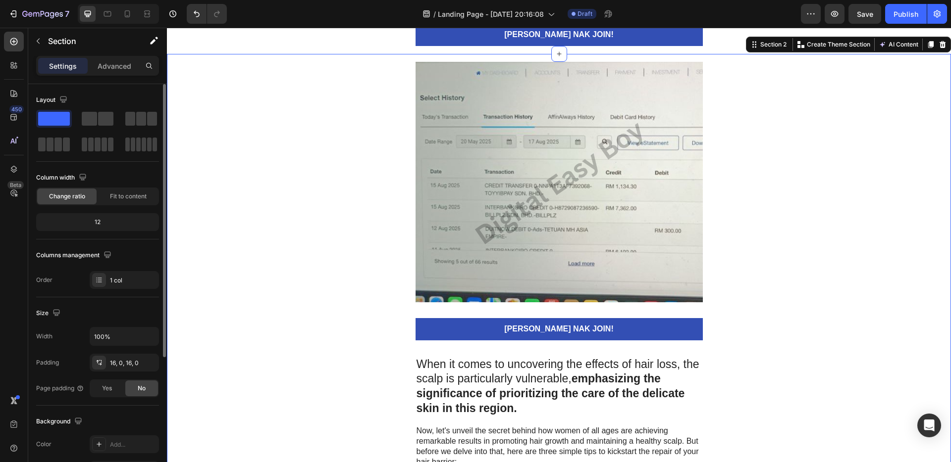
scroll to position [2721, 0]
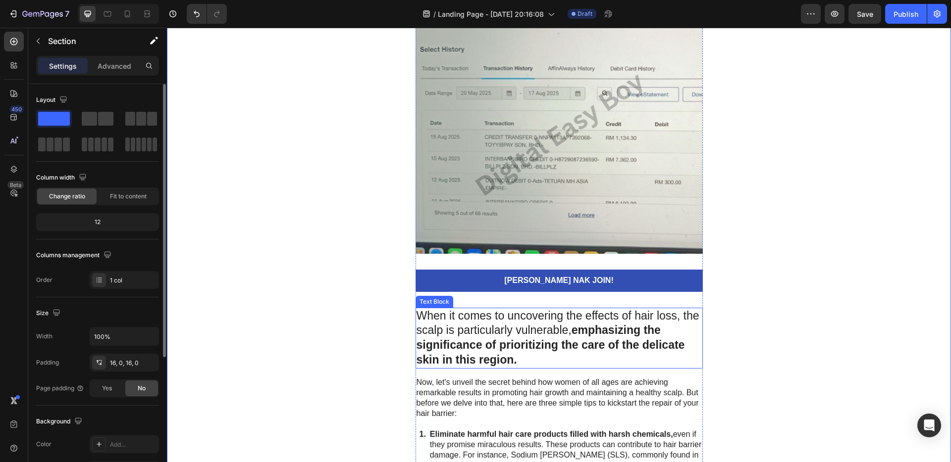
click at [515, 336] on strong "emphasizing the significance of prioritizing the care of the delicate skin in t…" at bounding box center [550, 345] width 268 height 43
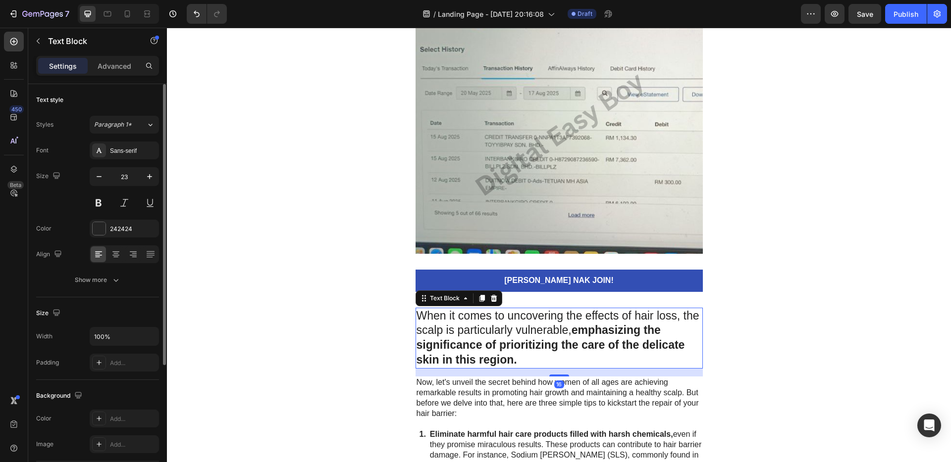
click at [521, 336] on p "When it comes to uncovering the effects of hair loss, the scalp is particularly…" at bounding box center [558, 338] width 285 height 59
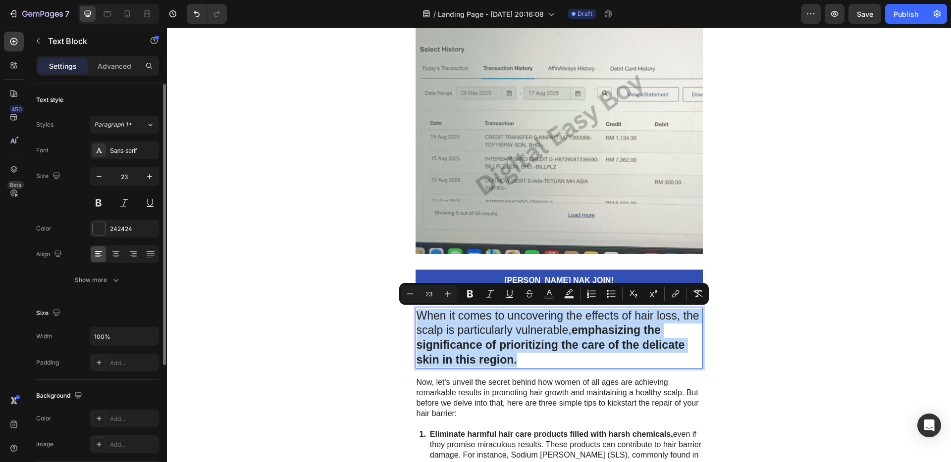
drag, startPoint x: 514, startPoint y: 359, endPoint x: 412, endPoint y: 314, distance: 111.7
click at [415, 313] on div "When it comes to uncovering the effects of hair loss, the scalp is particularly…" at bounding box center [558, 338] width 287 height 61
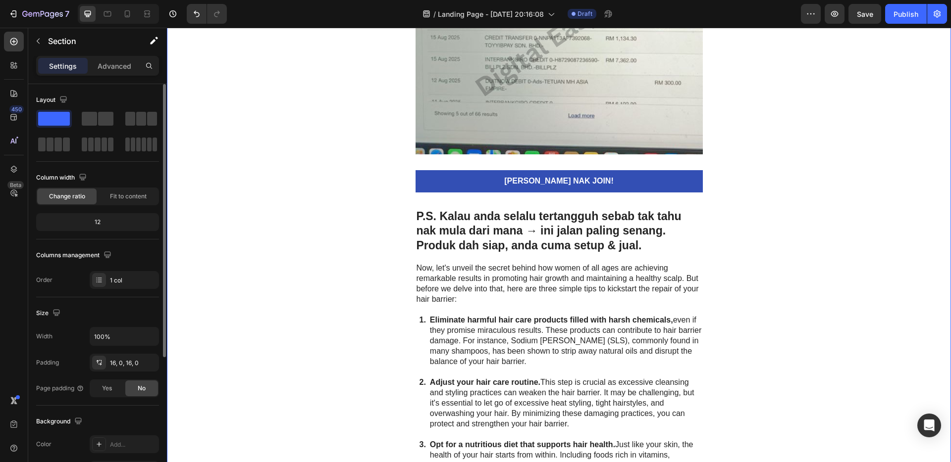
scroll to position [2881, 0]
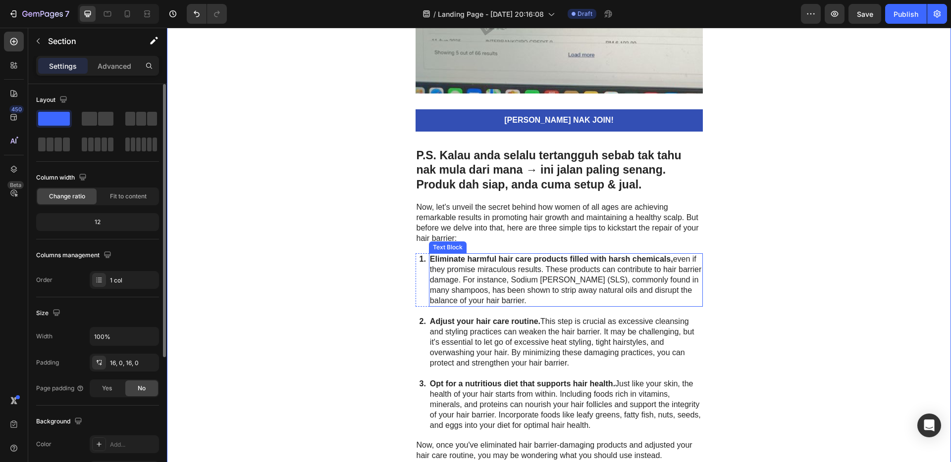
click at [605, 278] on p "Eliminate harmful hair care products filled with harsh chemicals, even if they …" at bounding box center [566, 279] width 272 height 51
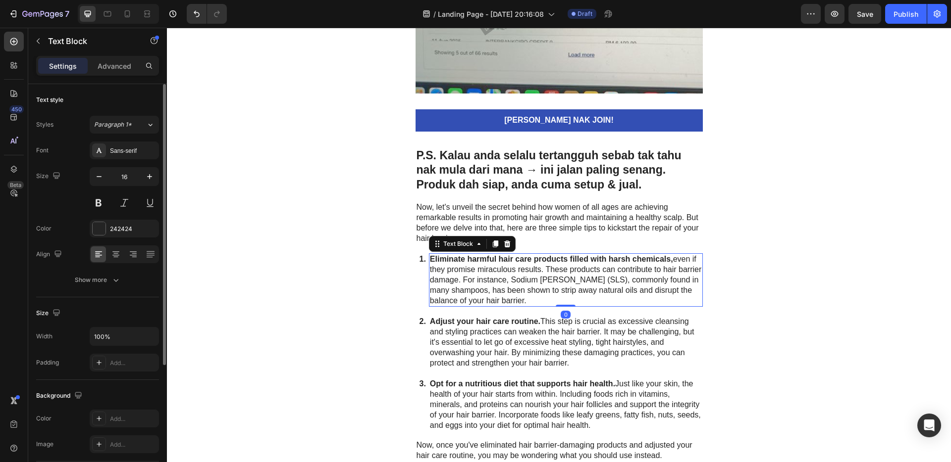
drag, startPoint x: 505, startPoint y: 245, endPoint x: 511, endPoint y: 234, distance: 12.5
click at [505, 245] on icon at bounding box center [507, 244] width 6 height 7
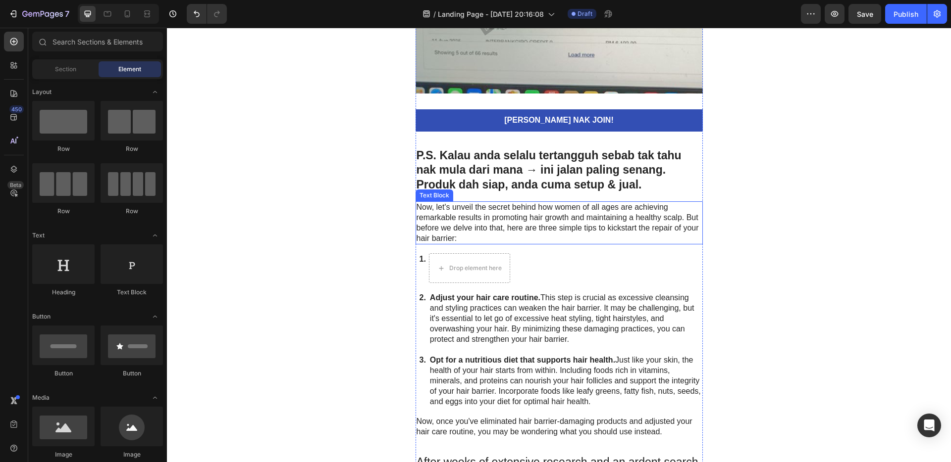
click at [522, 218] on p "Now, let's unveil the secret behind how women of all ages are achieving remarka…" at bounding box center [558, 223] width 285 height 41
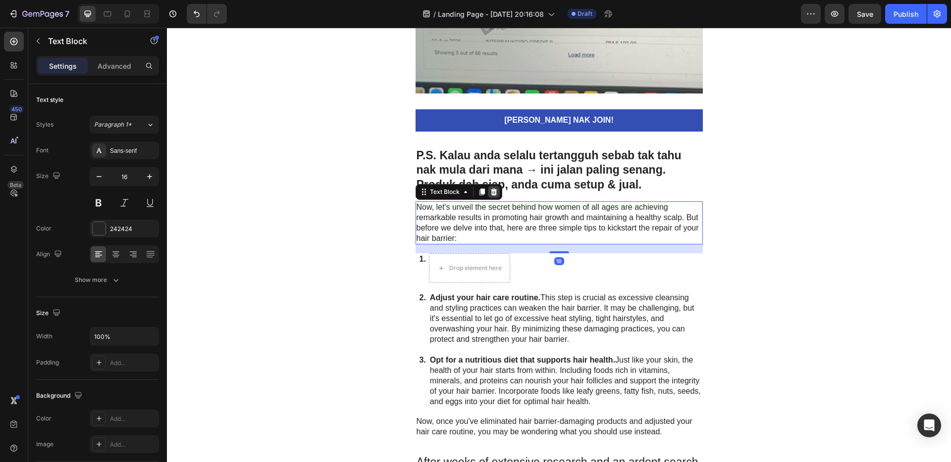
click at [490, 194] on icon at bounding box center [493, 192] width 6 height 7
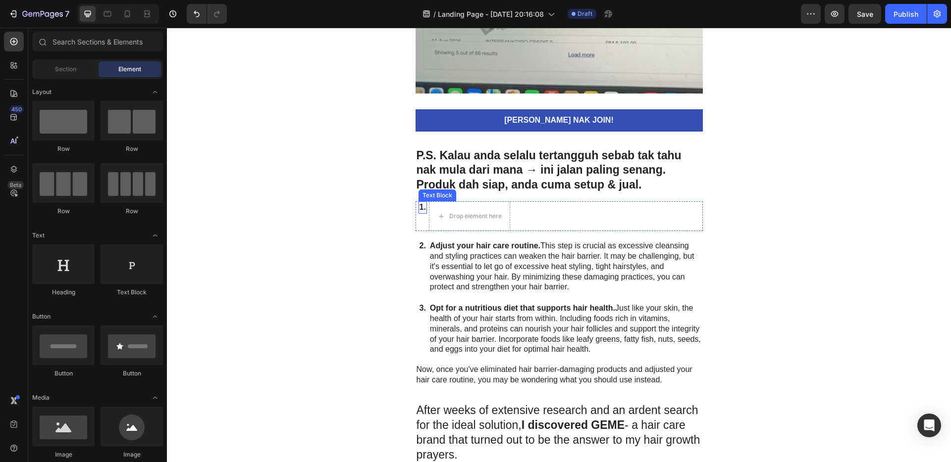
click at [421, 202] on div "1." at bounding box center [422, 208] width 8 height 12
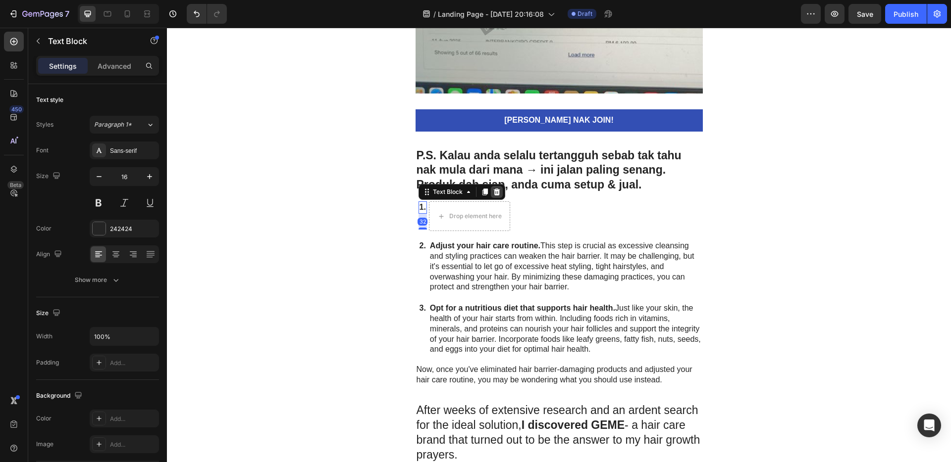
click at [493, 193] on icon at bounding box center [497, 192] width 8 height 8
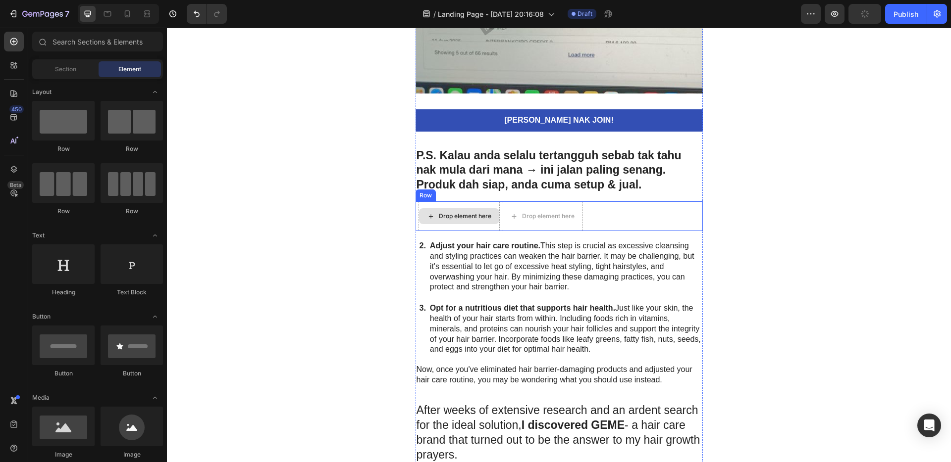
click at [465, 203] on div "Drop element here" at bounding box center [458, 217] width 81 height 30
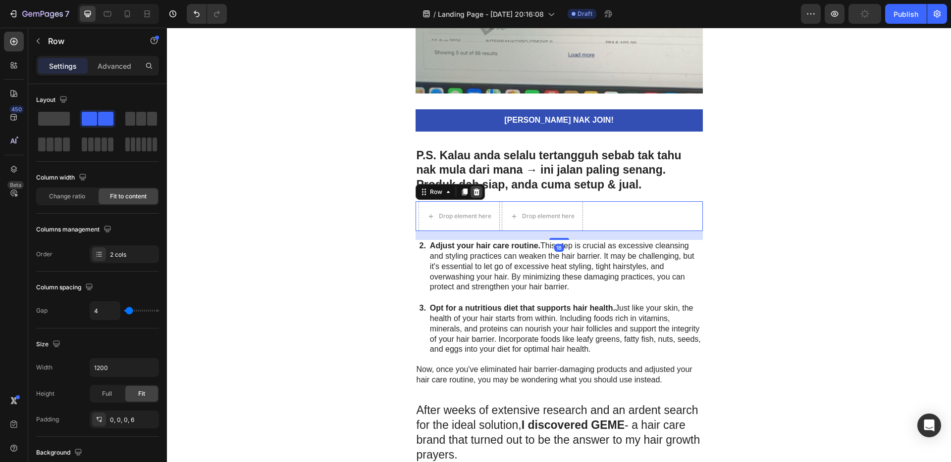
click at [473, 193] on icon at bounding box center [476, 192] width 6 height 7
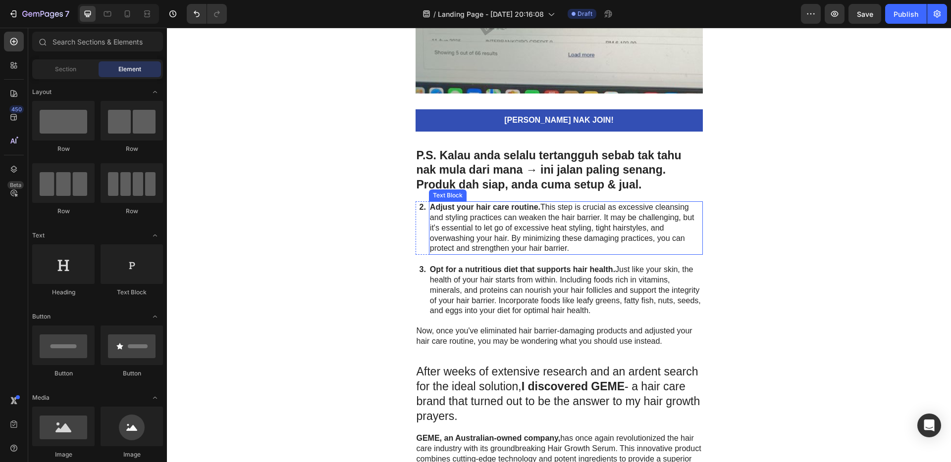
click at [446, 206] on strong "Adjust your hair care routine." at bounding box center [485, 207] width 110 height 8
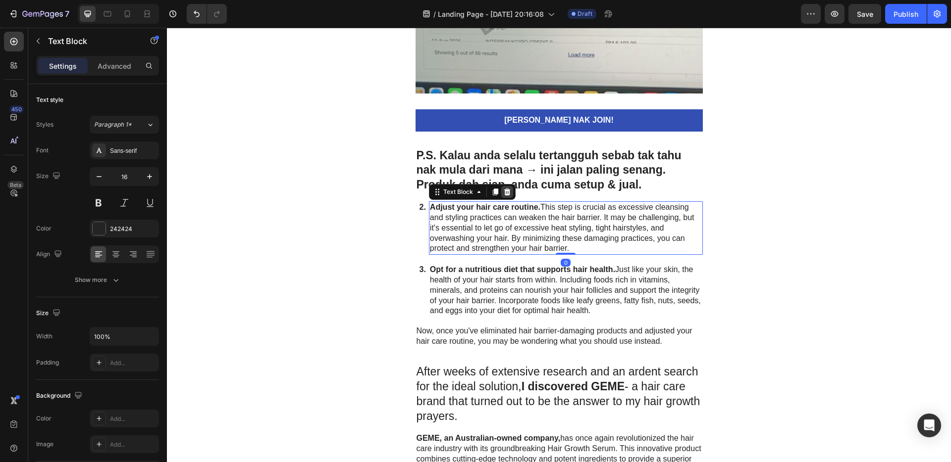
click at [504, 195] on icon at bounding box center [507, 192] width 6 height 7
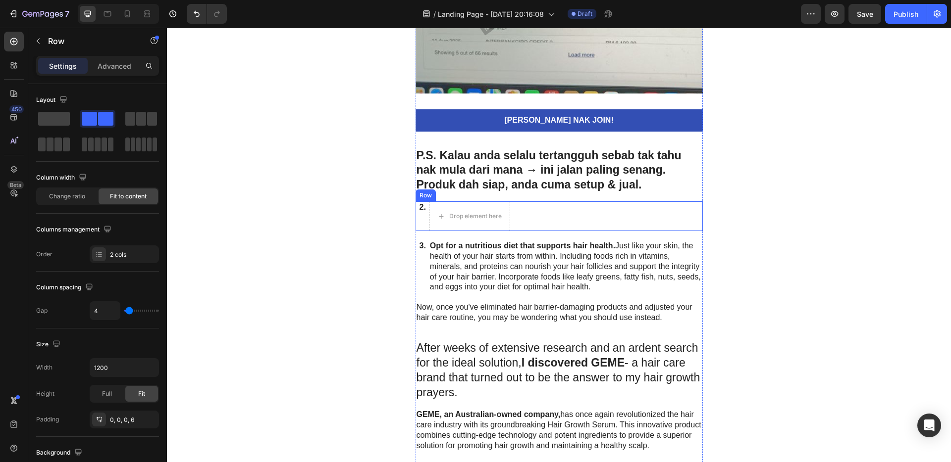
click at [512, 206] on div "2. Text Block Drop element here Row" at bounding box center [558, 217] width 287 height 30
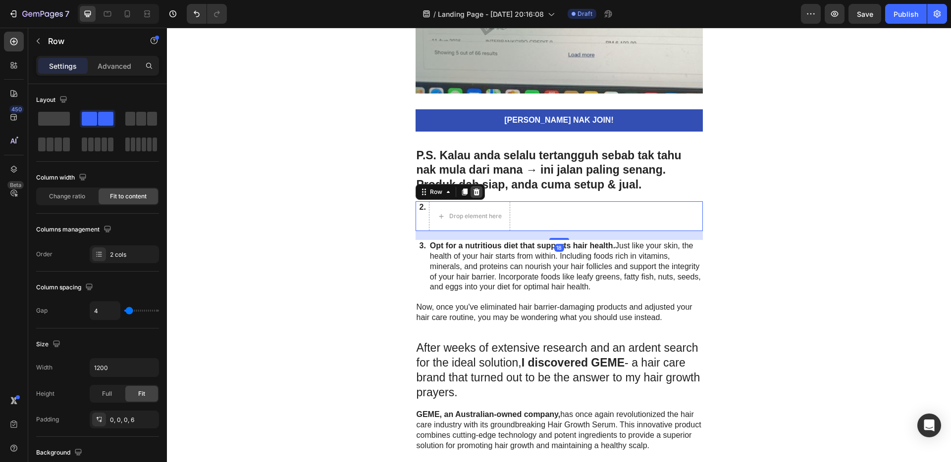
click at [473, 194] on icon at bounding box center [476, 192] width 6 height 7
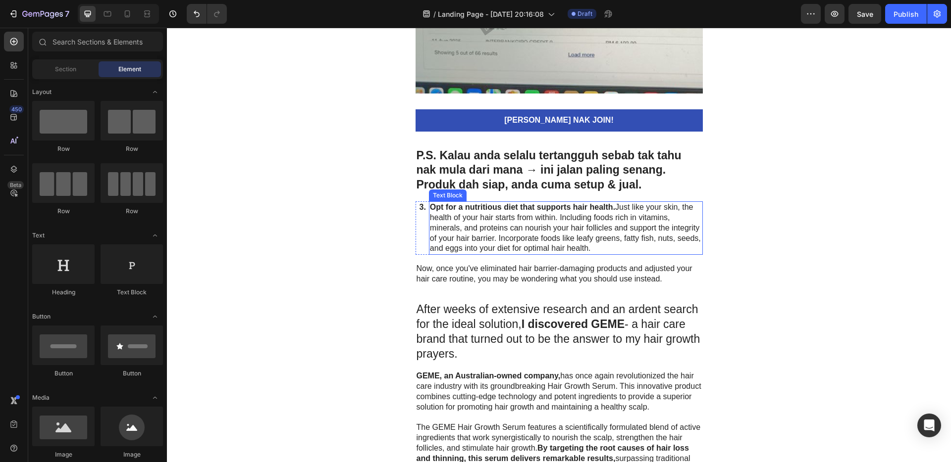
click at [429, 203] on div "Opt for a nutritious diet that supports hair health. Just like your skin, the h…" at bounding box center [566, 228] width 274 height 53
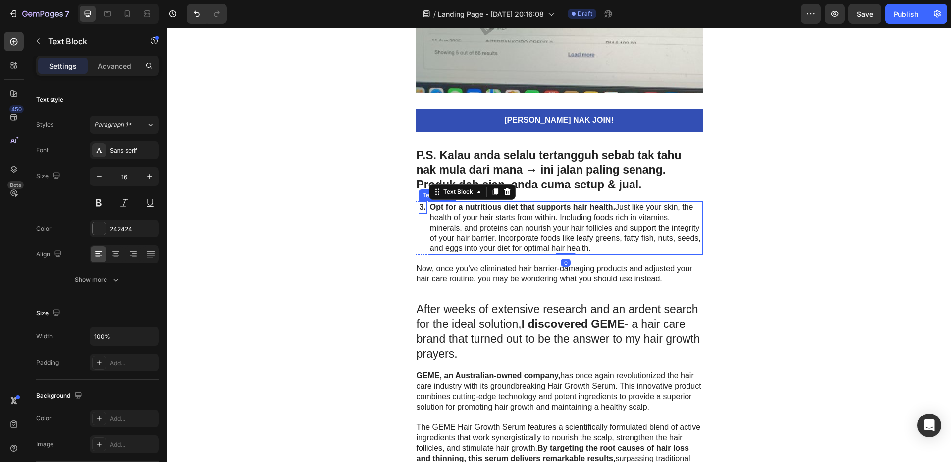
click at [421, 203] on p "3." at bounding box center [422, 208] width 6 height 10
click at [443, 203] on strong "Opt for a nutritious diet that supports hair health." at bounding box center [522, 207] width 185 height 8
click at [504, 195] on icon at bounding box center [507, 192] width 6 height 7
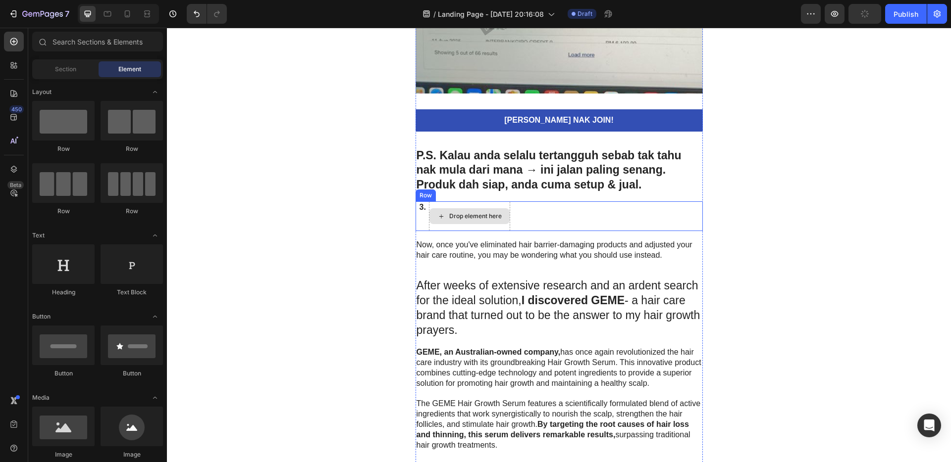
click at [497, 207] on div "Drop element here" at bounding box center [469, 217] width 81 height 30
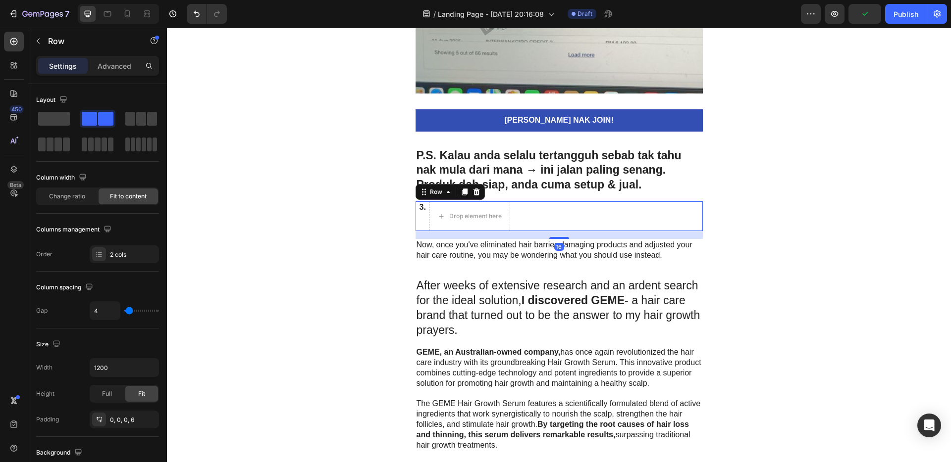
click at [475, 192] on icon at bounding box center [476, 192] width 8 height 8
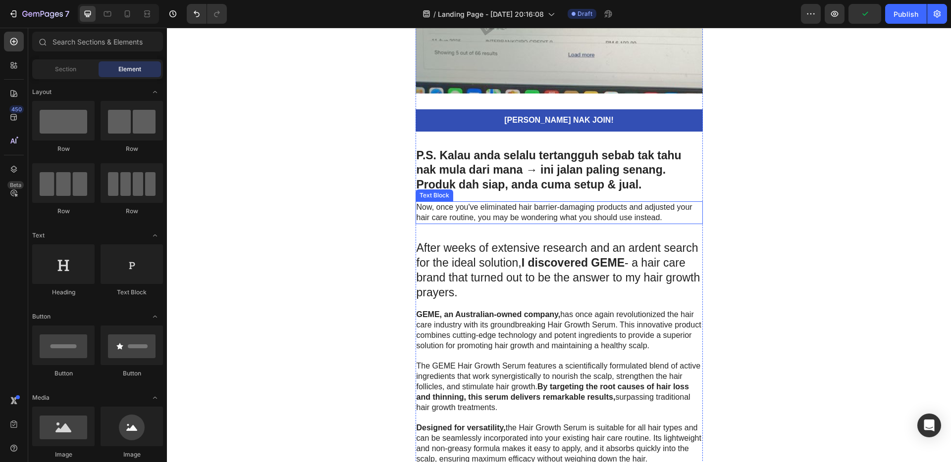
click at [488, 211] on p "Now, once you've eliminated hair barrier-damaging products and adjusted your ha…" at bounding box center [558, 213] width 285 height 21
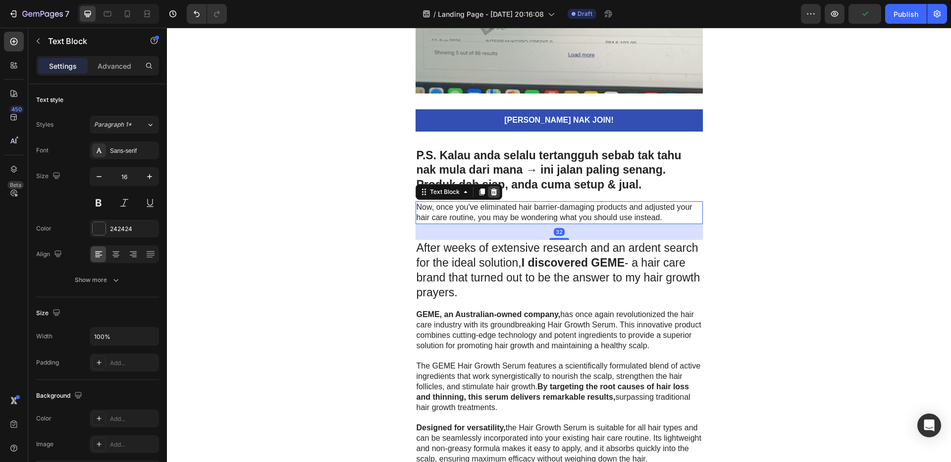
click at [491, 193] on icon at bounding box center [493, 192] width 6 height 7
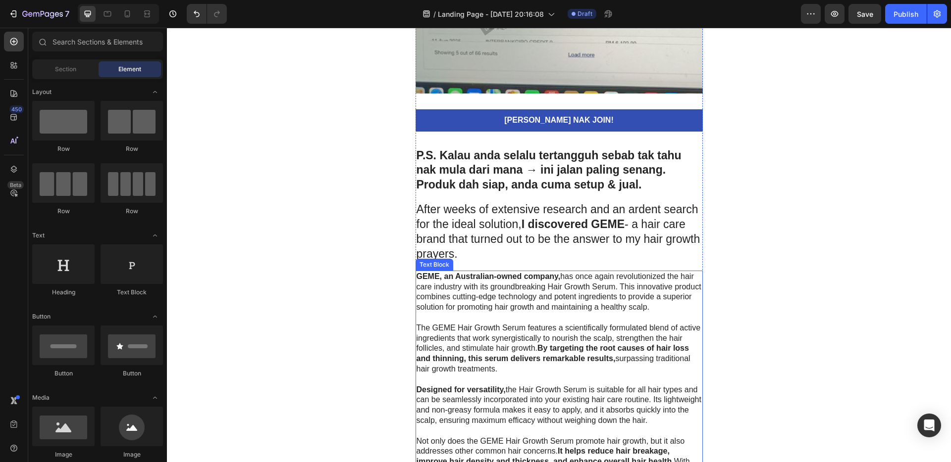
scroll to position [3056, 0]
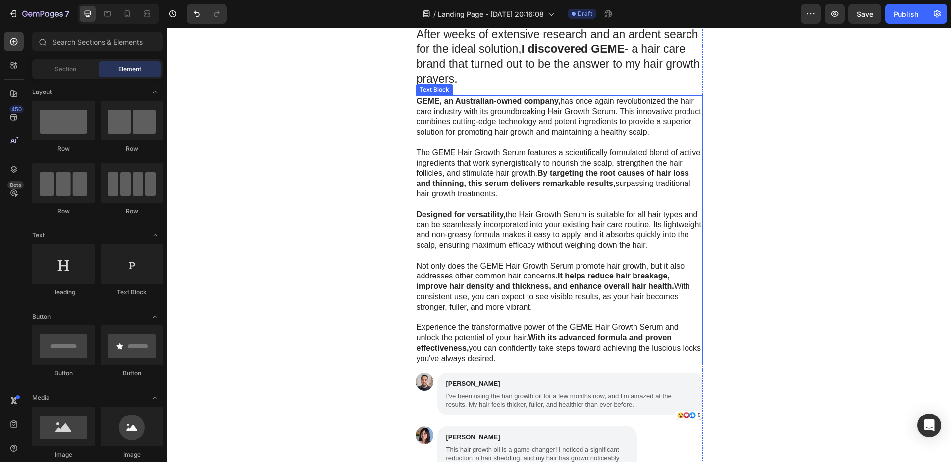
click at [559, 252] on p at bounding box center [558, 256] width 285 height 10
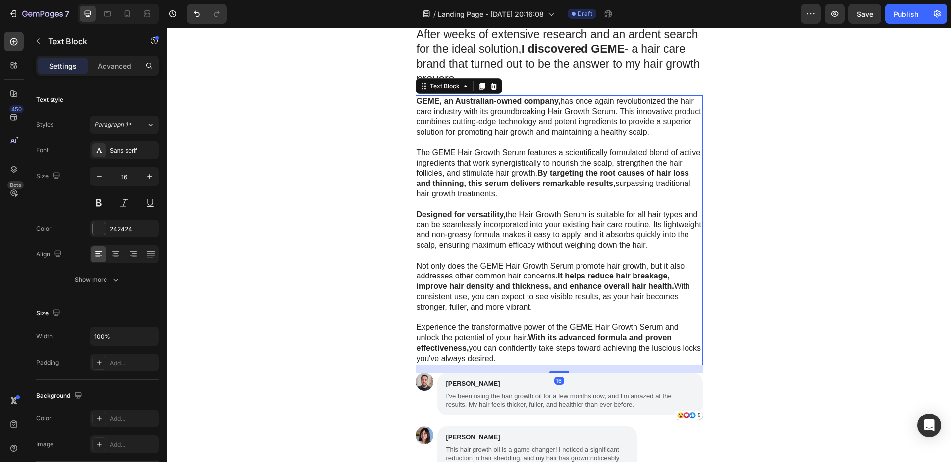
click at [492, 86] on icon at bounding box center [494, 86] width 8 height 8
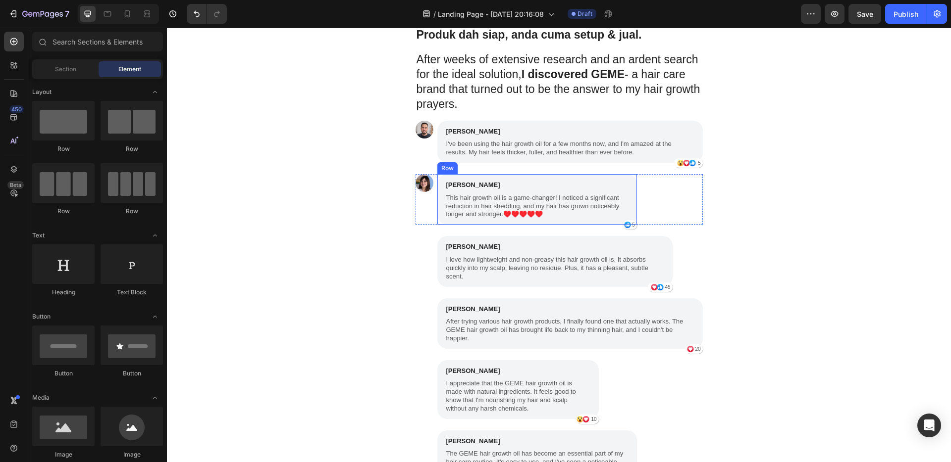
scroll to position [2954, 0]
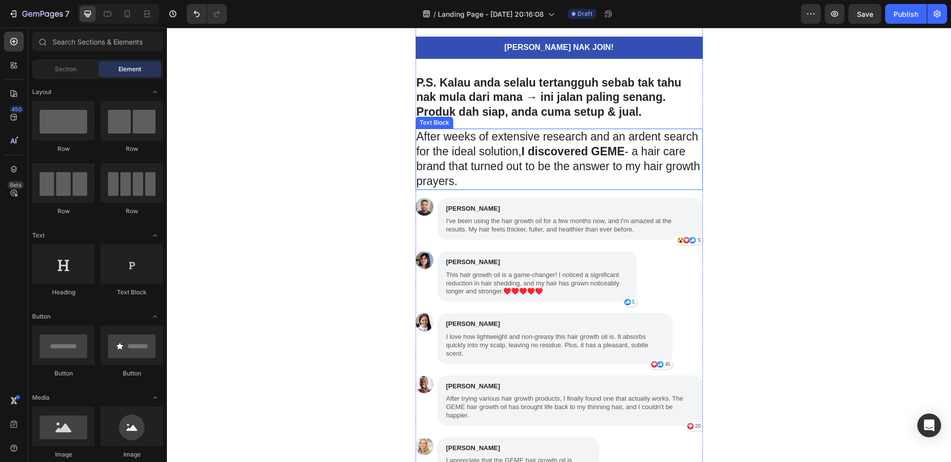
click at [549, 161] on p "After weeks of extensive research and an ardent search for the ideal solution, …" at bounding box center [558, 159] width 285 height 59
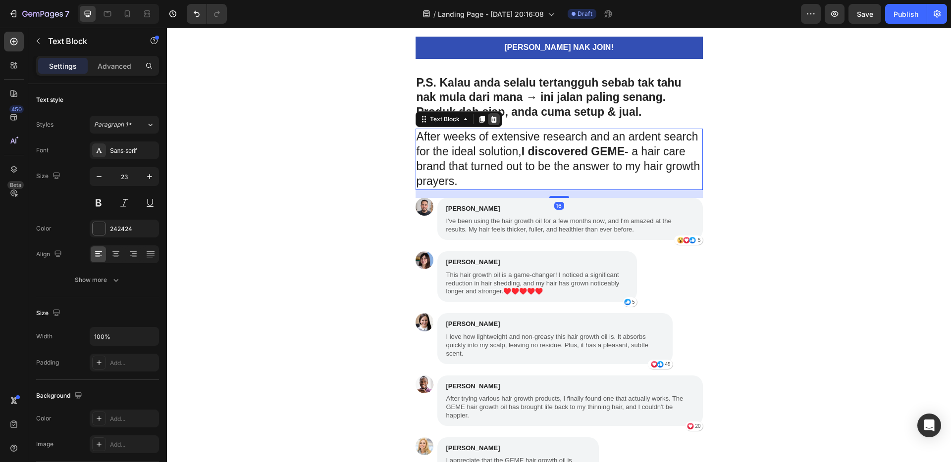
click at [492, 118] on icon at bounding box center [493, 119] width 6 height 7
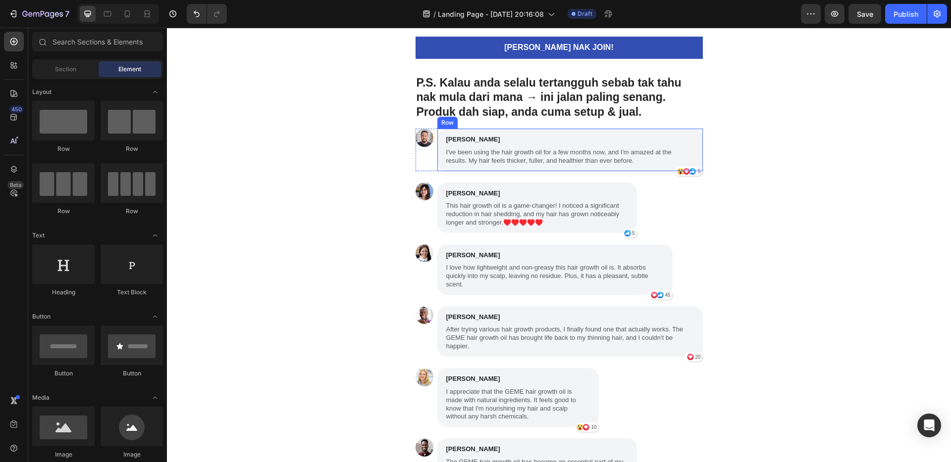
click at [615, 130] on div "James Smith Text Block I've been using the hair growth oil for a few months now…" at bounding box center [569, 150] width 265 height 42
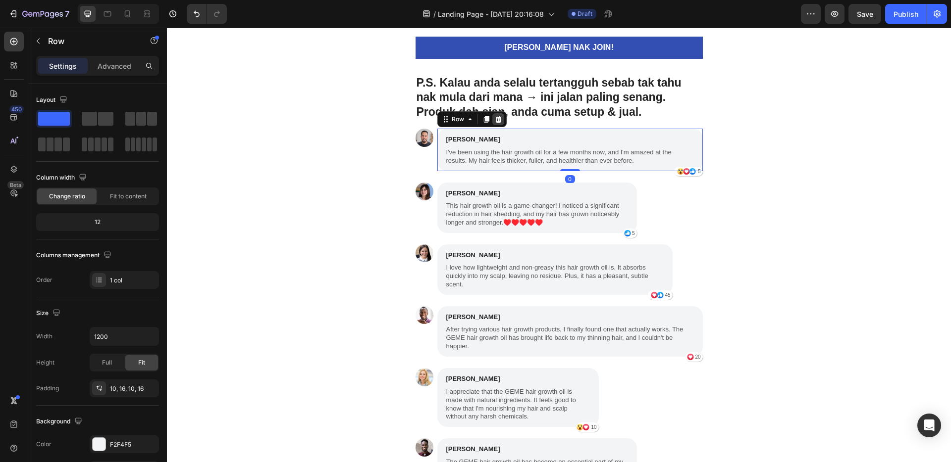
click at [495, 121] on icon at bounding box center [498, 119] width 6 height 7
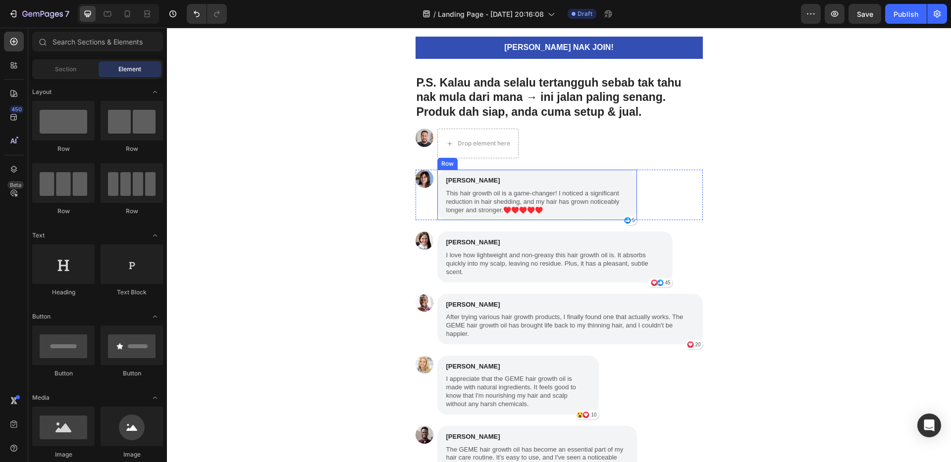
click at [587, 173] on div "Emily Johnson Text Block This hair growth oil is a game-changer! I noticed a si…" at bounding box center [537, 195] width 200 height 51
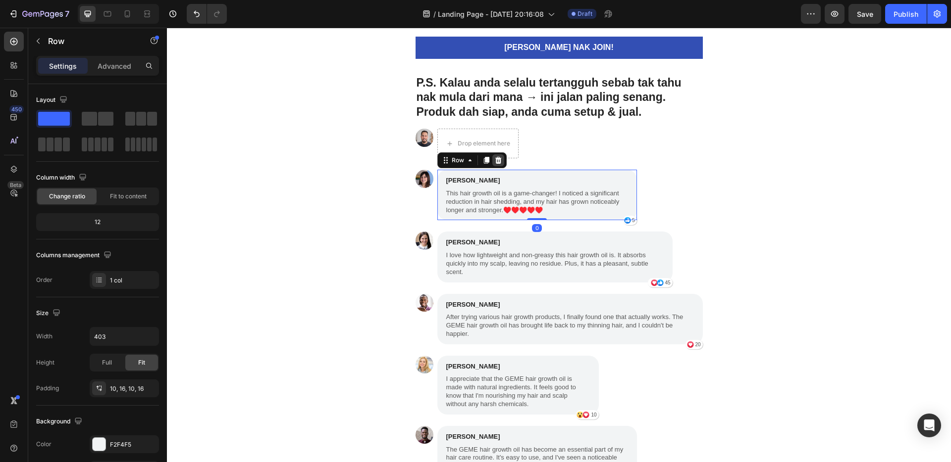
click at [495, 163] on icon at bounding box center [498, 160] width 6 height 7
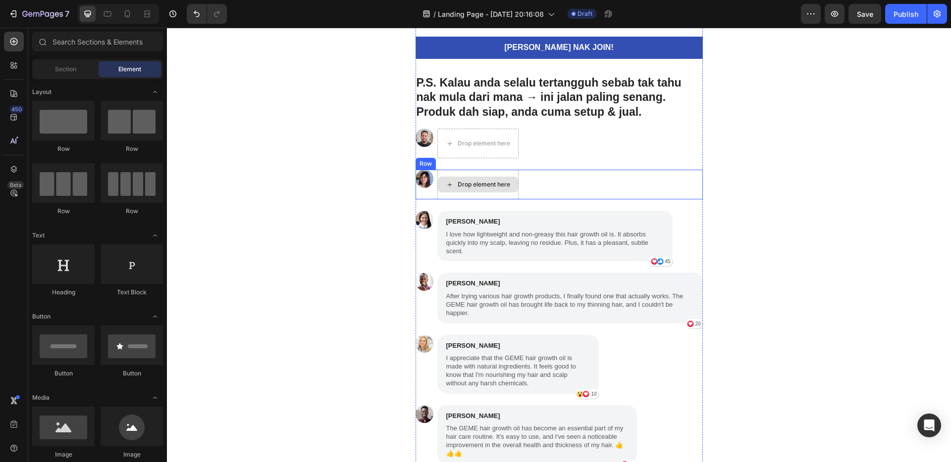
click at [447, 171] on div "Drop element here" at bounding box center [477, 185] width 81 height 30
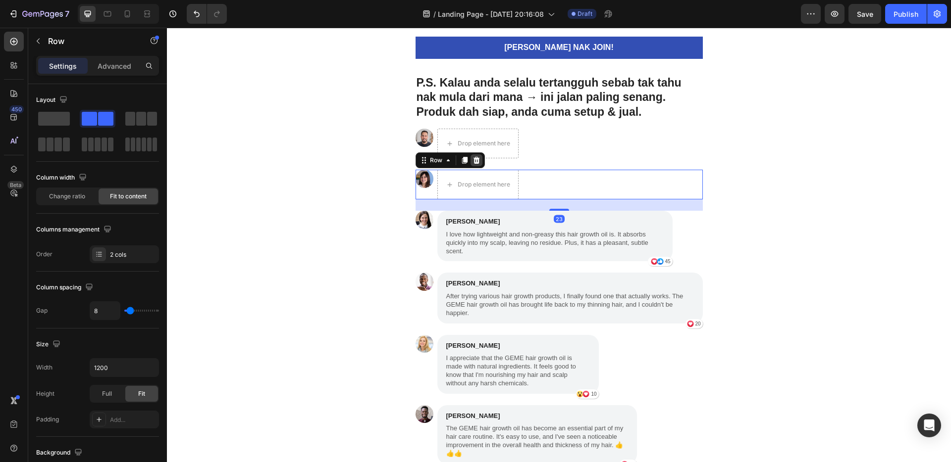
click at [474, 161] on icon at bounding box center [476, 160] width 6 height 7
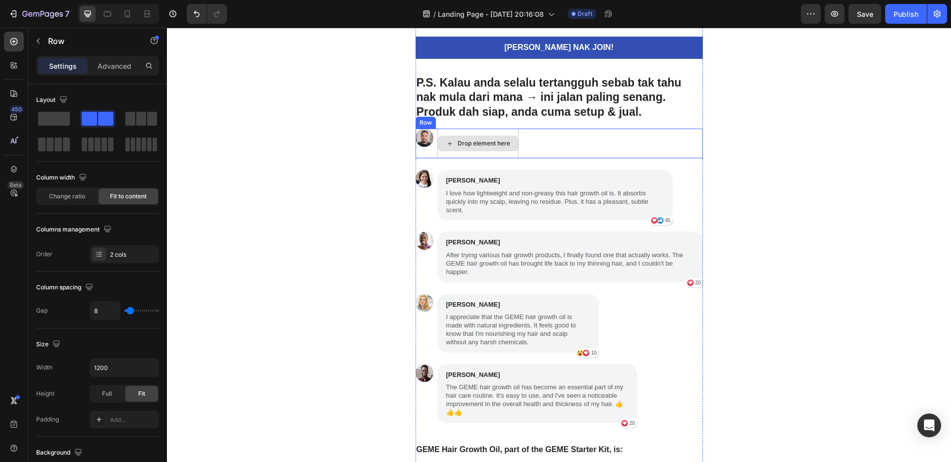
click at [478, 130] on div "Drop element here" at bounding box center [477, 144] width 81 height 30
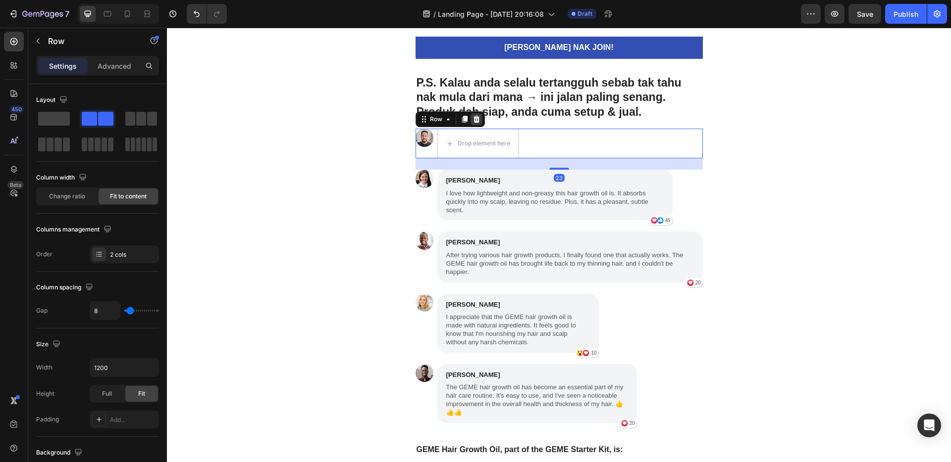
click at [474, 121] on icon at bounding box center [476, 119] width 6 height 7
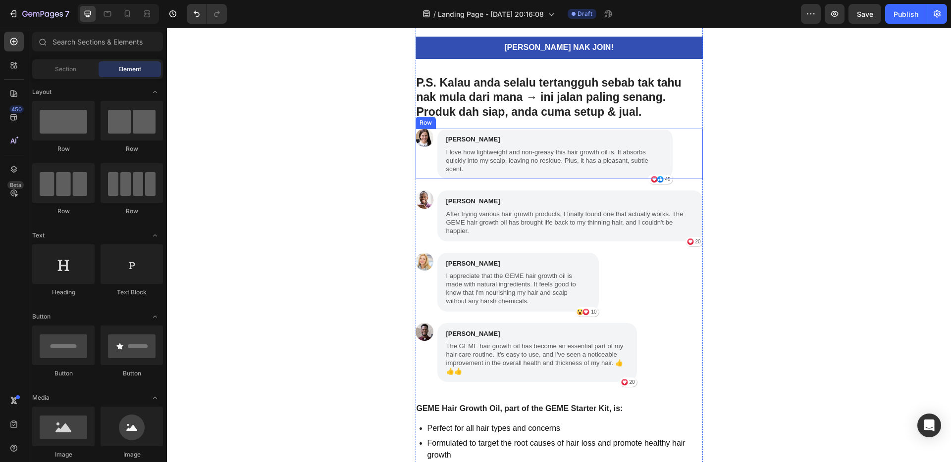
click at [437, 131] on div "Olivia Jones Text Block I love how lightweight and non-greasy this hair growth …" at bounding box center [554, 154] width 235 height 51
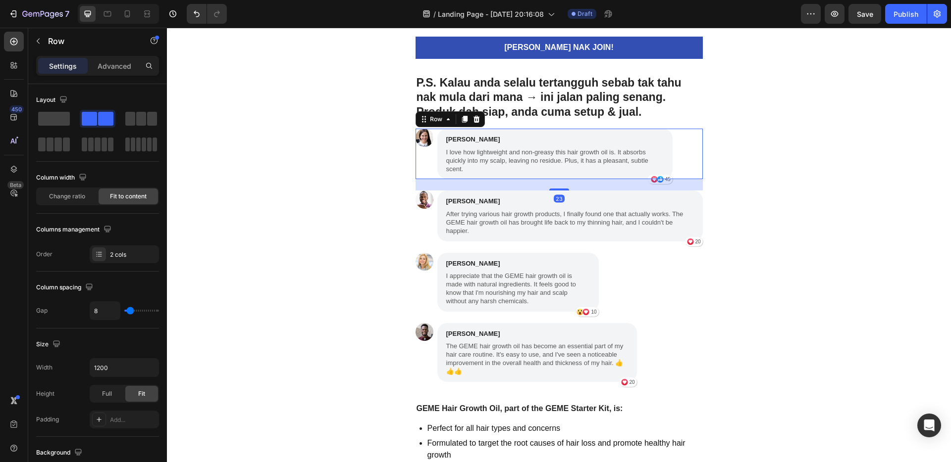
click at [477, 118] on div at bounding box center [476, 119] width 12 height 12
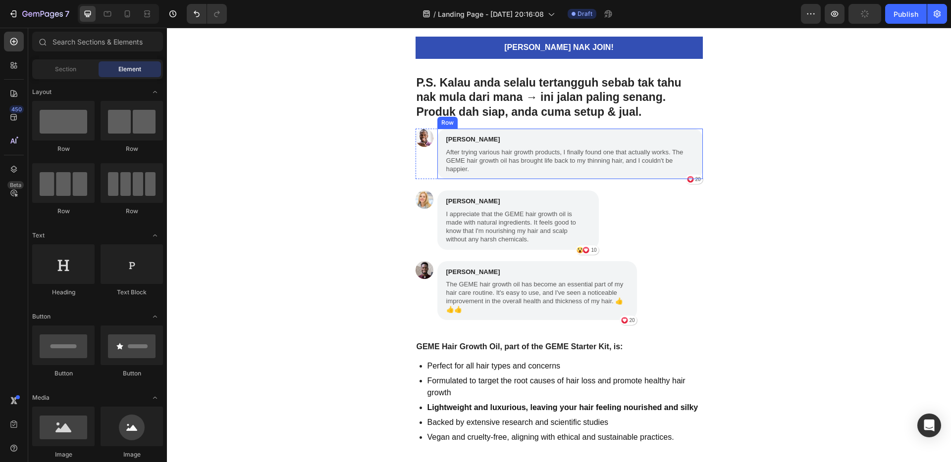
click at [437, 136] on div "Benjamin Brown Text Block After trying various hair growth products, I finally …" at bounding box center [569, 154] width 265 height 51
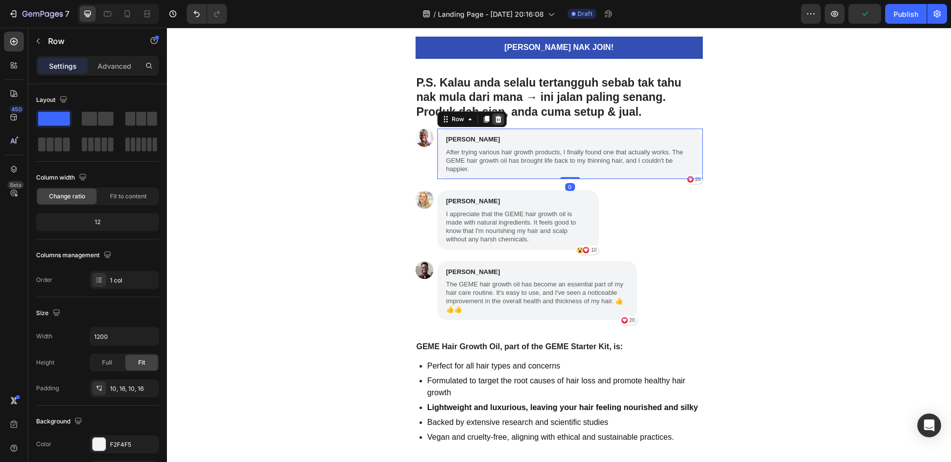
click at [494, 120] on icon at bounding box center [498, 119] width 8 height 8
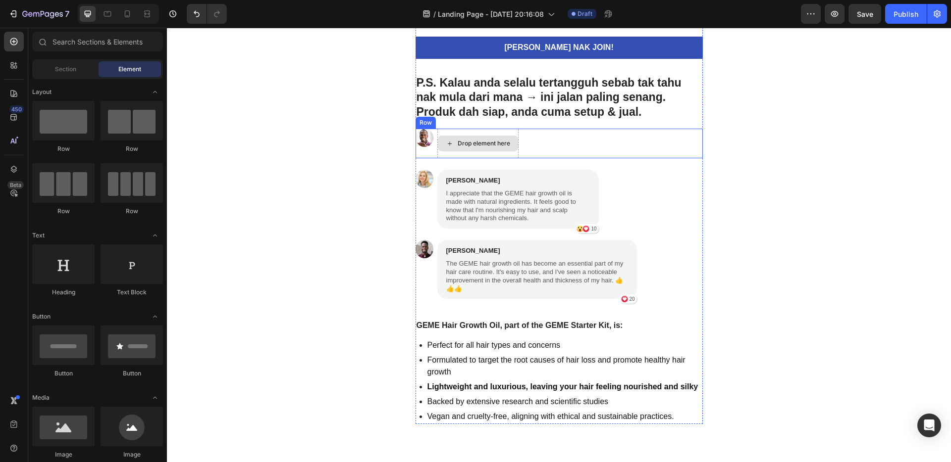
click at [437, 129] on div "Drop element here" at bounding box center [477, 144] width 81 height 30
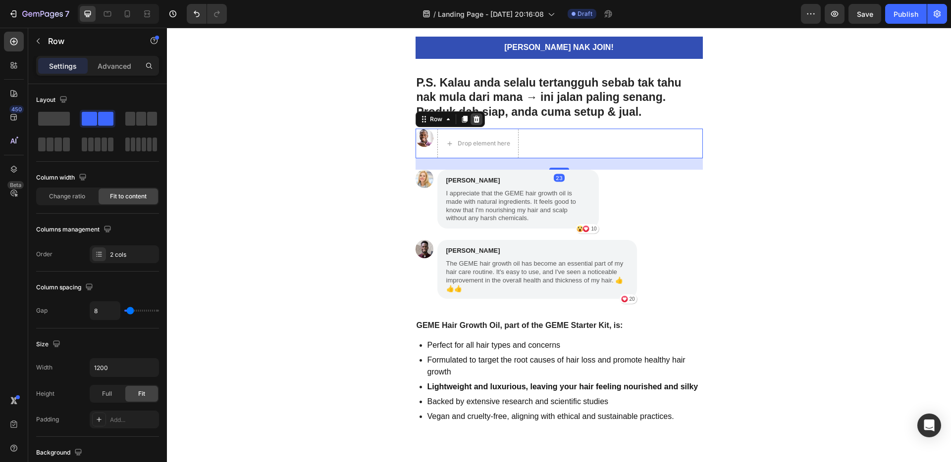
click at [472, 118] on icon at bounding box center [476, 119] width 8 height 8
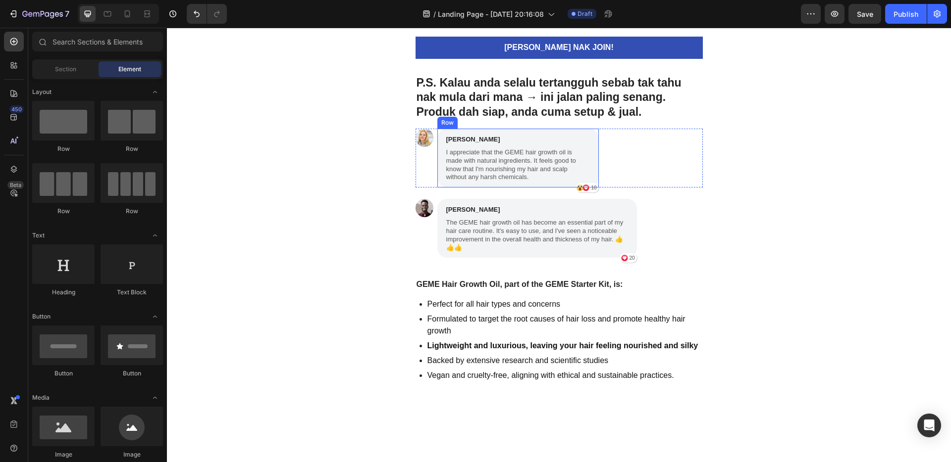
click at [447, 130] on div "Sophia Davis Text Block I appreciate that the GEME hair growth oil is made with…" at bounding box center [517, 158] width 161 height 59
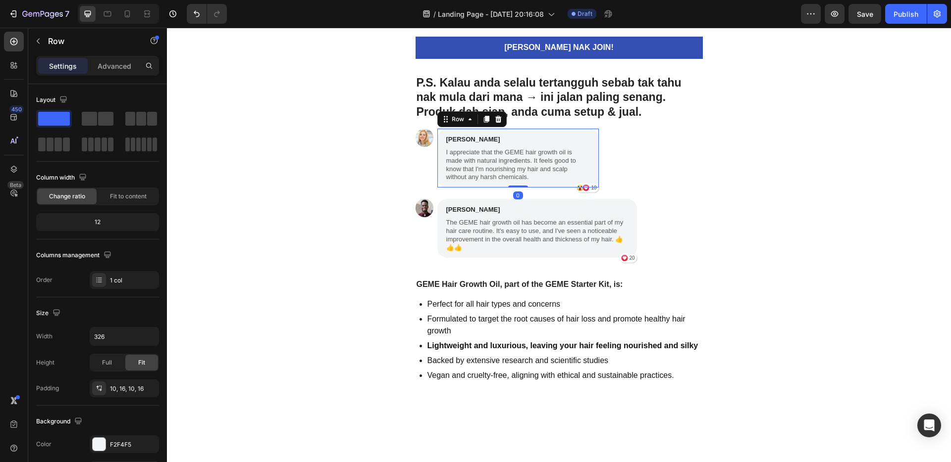
click at [495, 119] on icon at bounding box center [498, 119] width 6 height 7
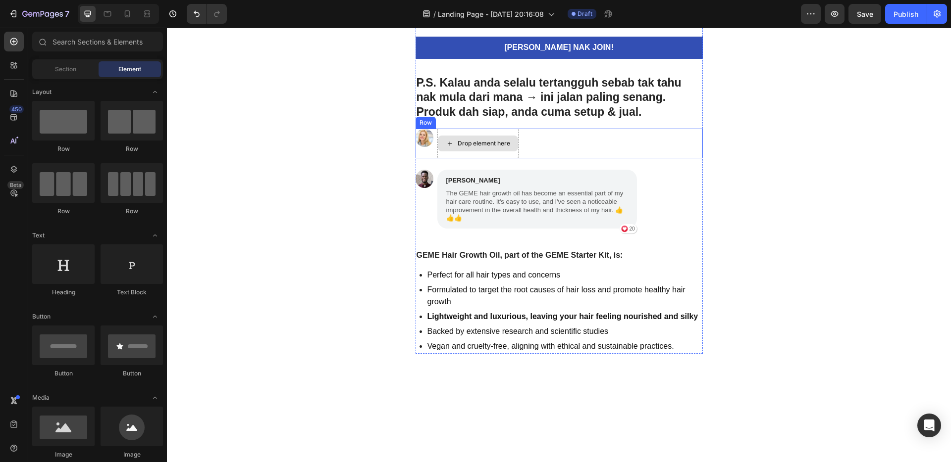
click at [437, 129] on div "Drop element here" at bounding box center [477, 144] width 81 height 30
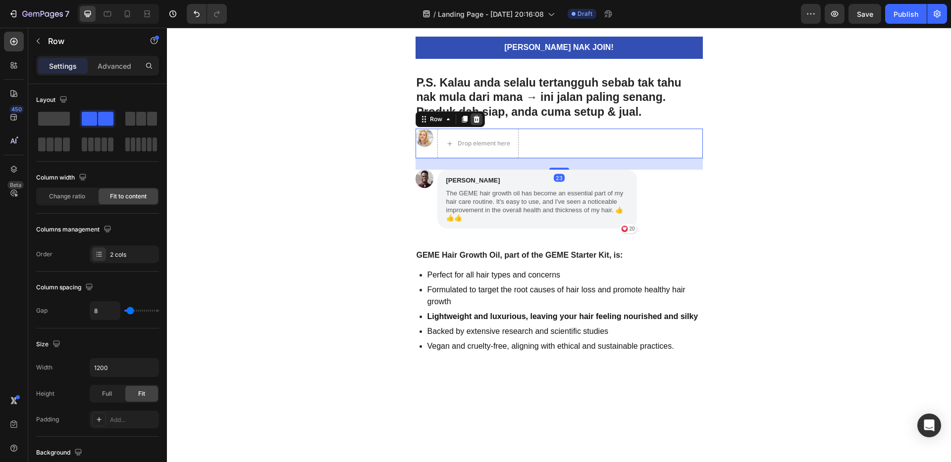
click at [475, 119] on icon at bounding box center [476, 119] width 8 height 8
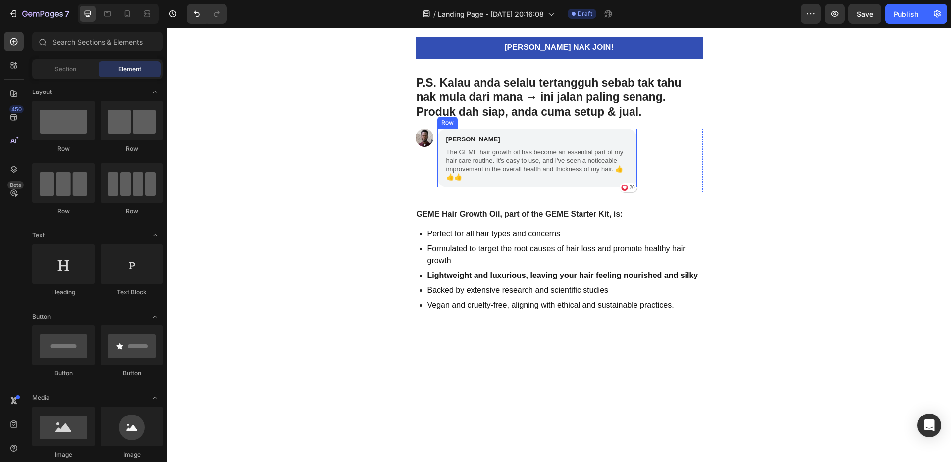
click at [453, 130] on div "Michael Miller Text Block The GEME hair growth oil has become an essential part…" at bounding box center [537, 158] width 200 height 59
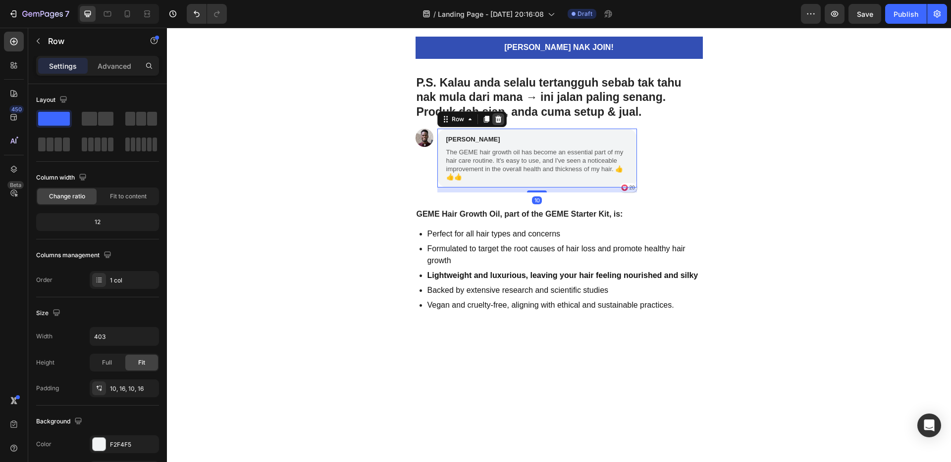
click at [495, 116] on icon at bounding box center [498, 119] width 8 height 8
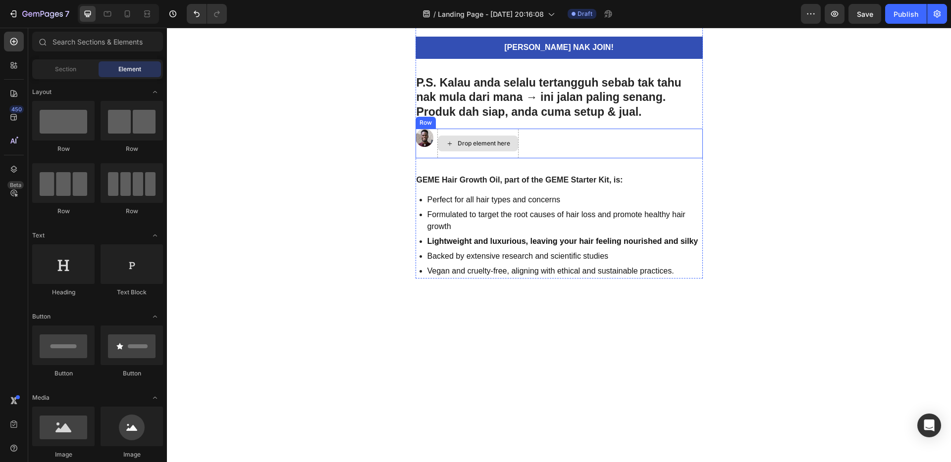
click at [441, 133] on div "Drop element here" at bounding box center [477, 144] width 81 height 30
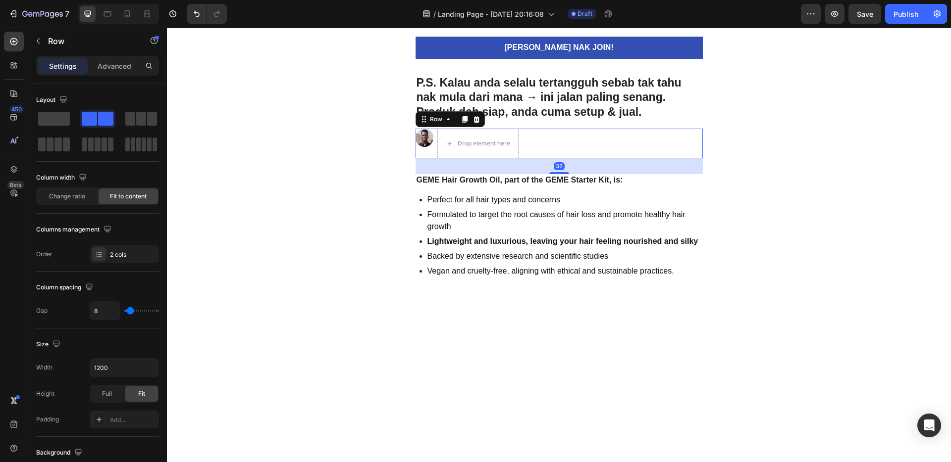
click at [473, 119] on icon at bounding box center [476, 119] width 6 height 7
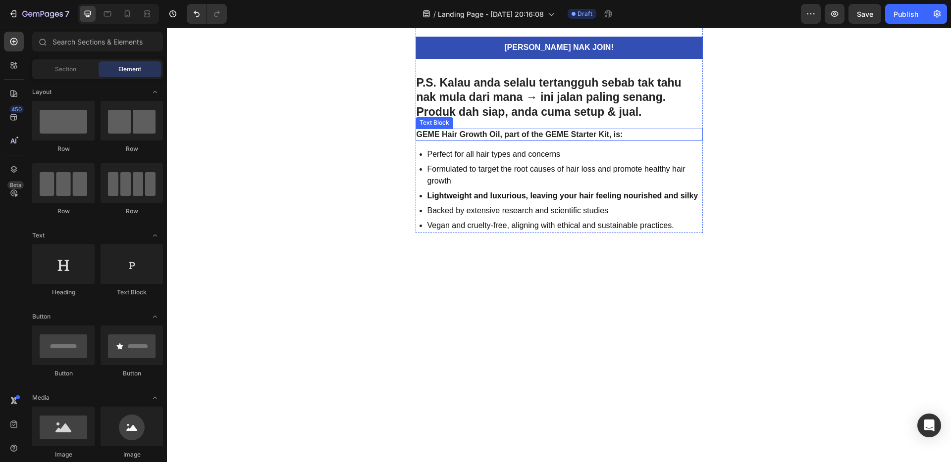
click at [477, 137] on strong "GEME Hair Growth Oil, part of the GEME Starter Kit, is:" at bounding box center [519, 134] width 206 height 8
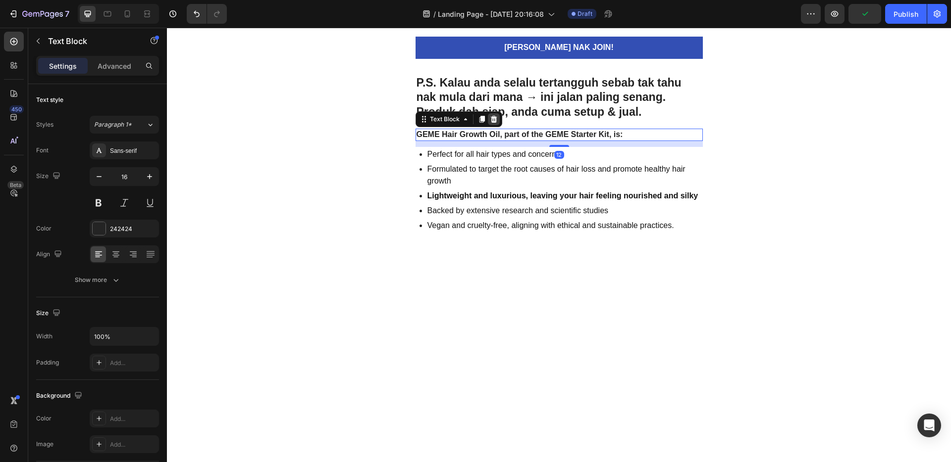
click at [490, 119] on icon at bounding box center [494, 119] width 8 height 8
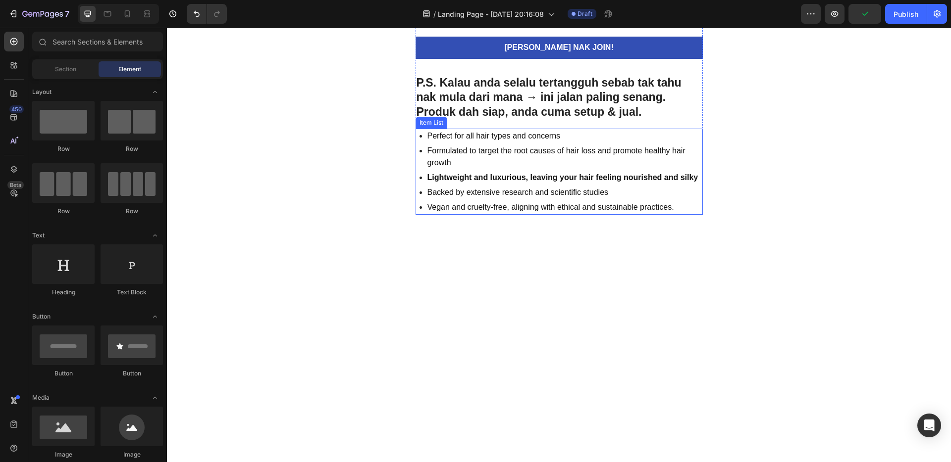
click at [489, 137] on p "Perfect for all hair types and concerns" at bounding box center [564, 136] width 274 height 12
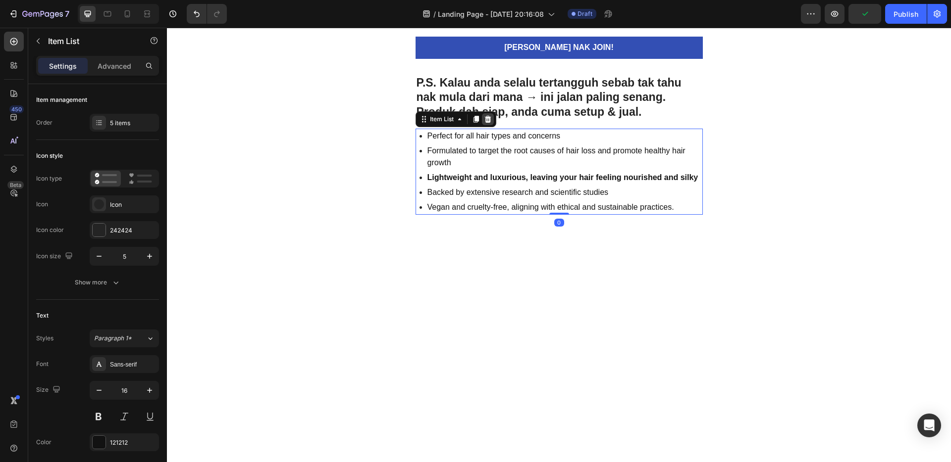
click at [485, 121] on icon at bounding box center [487, 119] width 6 height 7
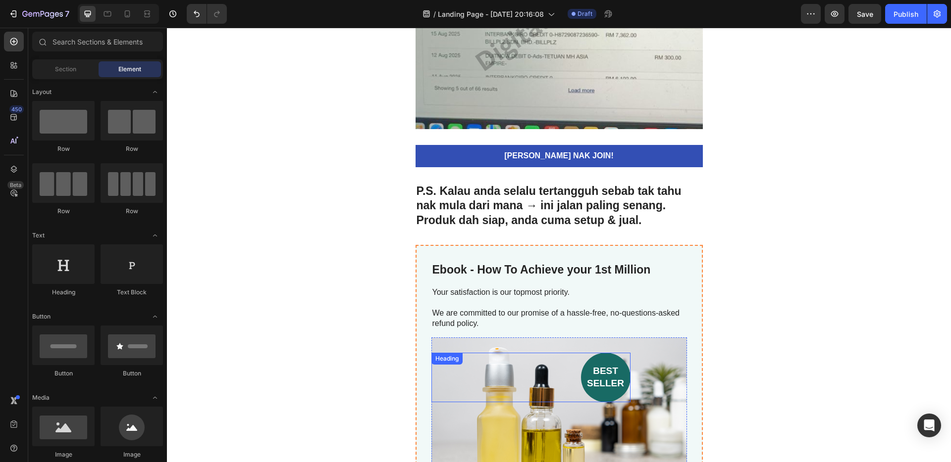
scroll to position [2846, 0]
click at [535, 302] on p at bounding box center [559, 303] width 254 height 10
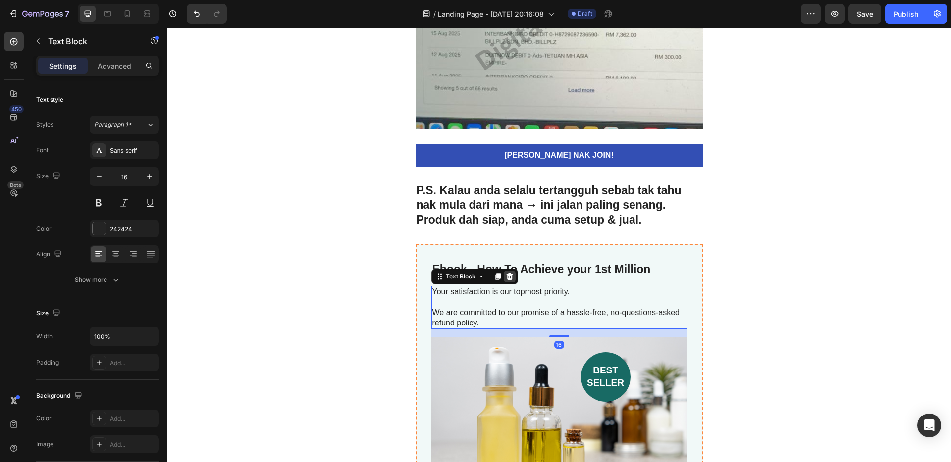
click at [506, 276] on icon at bounding box center [509, 276] width 6 height 7
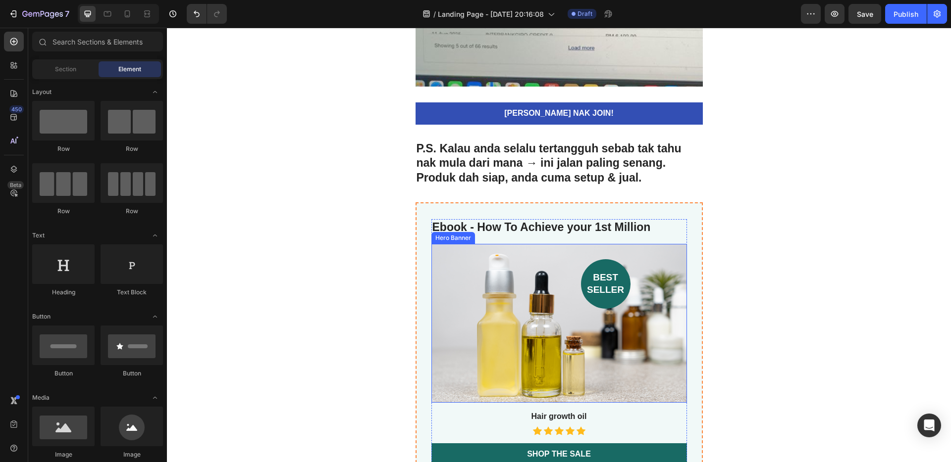
scroll to position [2931, 0]
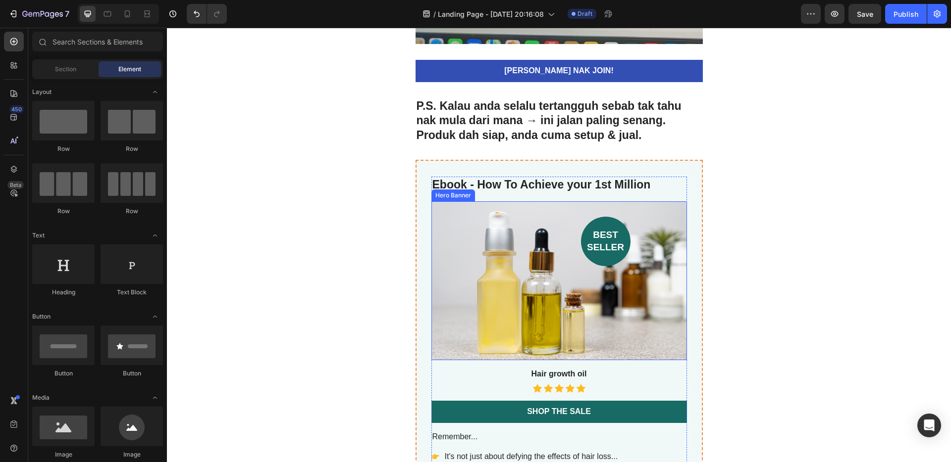
click at [547, 308] on div "Background Image" at bounding box center [558, 281] width 255 height 159
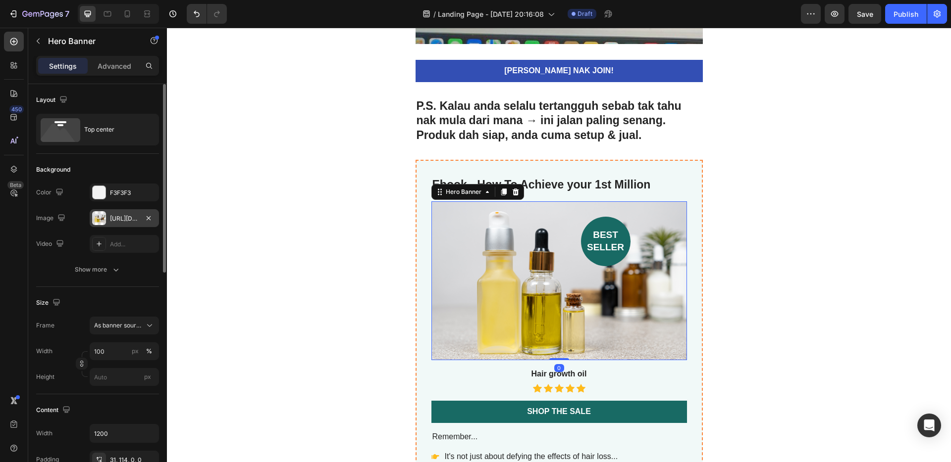
click at [106, 223] on div "https://cdn.shopify.com/s/files/1/0766/5650/9174/files/gempages_581778985592029…" at bounding box center [124, 218] width 69 height 18
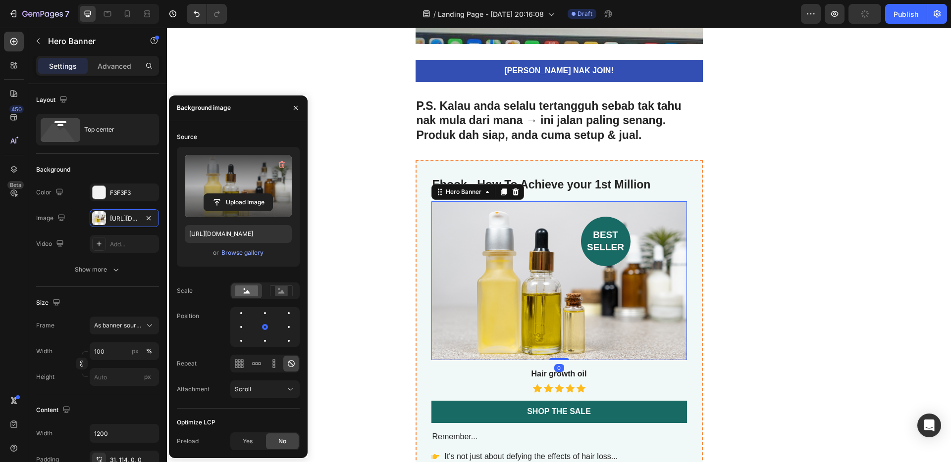
click at [244, 190] on label at bounding box center [238, 186] width 107 height 62
click at [244, 194] on input "file" at bounding box center [238, 202] width 68 height 17
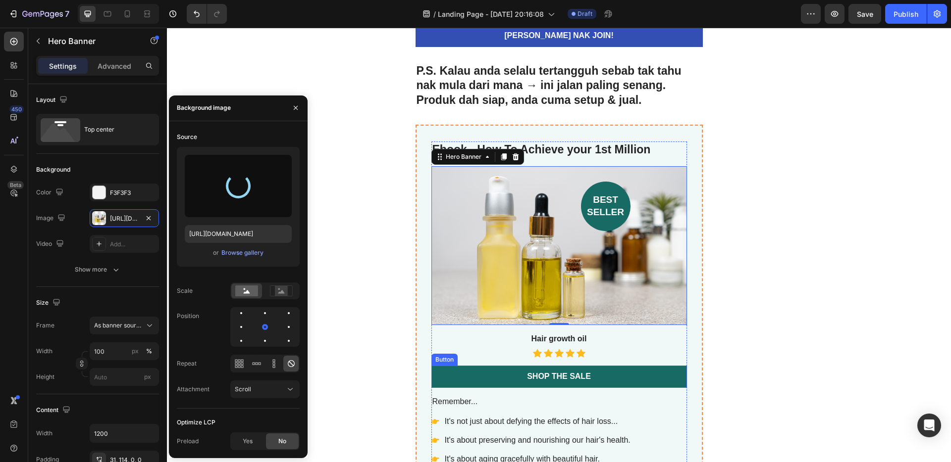
scroll to position [3031, 0]
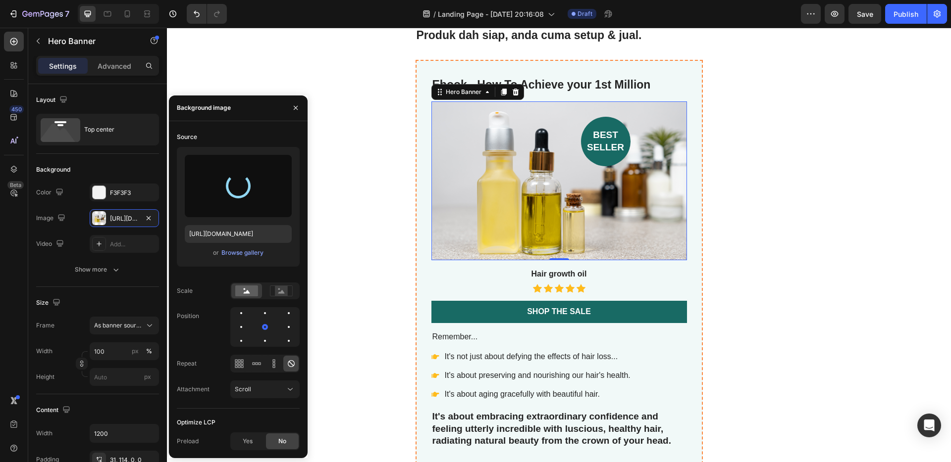
type input "https://cdn.shopify.com/s/files/1/0766/5650/9174/files/gempages_581778985592029…"
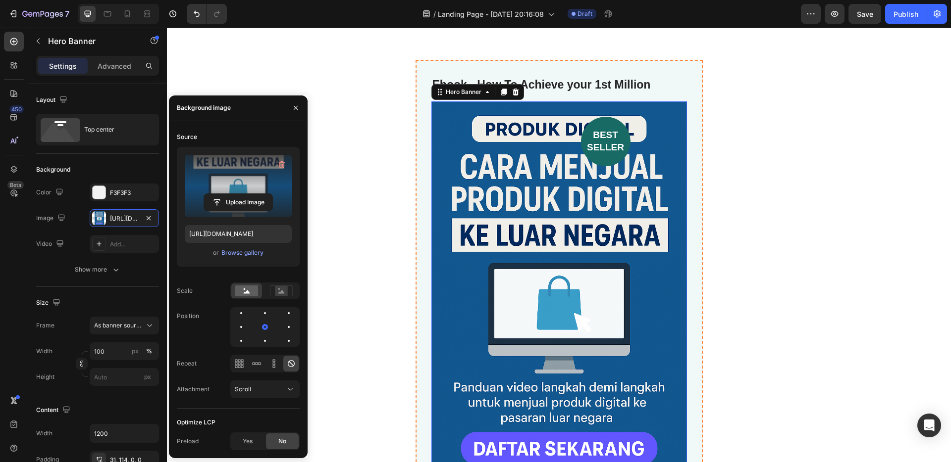
scroll to position [3249, 0]
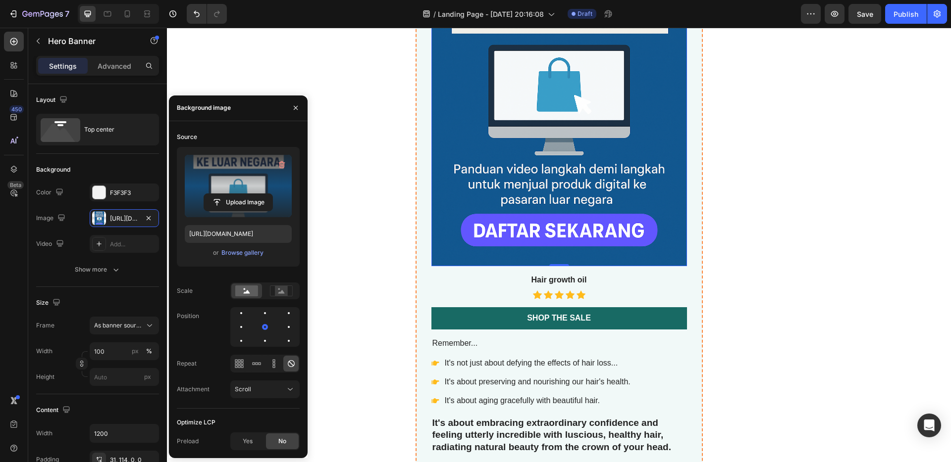
click at [576, 279] on h3 "Hair growth oil" at bounding box center [558, 280] width 255 height 12
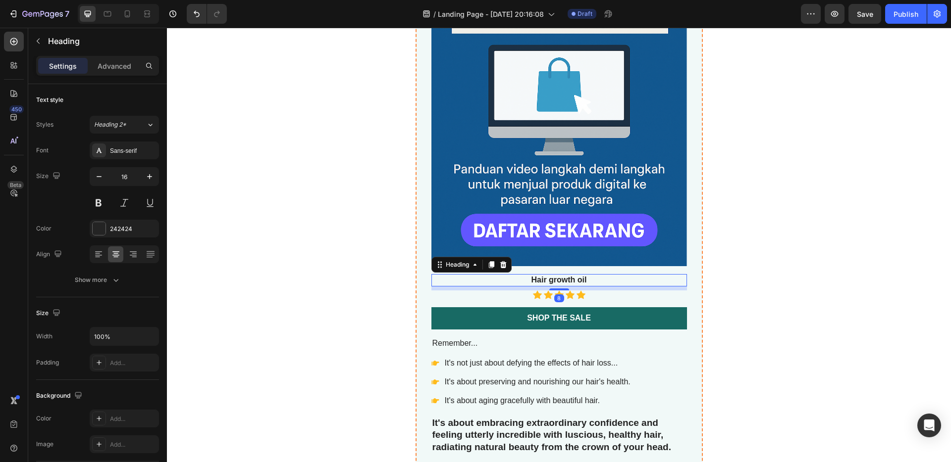
click at [587, 281] on h3 "Hair growth oil" at bounding box center [558, 280] width 255 height 12
drag, startPoint x: 585, startPoint y: 279, endPoint x: 516, endPoint y: 279, distance: 68.3
click at [516, 279] on p "Hair growth oil" at bounding box center [559, 280] width 254 height 10
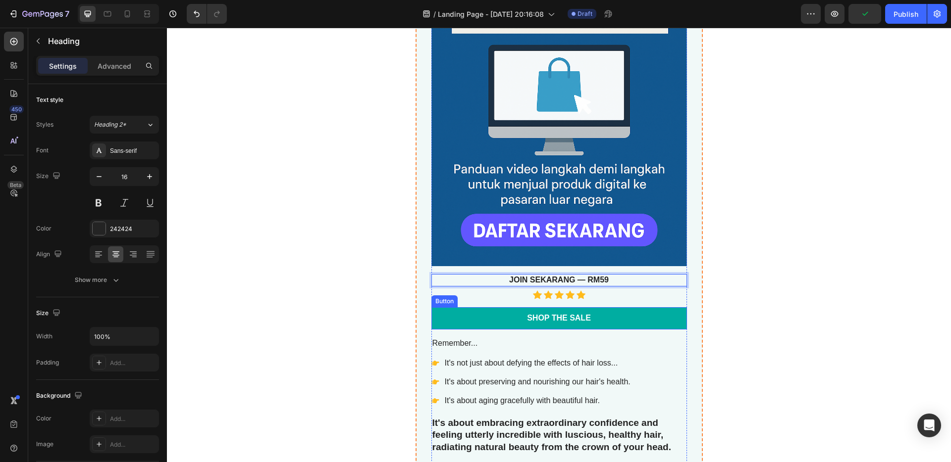
click at [603, 315] on link "Shop the Sale" at bounding box center [558, 318] width 255 height 22
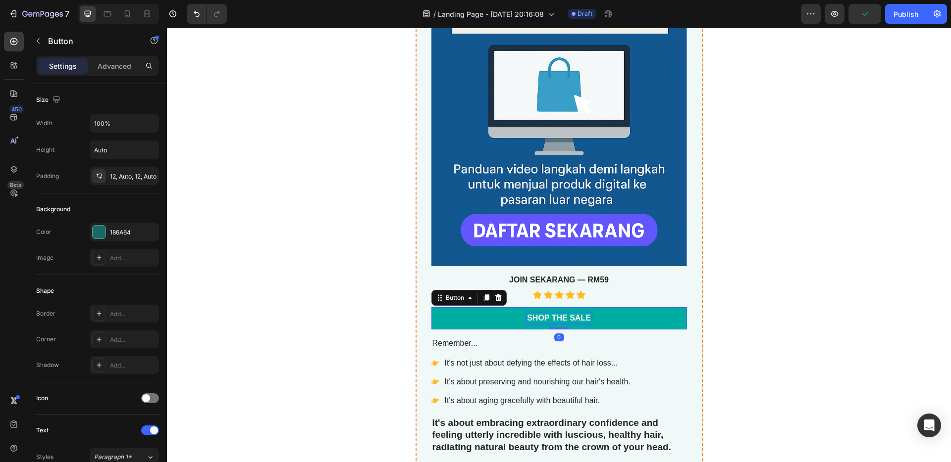
click at [552, 317] on div "Shop the Sale" at bounding box center [559, 318] width 64 height 10
click at [582, 318] on p "Shop the Sale" at bounding box center [559, 318] width 64 height 10
drag, startPoint x: 586, startPoint y: 318, endPoint x: 519, endPoint y: 317, distance: 66.8
click at [519, 317] on link "Shop the Sale" at bounding box center [558, 318] width 255 height 22
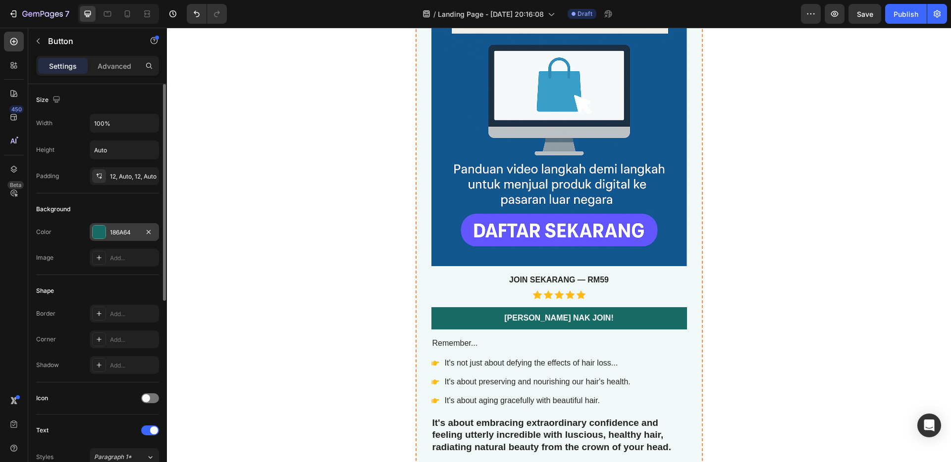
click at [116, 235] on div "186A64" at bounding box center [124, 232] width 29 height 9
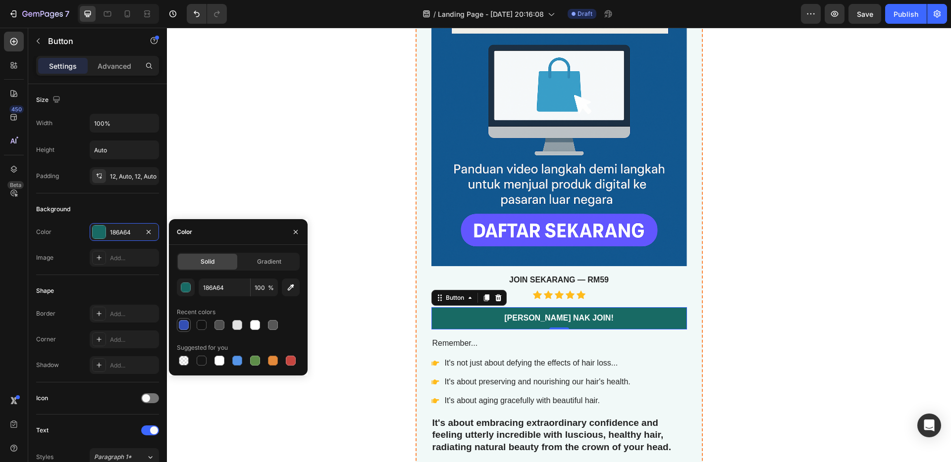
click at [180, 327] on div at bounding box center [184, 325] width 10 height 10
type input "334FB4"
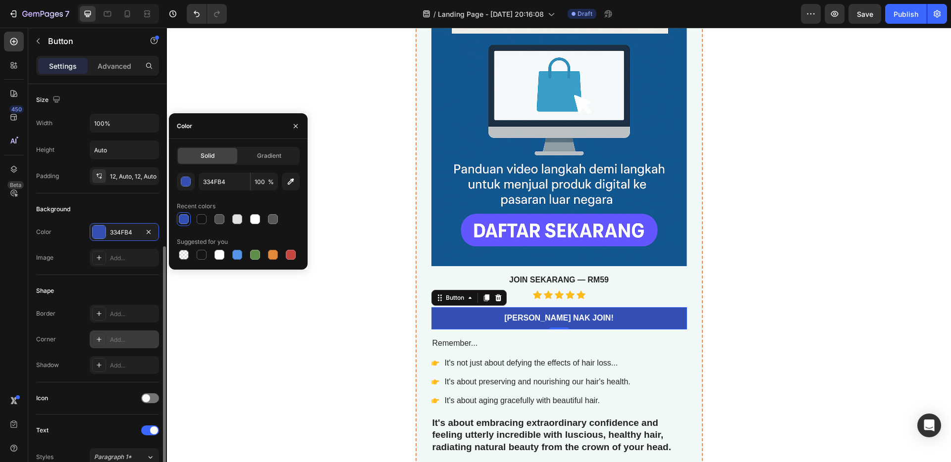
scroll to position [355, 0]
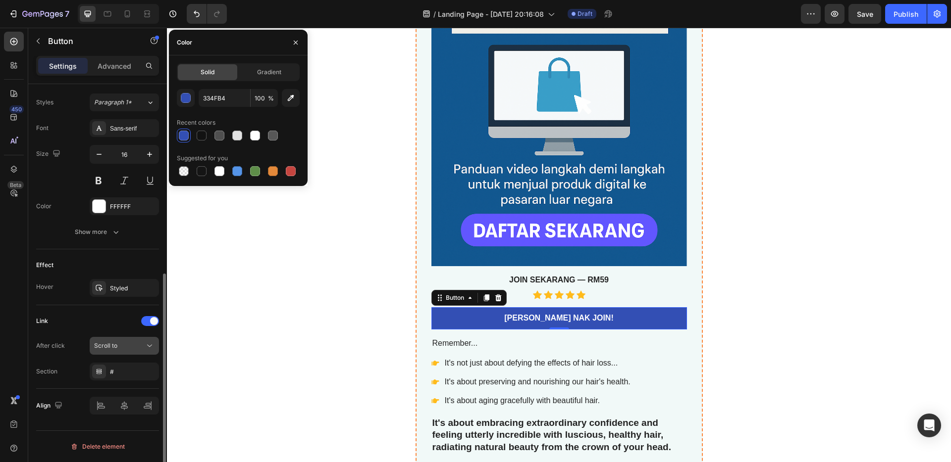
click at [114, 336] on span "Scroll to" at bounding box center [105, 345] width 23 height 7
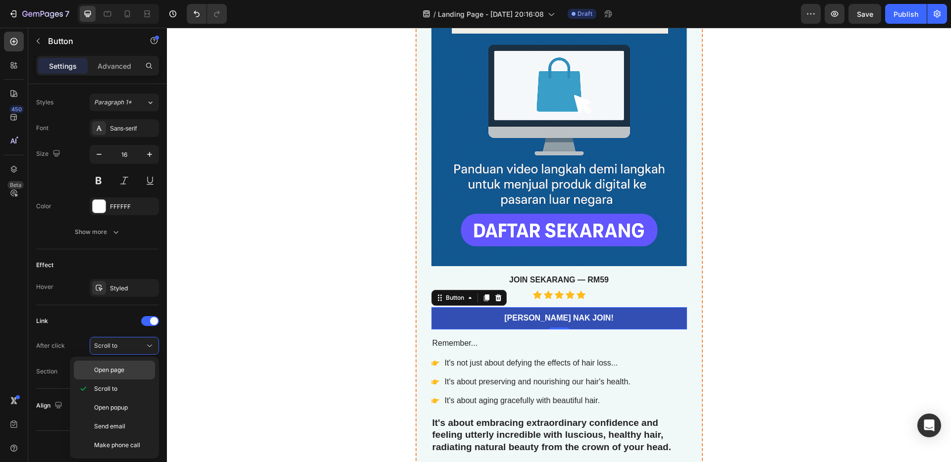
click at [120, 336] on div "Open page" at bounding box center [114, 370] width 81 height 19
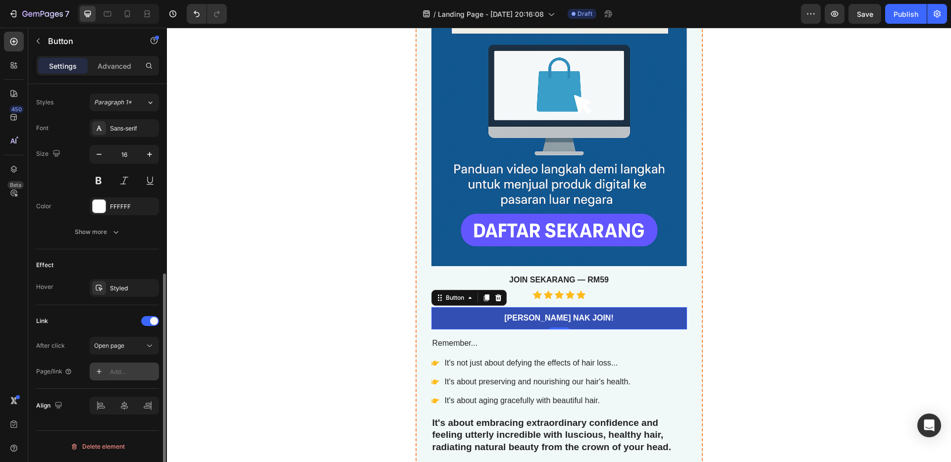
click at [112, 336] on div "Add..." at bounding box center [133, 372] width 47 height 9
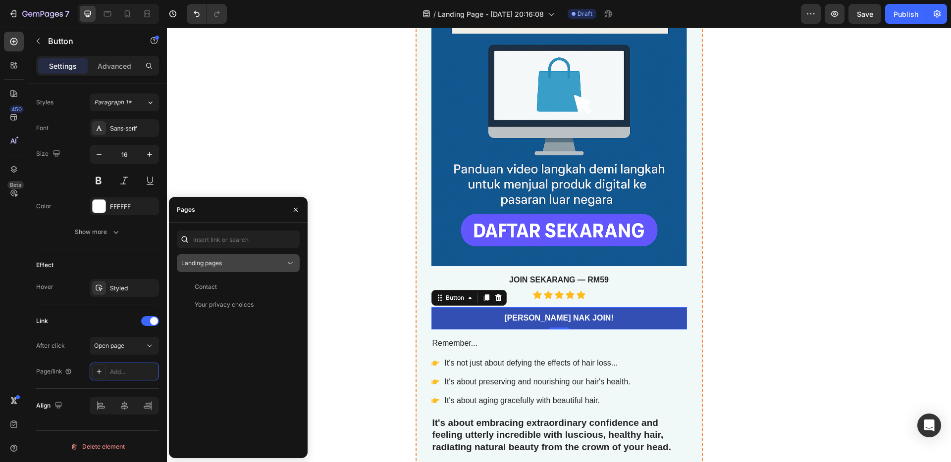
click at [230, 263] on div "Landing pages" at bounding box center [233, 263] width 104 height 9
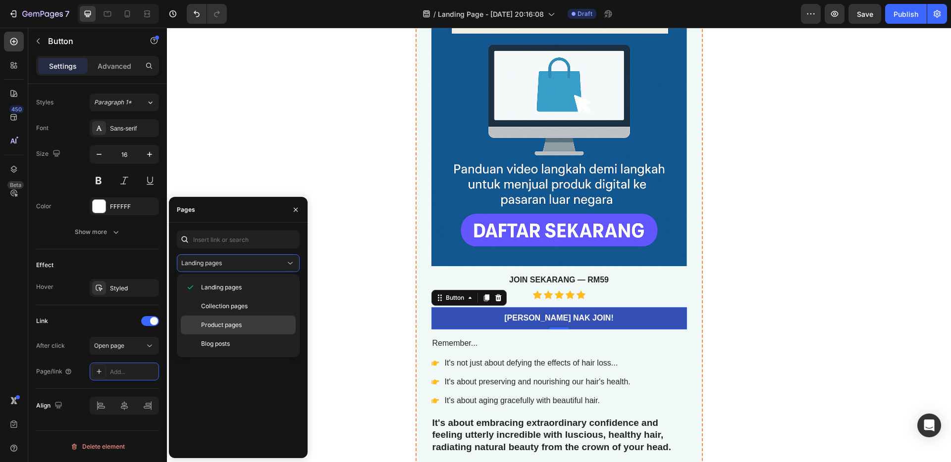
click at [238, 335] on div "Product pages" at bounding box center [238, 344] width 115 height 19
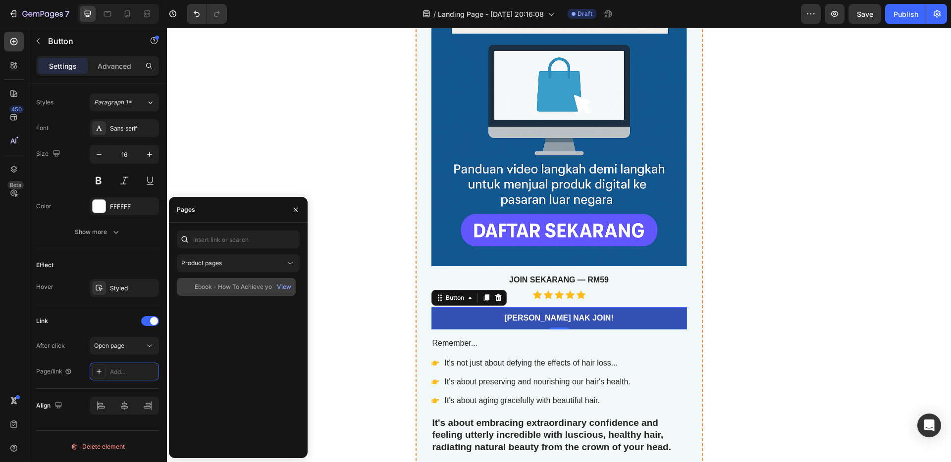
click at [223, 281] on div "Ebook - How To Achieve your 1st Million View" at bounding box center [236, 287] width 119 height 18
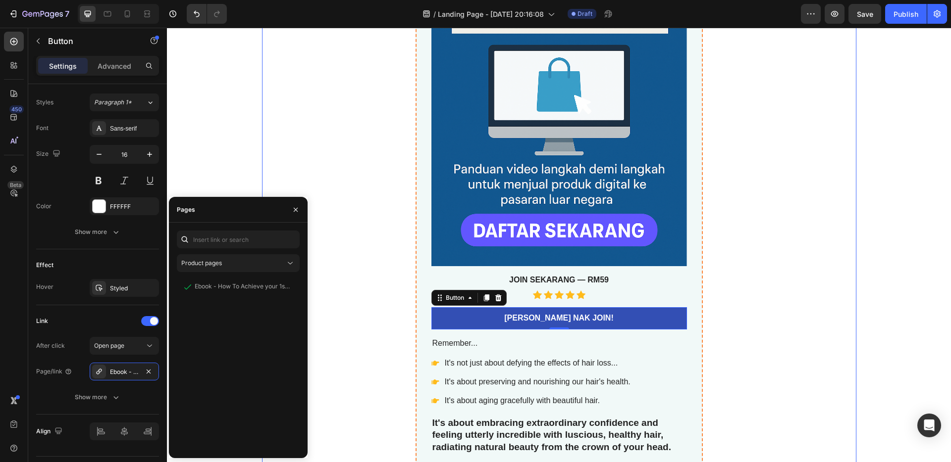
click at [367, 258] on div "Ebook - How To Achieve your 1st Million Product Title best seller Heading Hero …" at bounding box center [559, 213] width 594 height 743
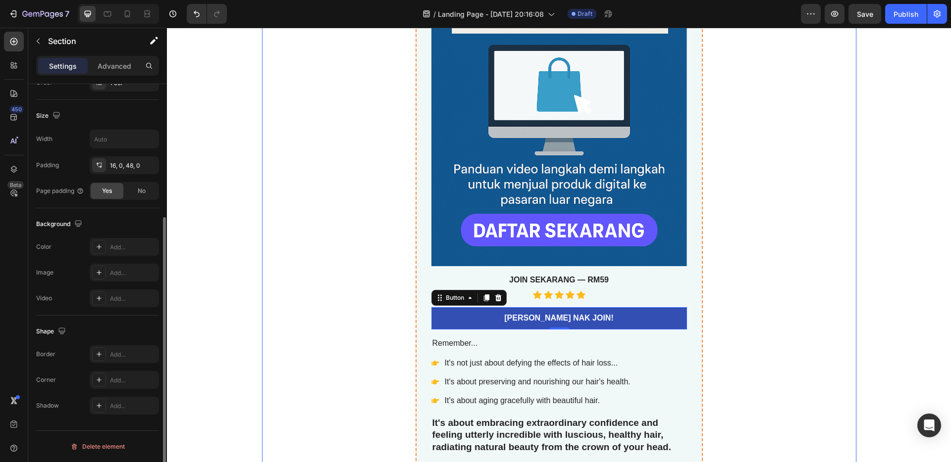
scroll to position [0, 0]
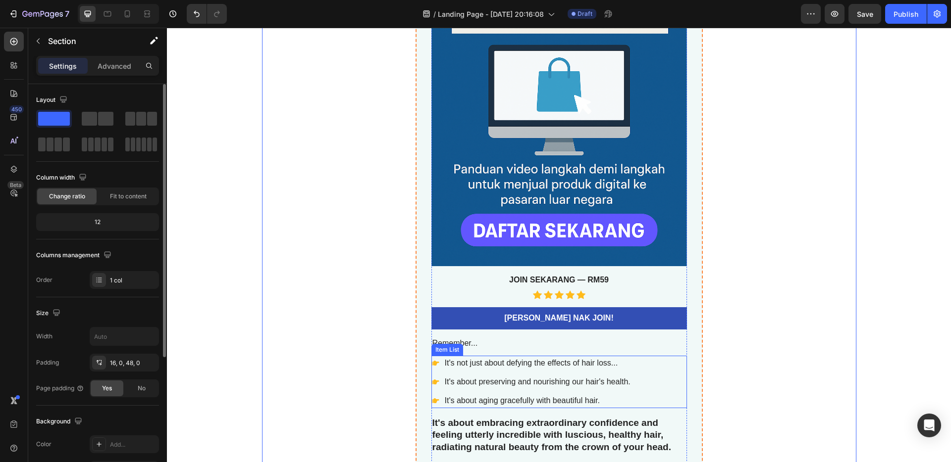
click at [526, 336] on p "It's not just about defying the effects of hair loss..." at bounding box center [538, 363] width 186 height 12
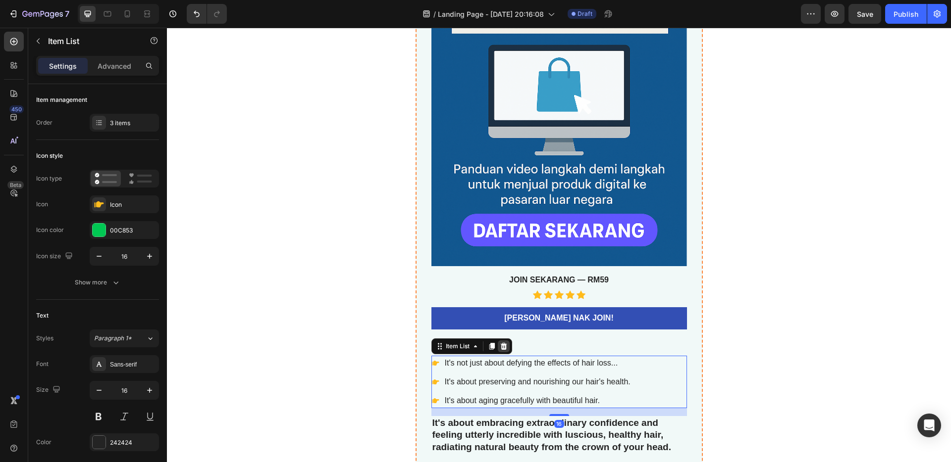
click at [503, 336] on div at bounding box center [504, 347] width 12 height 12
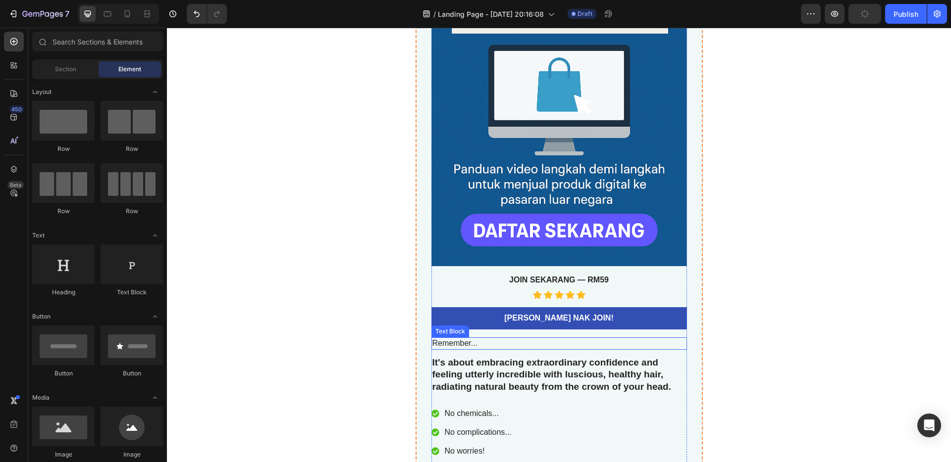
click at [497, 336] on p "Remember..." at bounding box center [559, 344] width 254 height 10
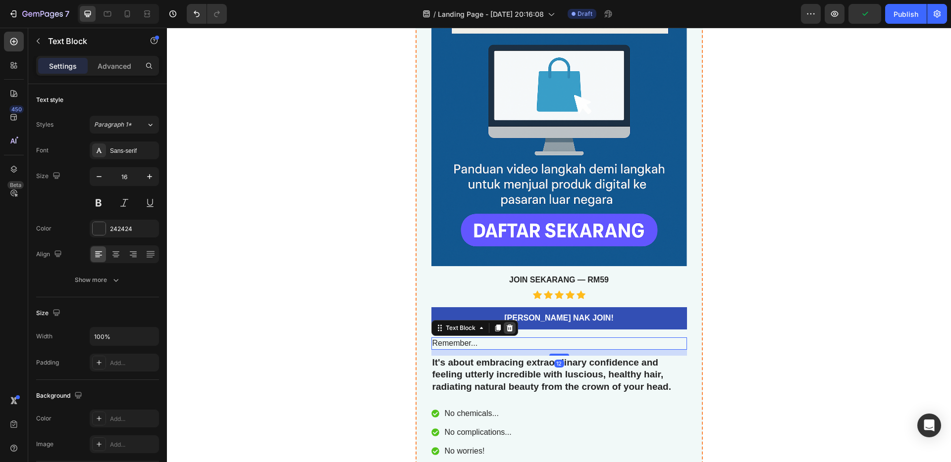
click at [506, 326] on icon at bounding box center [509, 328] width 6 height 7
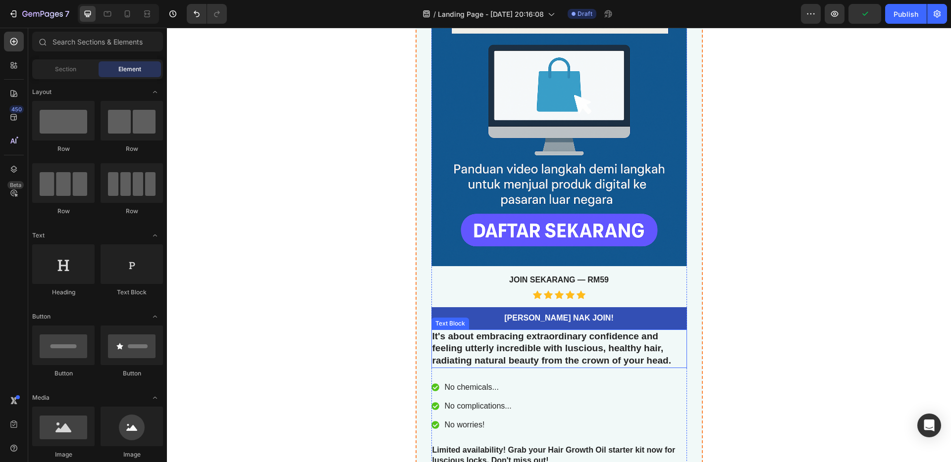
click at [507, 336] on p "It's about embracing extraordinary confidence and feeling utterly incredible wi…" at bounding box center [559, 349] width 254 height 37
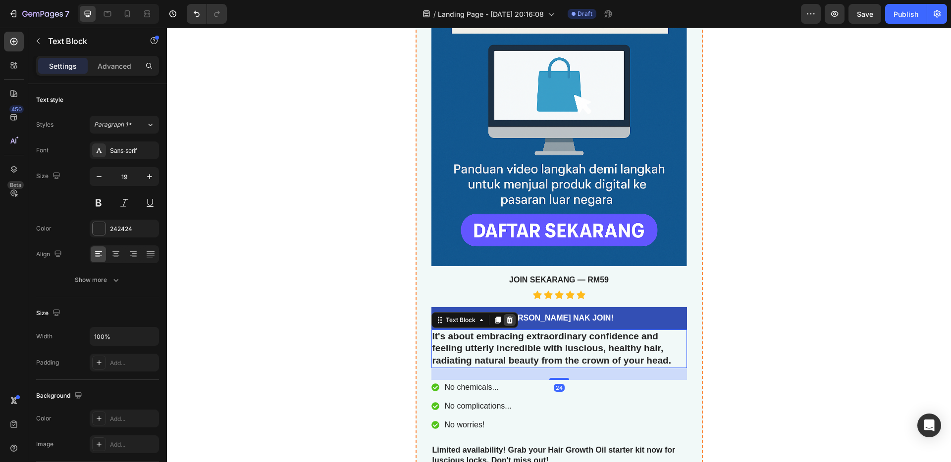
click at [506, 322] on icon at bounding box center [510, 320] width 8 height 8
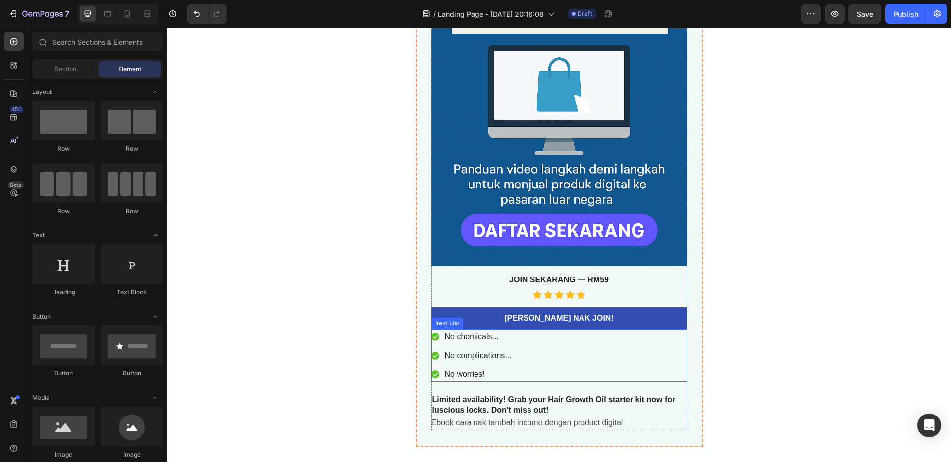
click at [501, 336] on p "No complications..." at bounding box center [478, 356] width 67 height 12
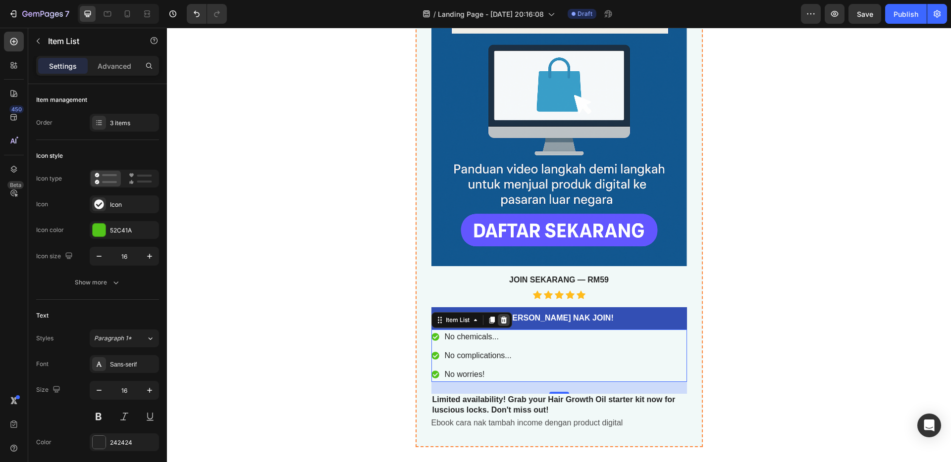
click at [500, 317] on icon at bounding box center [504, 320] width 8 height 8
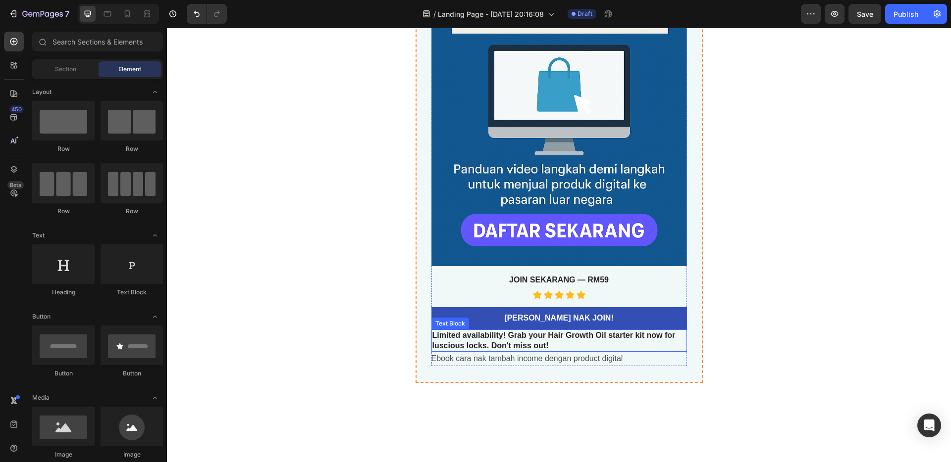
click at [529, 336] on p "Limited availability! Grab your Hair Growth Oil starter kit now for luscious lo…" at bounding box center [559, 341] width 254 height 21
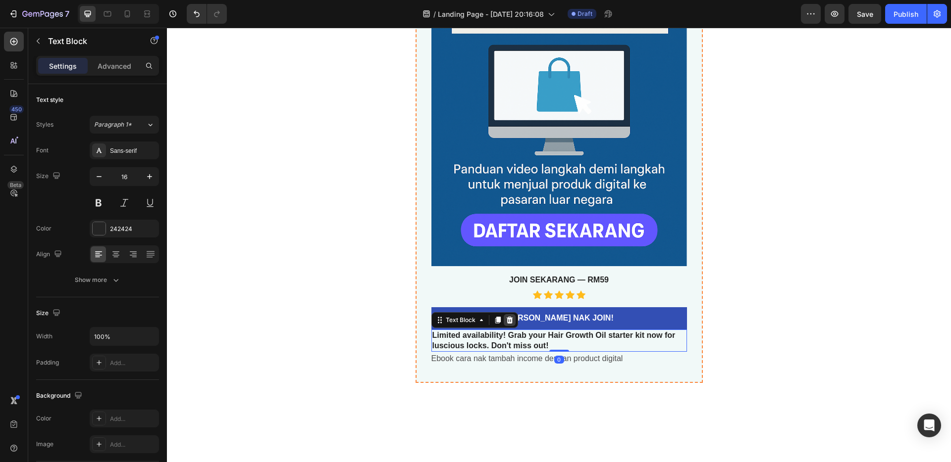
click at [507, 321] on icon at bounding box center [509, 320] width 6 height 7
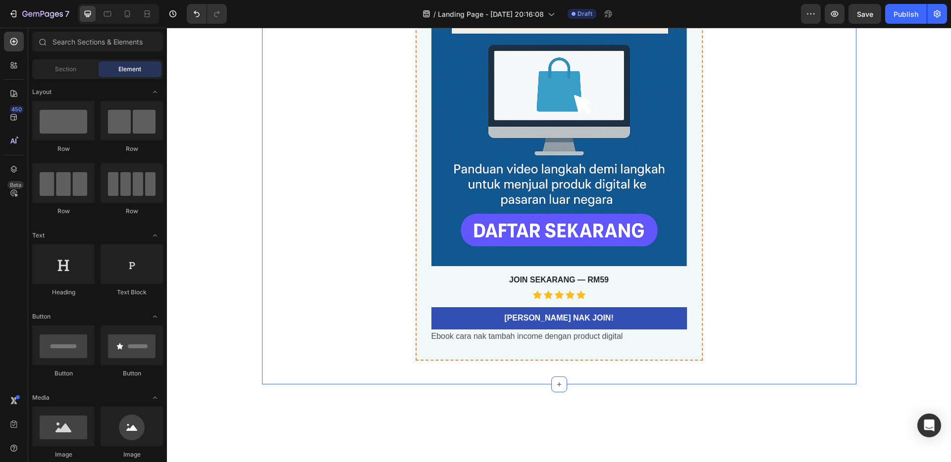
click at [712, 322] on div "Ebook - How To Achieve your 1st Million Product Title best seller Heading Hero …" at bounding box center [559, 101] width 594 height 519
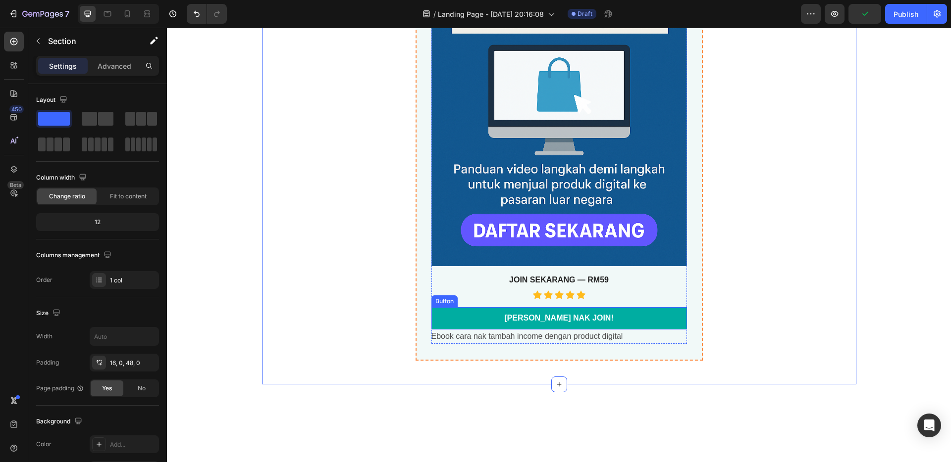
click at [649, 326] on link "[PERSON_NAME] NAK JOIN!" at bounding box center [558, 318] width 255 height 22
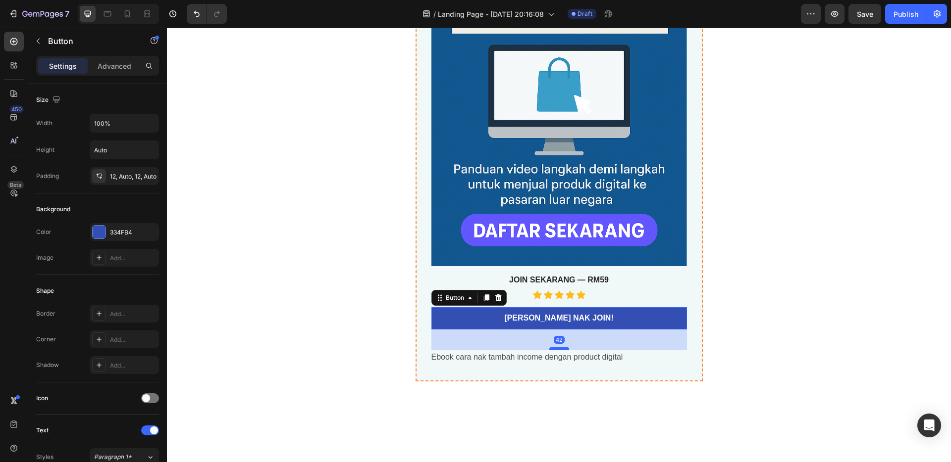
drag, startPoint x: 560, startPoint y: 328, endPoint x: 562, endPoint y: 351, distance: 22.8
click at [562, 336] on div at bounding box center [559, 349] width 20 height 3
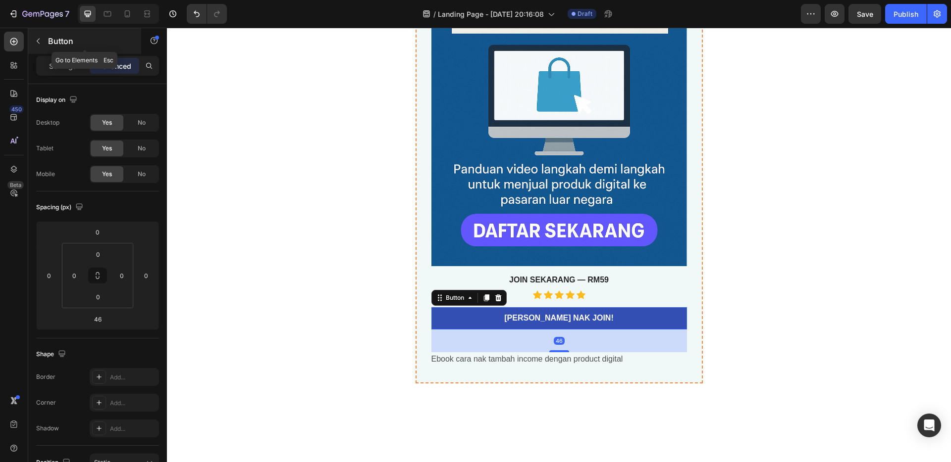
click at [39, 45] on button "button" at bounding box center [38, 41] width 16 height 16
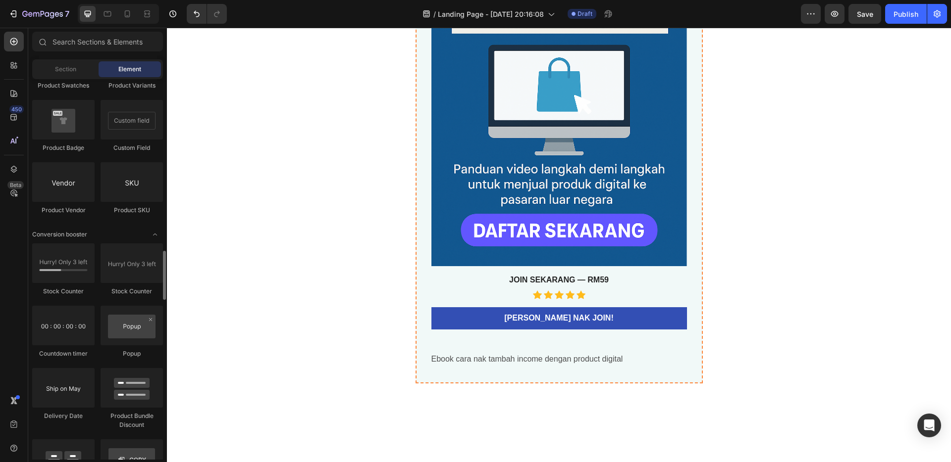
scroll to position [1917, 0]
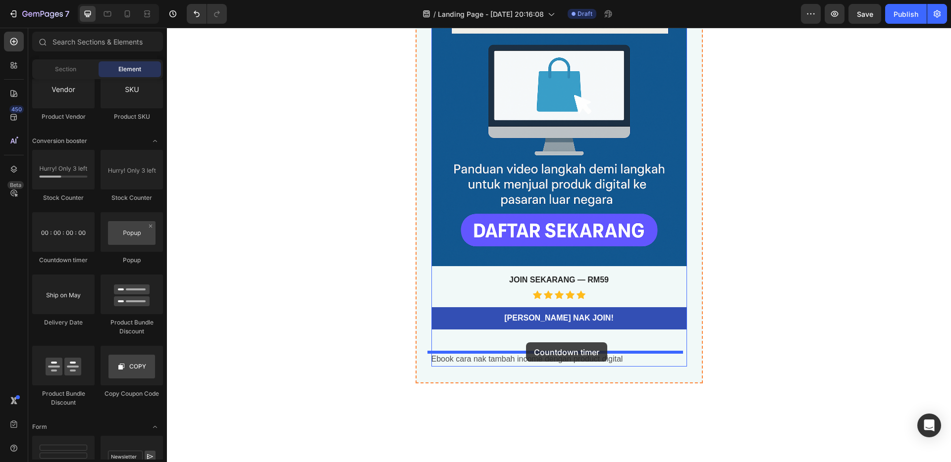
drag, startPoint x: 231, startPoint y: 260, endPoint x: 526, endPoint y: 343, distance: 306.5
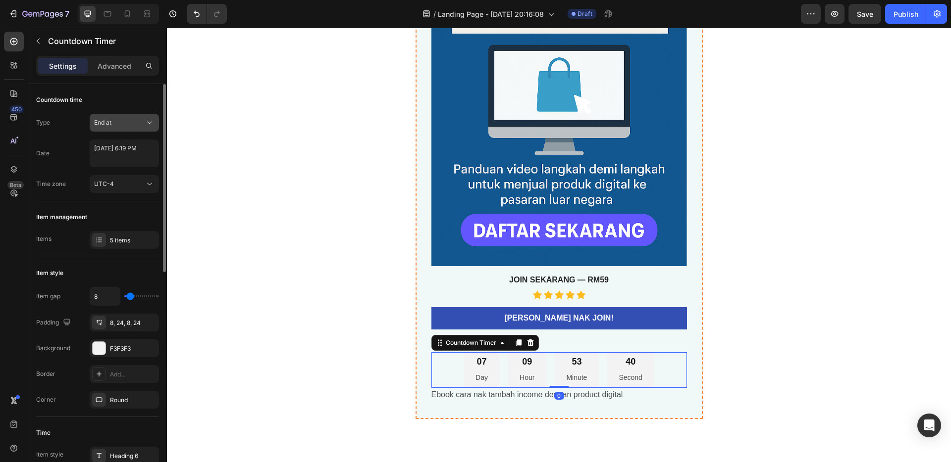
click at [119, 121] on div "End at" at bounding box center [119, 122] width 51 height 9
click at [127, 164] on span "Auto-renew" at bounding box center [111, 165] width 34 height 9
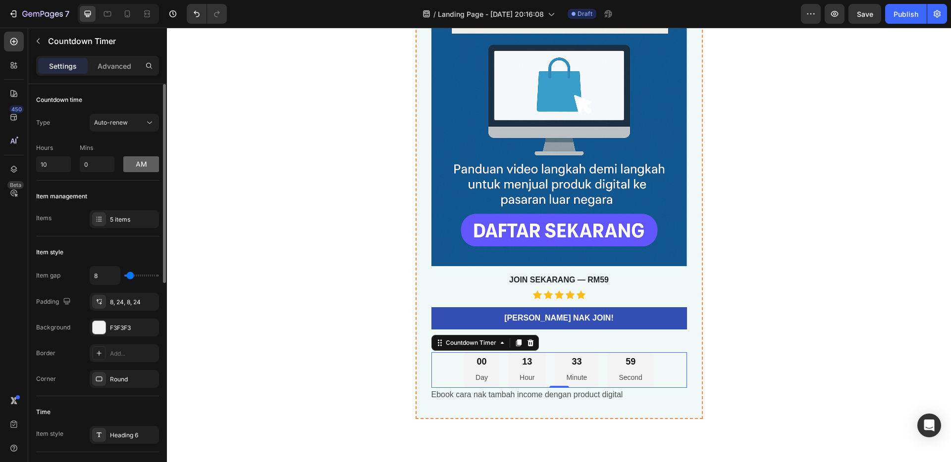
click at [132, 165] on button "am" at bounding box center [141, 164] width 36 height 16
drag, startPoint x: 54, startPoint y: 166, endPoint x: 35, endPoint y: 162, distance: 19.7
type input "3"
click at [115, 153] on div "Hours 3 Mins 0 pm" at bounding box center [97, 156] width 123 height 33
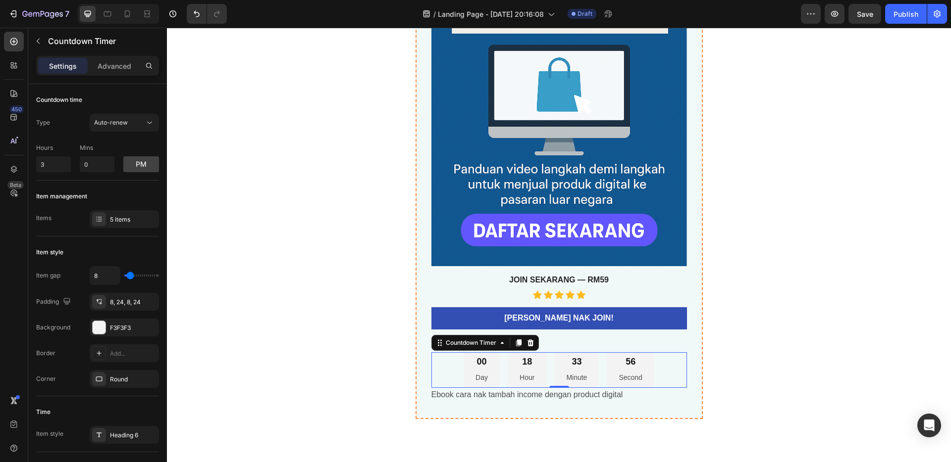
click at [276, 170] on div "Ebook - How To Achieve your 1st Million Product Title best seller Heading Hero …" at bounding box center [559, 131] width 594 height 578
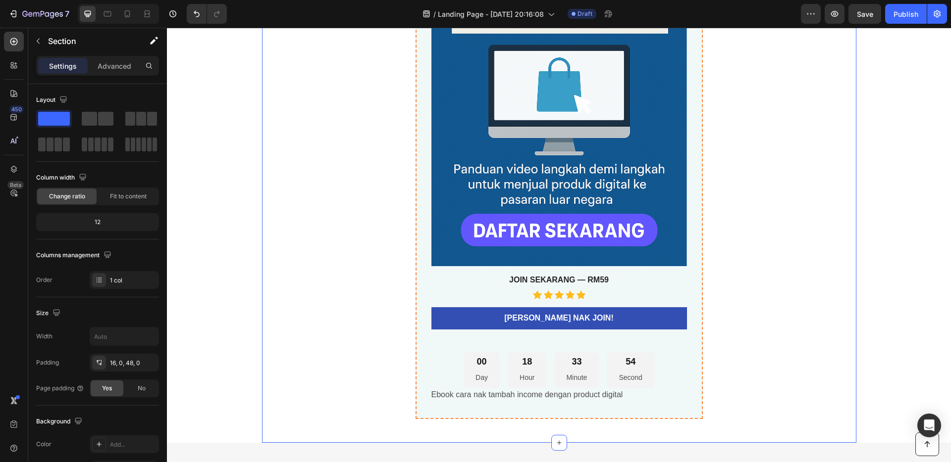
scroll to position [3438, 0]
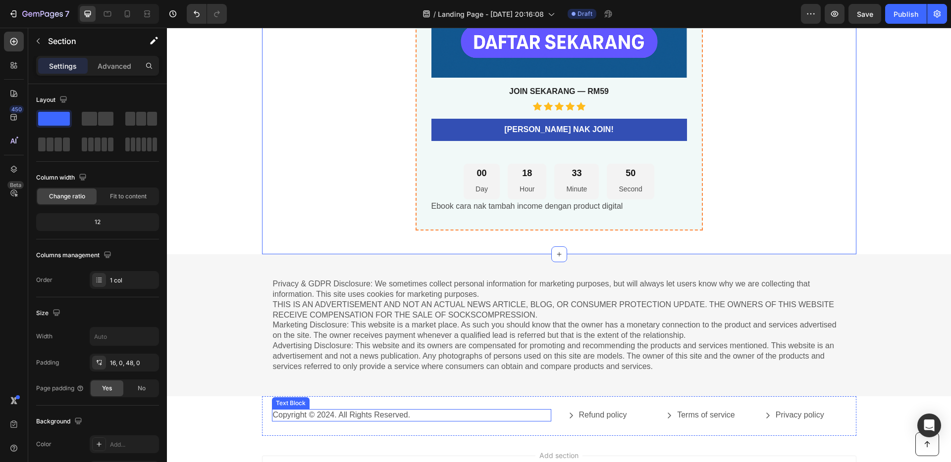
click at [487, 336] on div "Copyright © 2024. All Rights Reserved." at bounding box center [411, 415] width 279 height 12
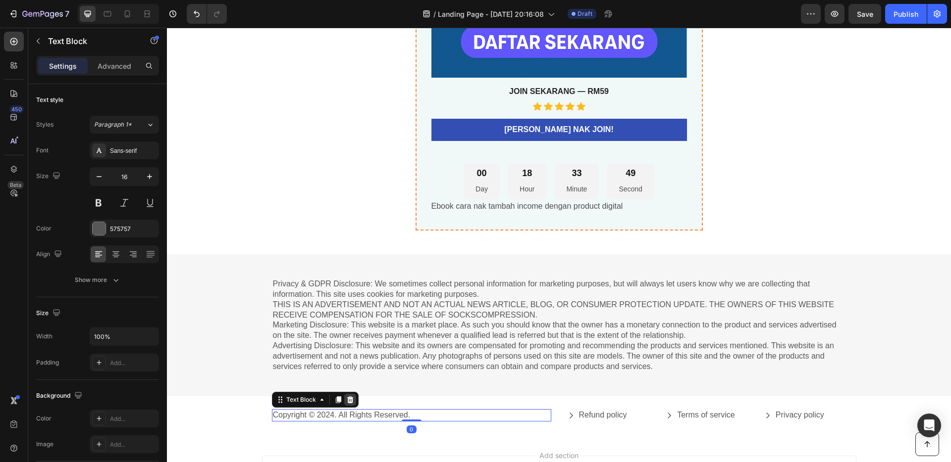
click at [347, 336] on icon at bounding box center [350, 400] width 6 height 7
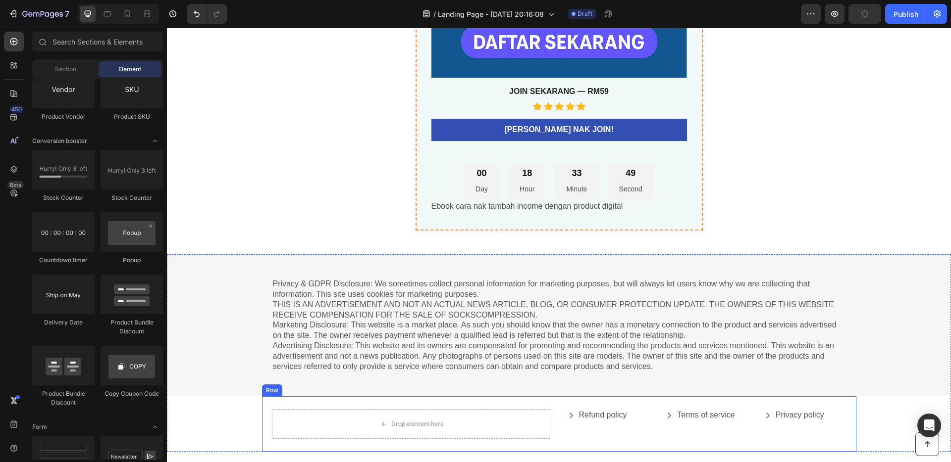
click at [389, 336] on div "Drop element here Refund policy Button Terms of service Button Privacy policy B…" at bounding box center [559, 424] width 594 height 55
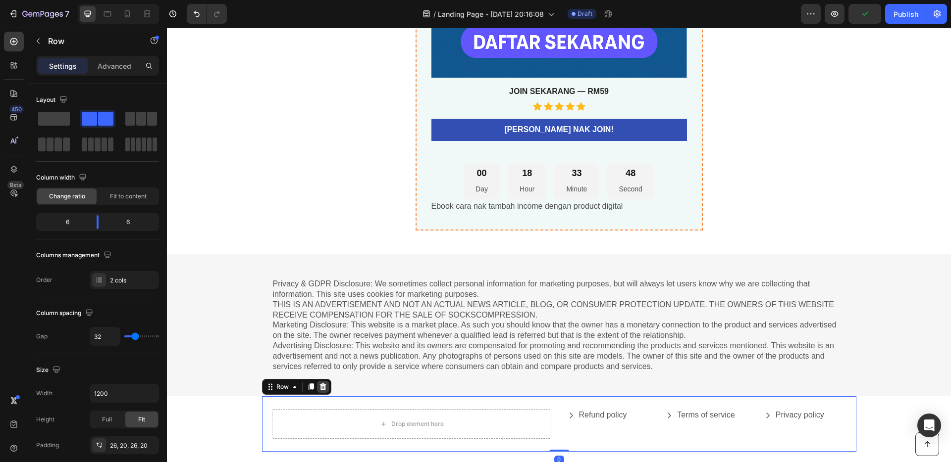
click at [319, 336] on icon at bounding box center [323, 387] width 8 height 8
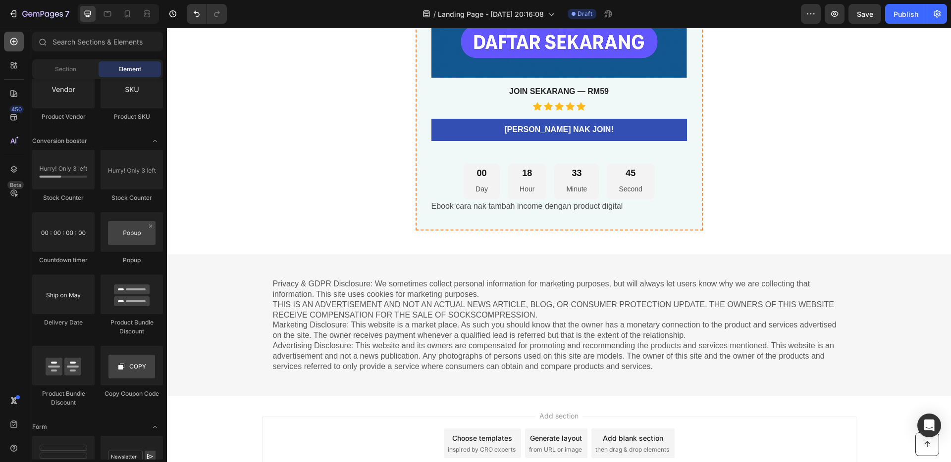
click at [14, 40] on icon at bounding box center [14, 42] width 10 height 10
click at [89, 67] on div "Section" at bounding box center [65, 69] width 62 height 16
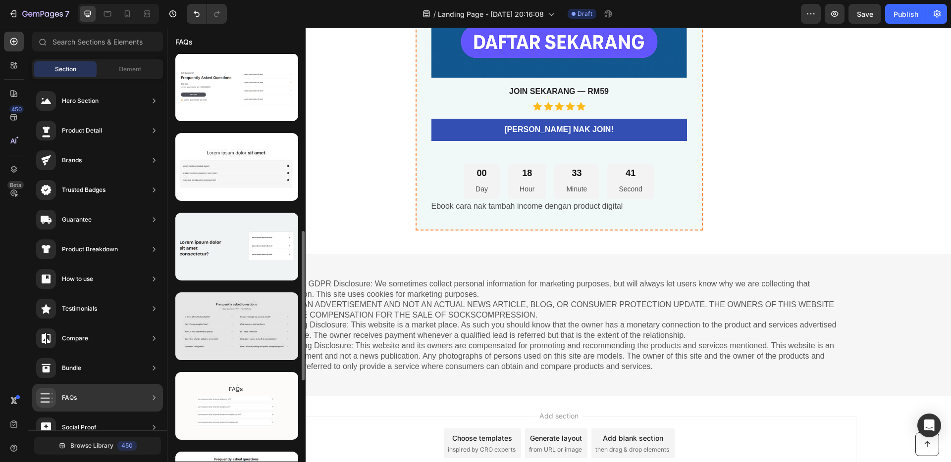
scroll to position [681, 0]
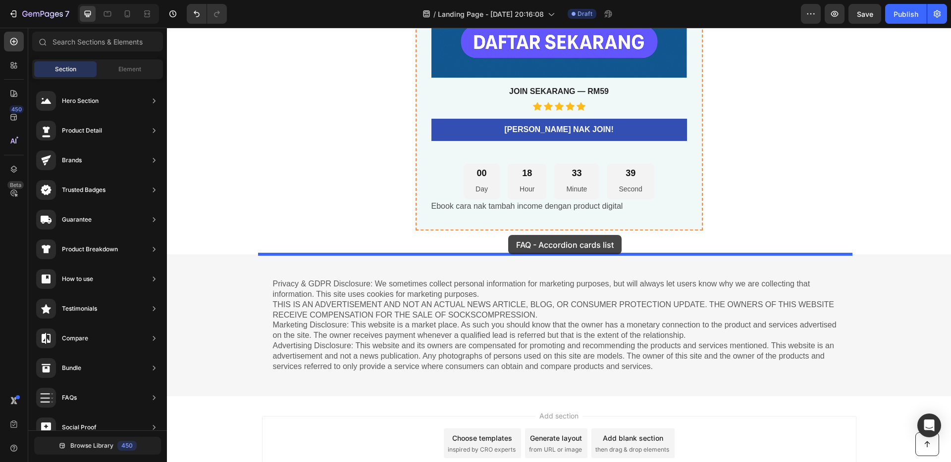
drag, startPoint x: 403, startPoint y: 227, endPoint x: 508, endPoint y: 235, distance: 105.8
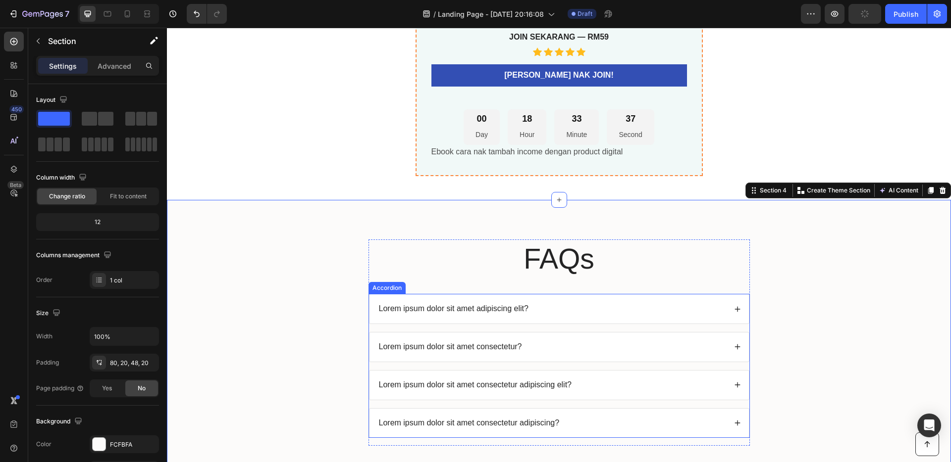
scroll to position [3527, 0]
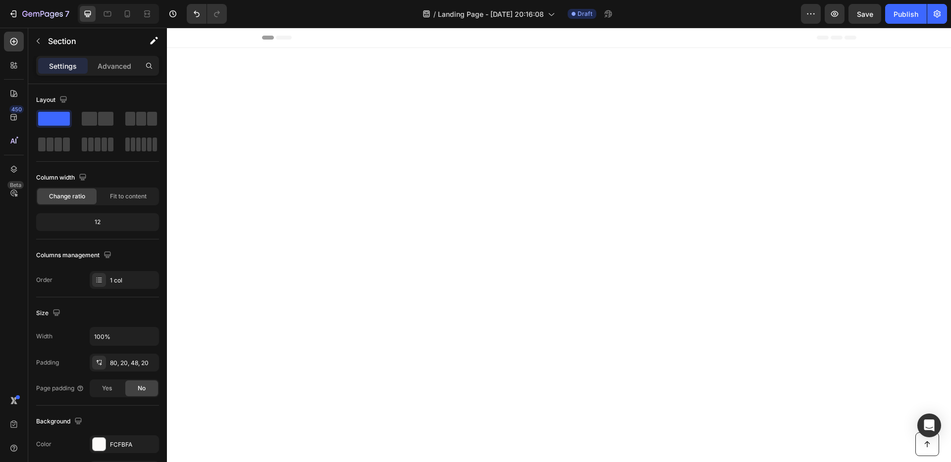
scroll to position [3527, 0]
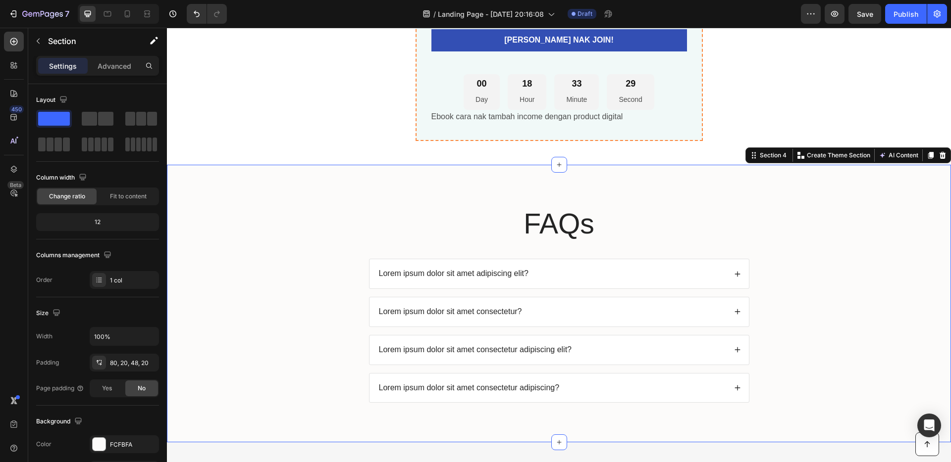
click at [497, 273] on p "Lorem ipsum dolor sit amet adipiscing elit?" at bounding box center [454, 274] width 150 height 10
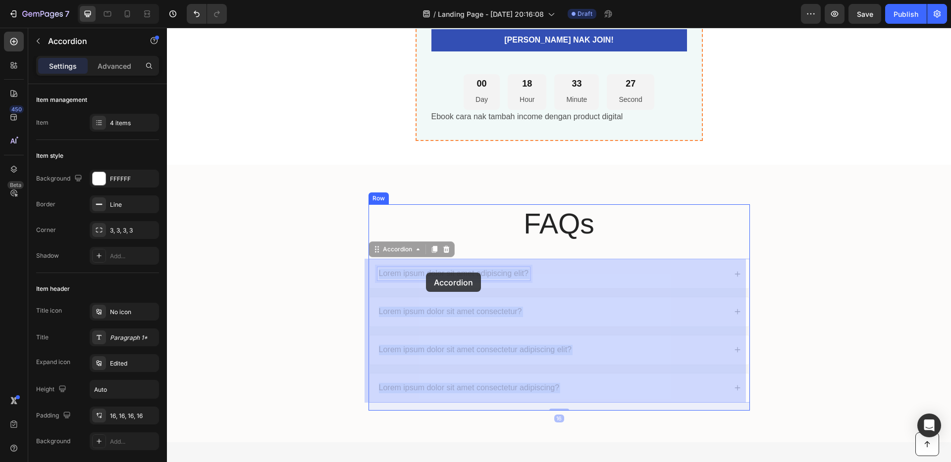
drag, startPoint x: 523, startPoint y: 273, endPoint x: 426, endPoint y: 273, distance: 97.5
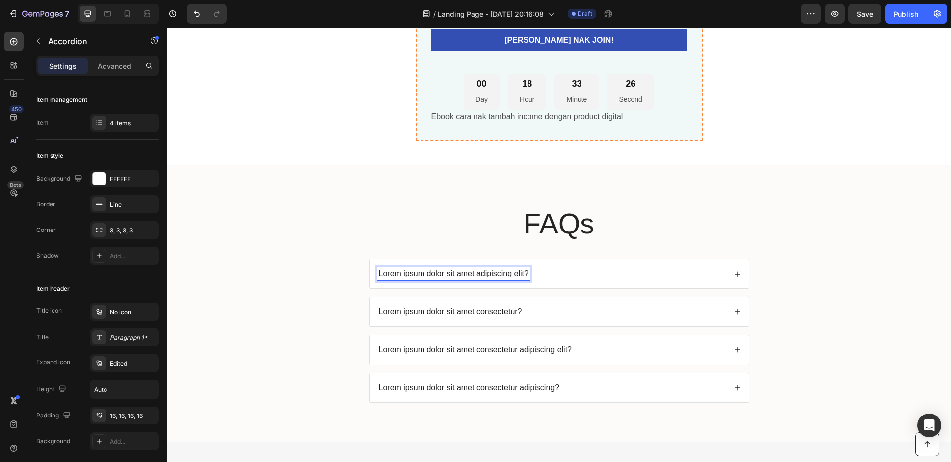
click at [516, 273] on p "Lorem ipsum dolor sit amet adipiscing elit?" at bounding box center [454, 274] width 150 height 10
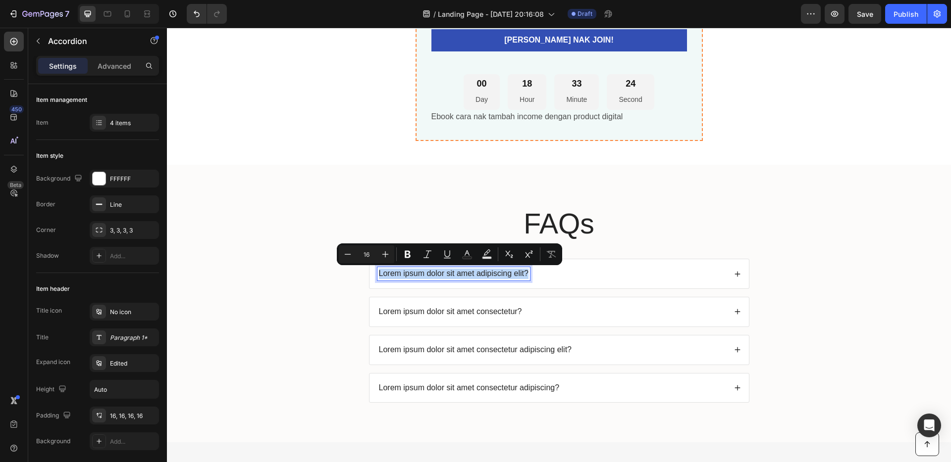
drag, startPoint x: 524, startPoint y: 274, endPoint x: 386, endPoint y: 272, distance: 138.6
click at [370, 272] on div "Lorem ipsum dolor sit amet adipiscing elit?" at bounding box center [558, 273] width 379 height 29
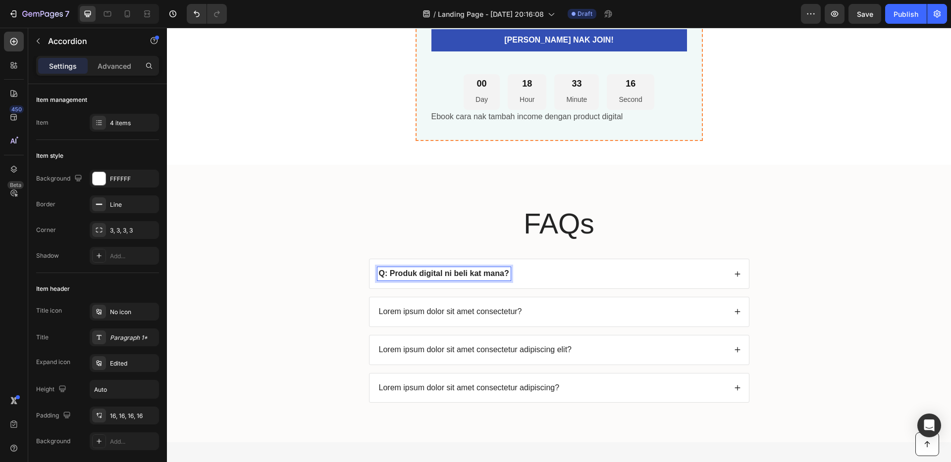
click at [528, 273] on div "Q: Produk digital ni beli kat mana?" at bounding box center [551, 273] width 349 height 13
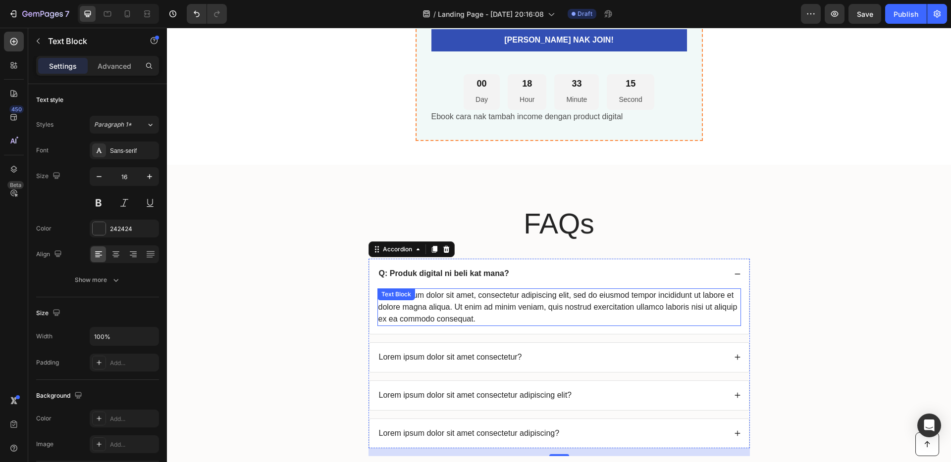
click at [518, 313] on div "Lorem ipsum dolor sit amet, consectetur adipiscing elit, sed do eiusmod tempor …" at bounding box center [558, 308] width 363 height 38
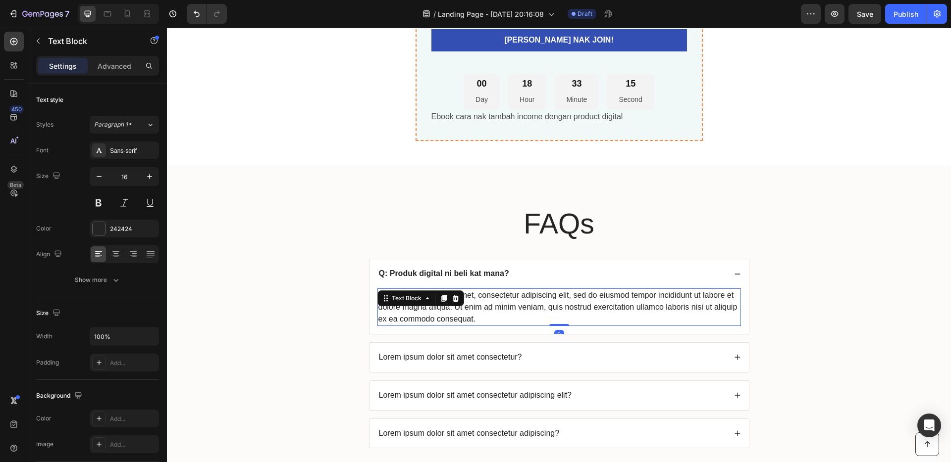
click at [494, 316] on div "Lorem ipsum dolor sit amet, consectetur adipiscing elit, sed do eiusmod tempor …" at bounding box center [558, 308] width 363 height 38
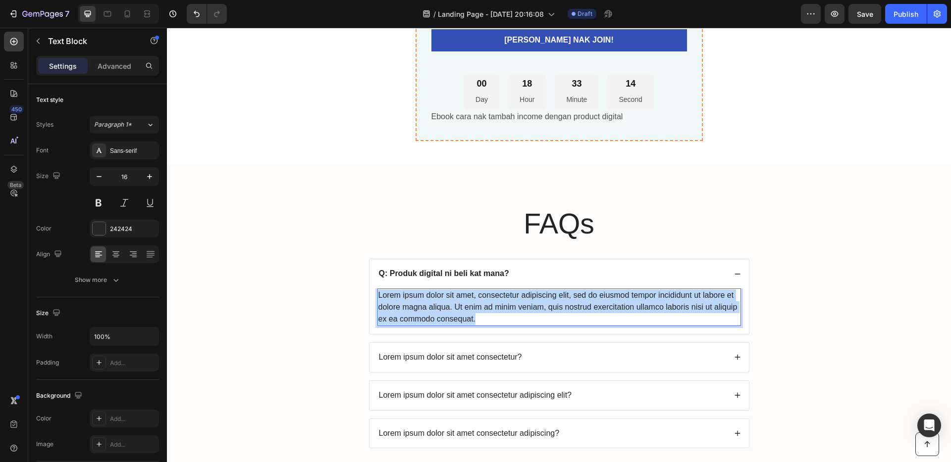
drag, startPoint x: 484, startPoint y: 318, endPoint x: 374, endPoint y: 291, distance: 113.2
click at [378, 291] on p "Lorem ipsum dolor sit amet, consectetur adipiscing elit, sed do eiusmod tempor …" at bounding box center [558, 308] width 361 height 36
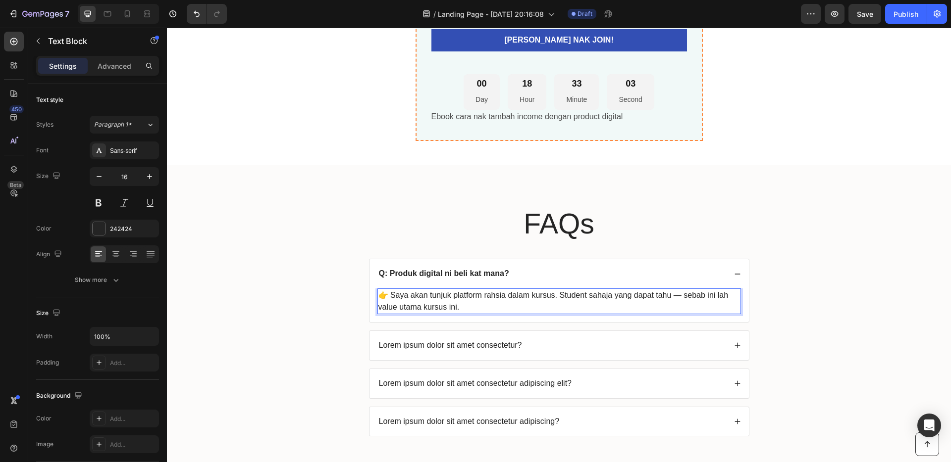
click at [481, 346] on p "Lorem ipsum dolor sit amet consectetur?" at bounding box center [450, 346] width 143 height 10
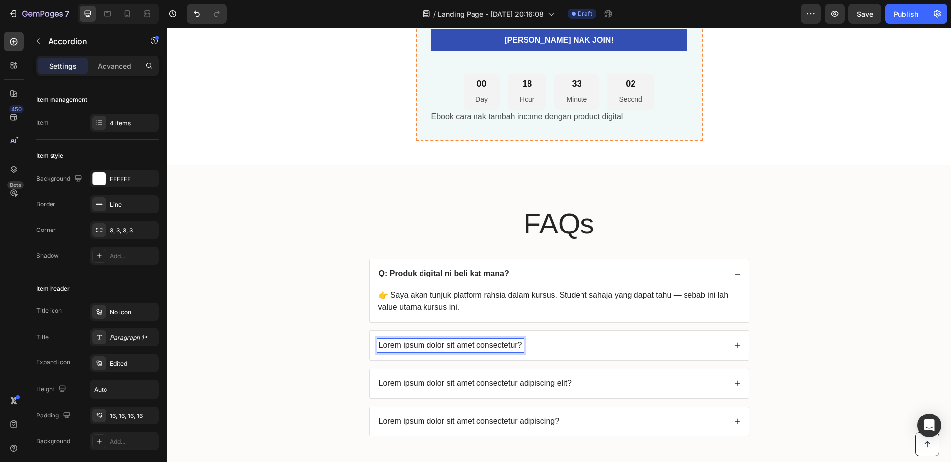
click at [511, 345] on p "Lorem ipsum dolor sit amet consectetur?" at bounding box center [450, 346] width 143 height 10
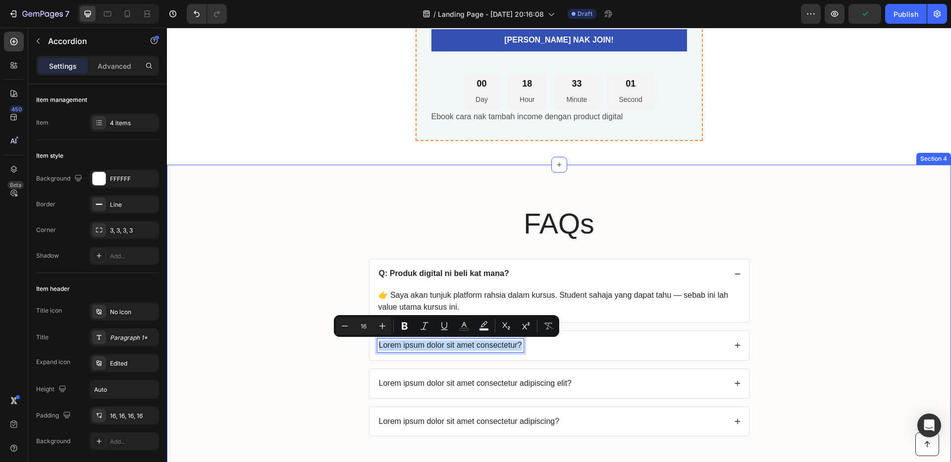
drag, startPoint x: 517, startPoint y: 346, endPoint x: 378, endPoint y: 345, distance: 139.1
click at [362, 343] on div "FAQs Heading Q: Produk digital ni beli kat mana? 👉 Saya akan tunjuk platform ra…" at bounding box center [559, 328] width 764 height 248
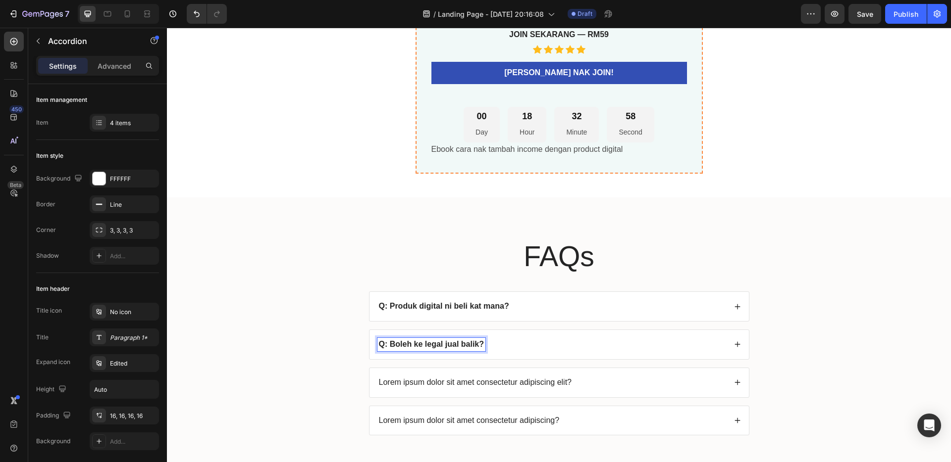
scroll to position [3494, 0]
click at [522, 339] on div "Q: Boleh ke legal jual balik?" at bounding box center [551, 345] width 349 height 13
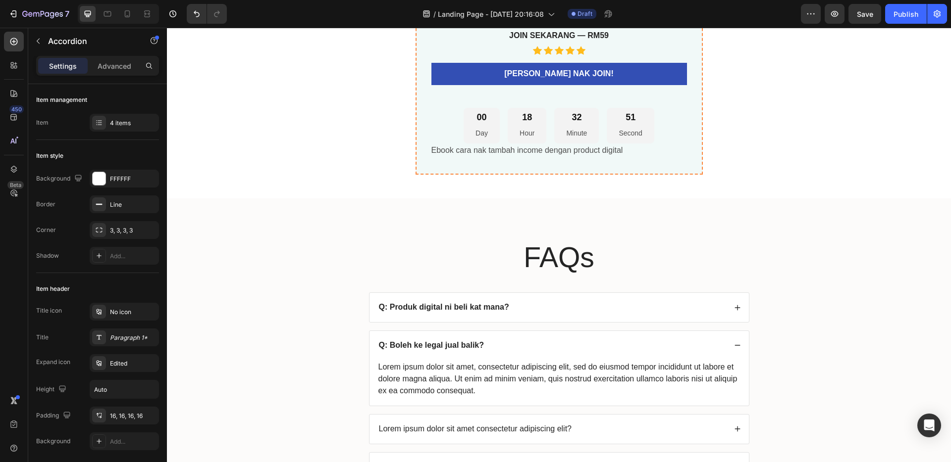
click at [522, 339] on div "Q: Boleh ke legal jual balik?" at bounding box center [551, 345] width 349 height 13
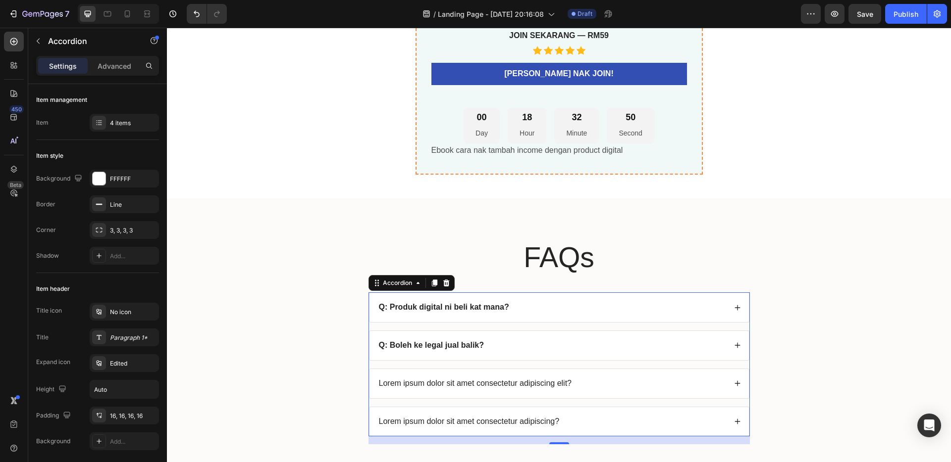
click at [502, 346] on div "Q: Boleh ke legal jual balik?" at bounding box center [551, 345] width 349 height 13
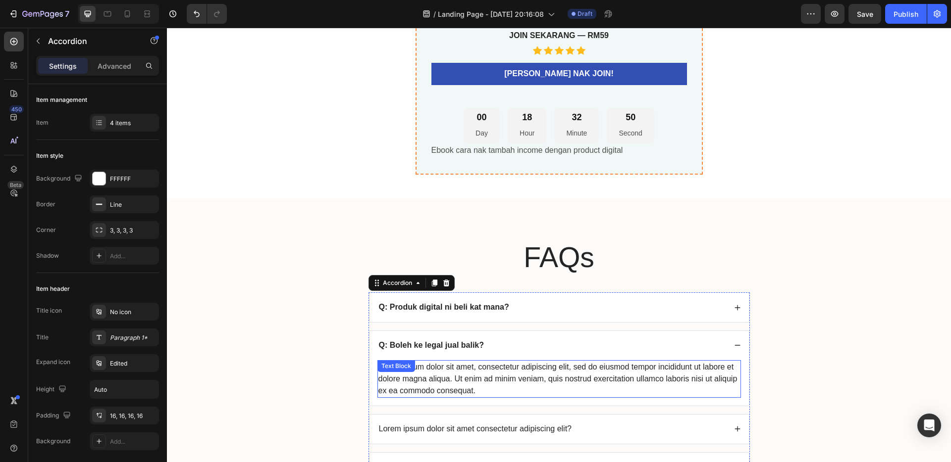
click at [484, 371] on div "Lorem ipsum dolor sit amet, consectetur adipiscing elit, sed do eiusmod tempor …" at bounding box center [558, 379] width 363 height 38
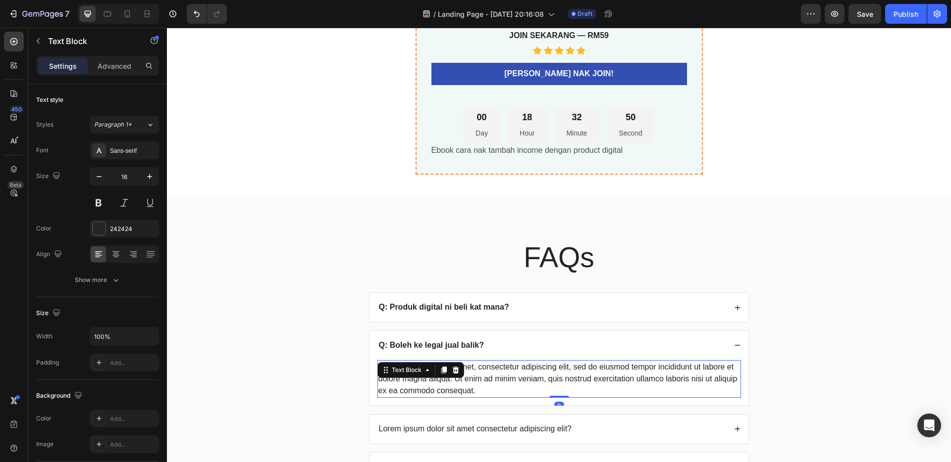
click at [476, 392] on div "Lorem ipsum dolor sit amet, consectetur adipiscing elit, sed do eiusmod tempor …" at bounding box center [558, 379] width 363 height 38
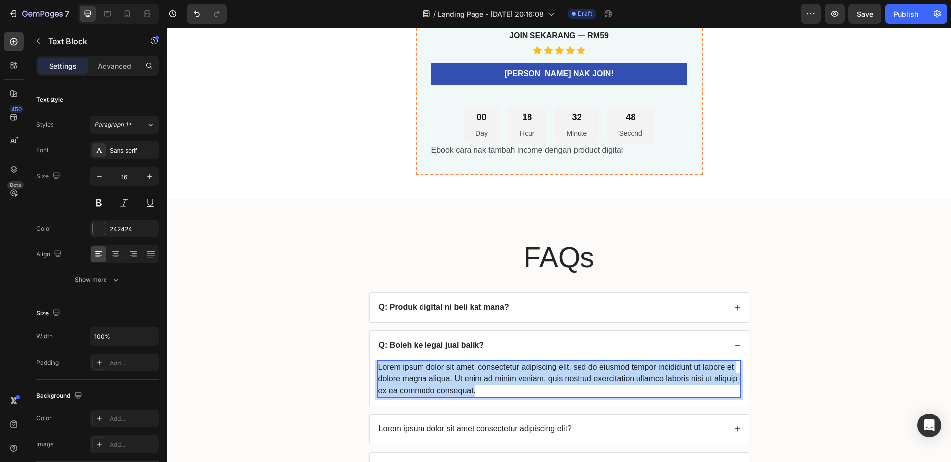
drag, startPoint x: 476, startPoint y: 392, endPoint x: 374, endPoint y: 366, distance: 105.2
click at [378, 366] on p "Lorem ipsum dolor sit amet, consectetur adipiscing elit, sed do eiusmod tempor …" at bounding box center [558, 379] width 361 height 36
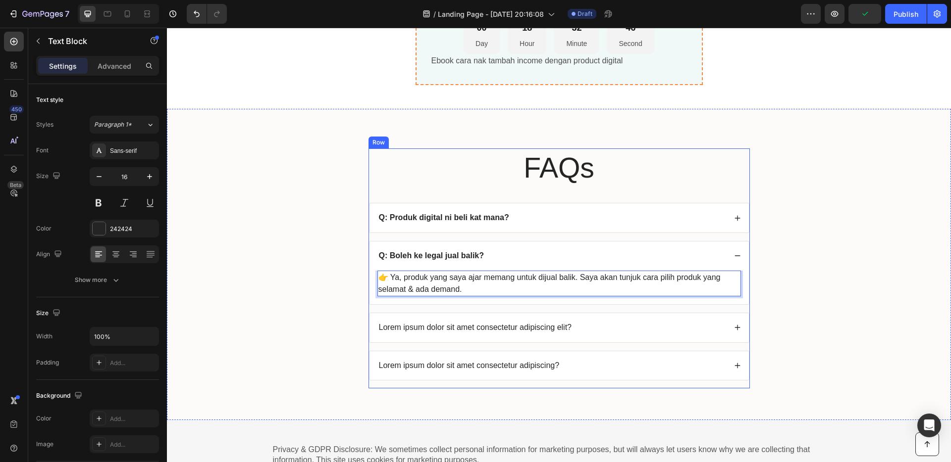
scroll to position [3584, 0]
click at [486, 325] on p "Lorem ipsum dolor sit amet consectetur adipiscing elit?" at bounding box center [475, 327] width 193 height 10
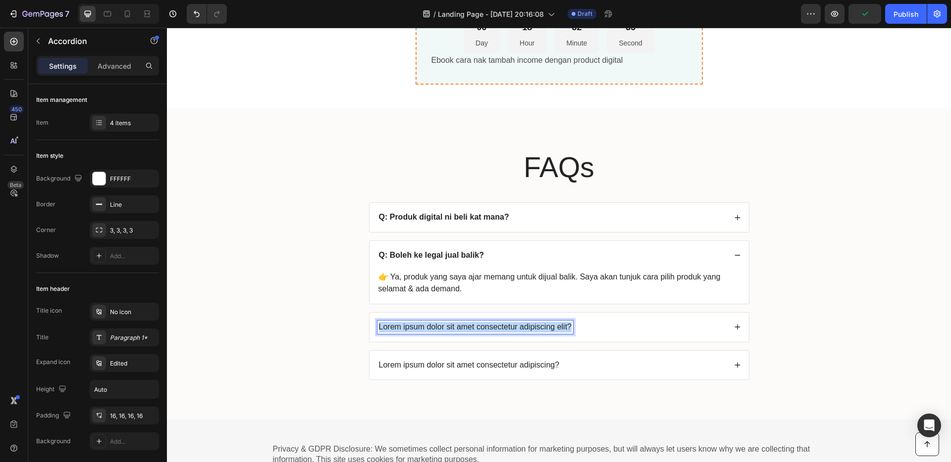
drag, startPoint x: 566, startPoint y: 328, endPoint x: 374, endPoint y: 326, distance: 192.1
click at [369, 327] on div "Lorem ipsum dolor sit amet consectetur adipiscing elit?" at bounding box center [558, 327] width 379 height 29
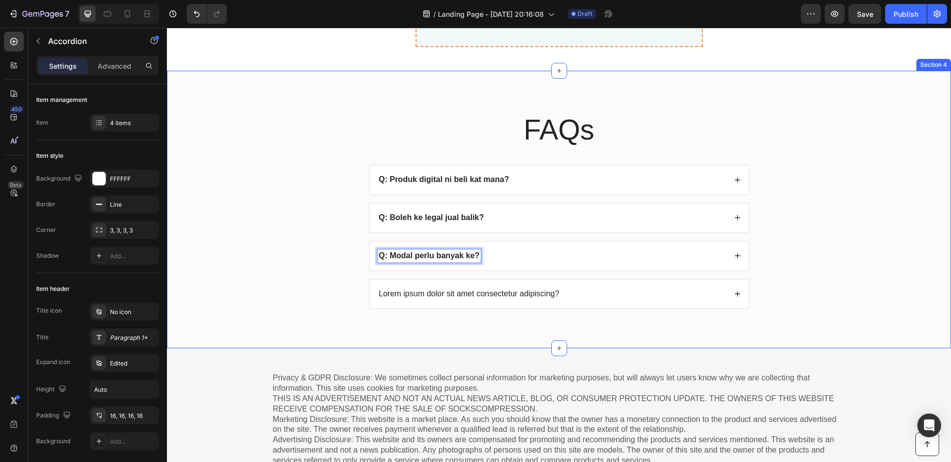
scroll to position [3634, 0]
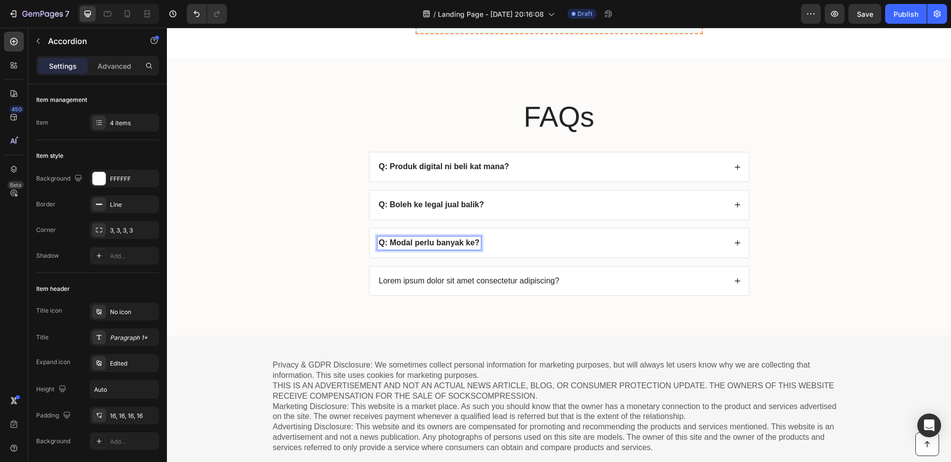
click at [497, 248] on div "Q: Modal perlu banyak ke?" at bounding box center [551, 243] width 349 height 13
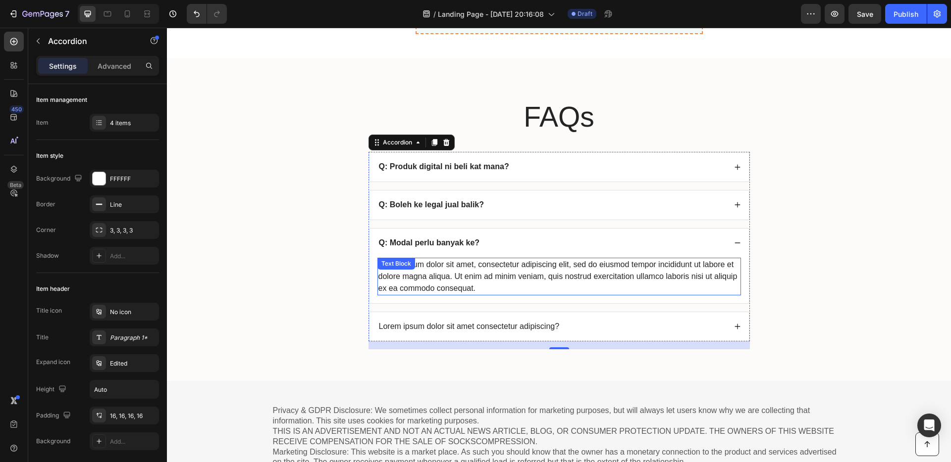
click at [484, 275] on div "Lorem ipsum dolor sit amet, consectetur adipiscing elit, sed do eiusmod tempor …" at bounding box center [558, 277] width 363 height 38
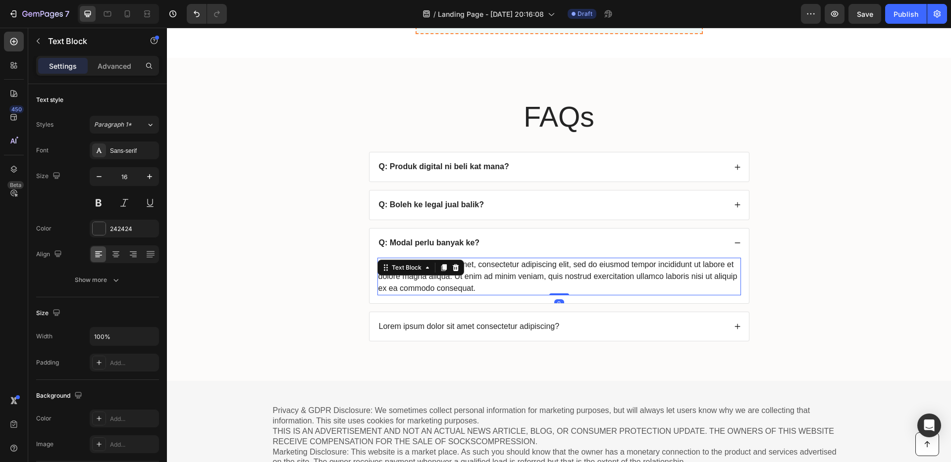
click at [481, 284] on div "Lorem ipsum dolor sit amet, consectetur adipiscing elit, sed do eiusmod tempor …" at bounding box center [558, 277] width 363 height 38
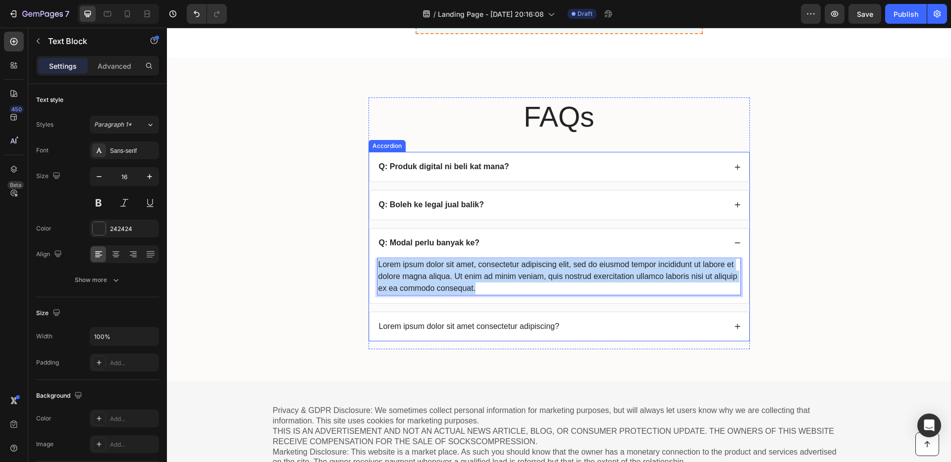
drag, startPoint x: 480, startPoint y: 288, endPoint x: 370, endPoint y: 263, distance: 112.7
click at [370, 263] on div "Lorem ipsum dolor sit amet, consectetur adipiscing elit, sed do eiusmod tempor …" at bounding box center [558, 281] width 379 height 46
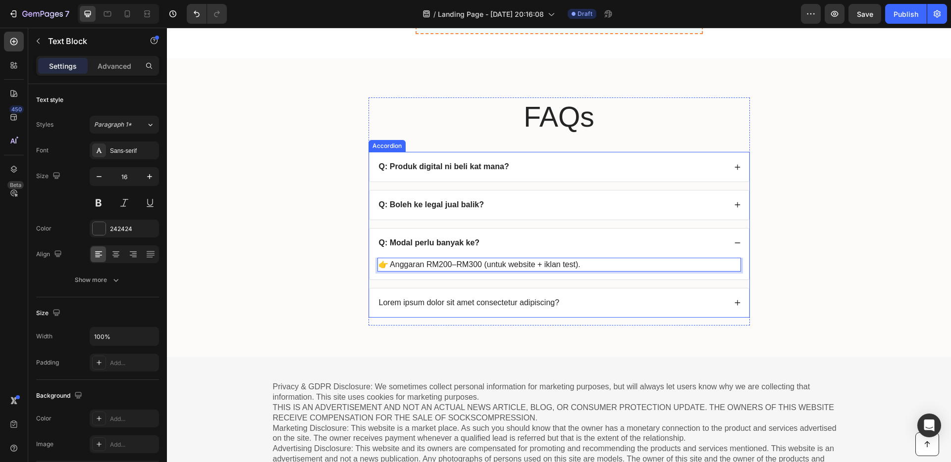
click at [521, 302] on p "Lorem ipsum dolor sit amet consectetur adipiscing?" at bounding box center [469, 303] width 181 height 10
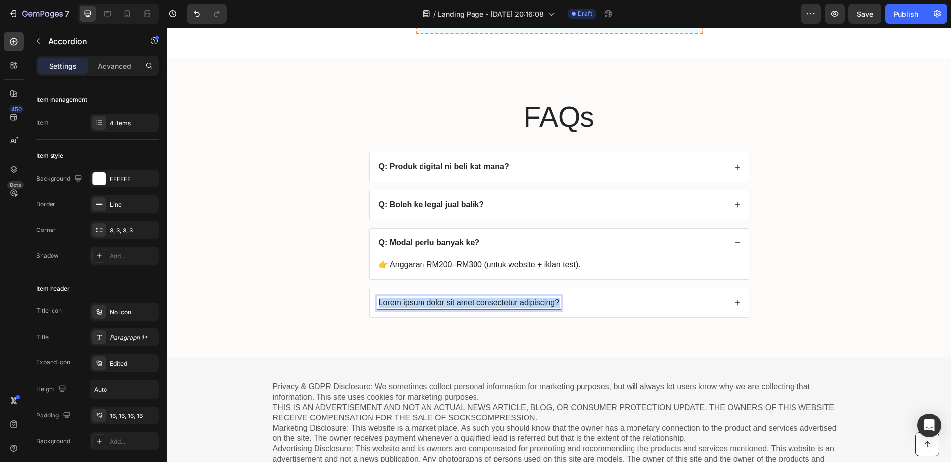
drag, startPoint x: 555, startPoint y: 304, endPoint x: 411, endPoint y: 299, distance: 143.7
click at [410, 299] on p "Lorem ipsum dolor sit amet consectetur adipiscing?" at bounding box center [469, 303] width 181 height 10
click at [498, 304] on p "Lorem ipsum dolor sit amet consectetur adipiscing?" at bounding box center [469, 303] width 181 height 10
click at [554, 304] on p "Lorem ipsum dolor sit amet consectetur adipiscing?" at bounding box center [469, 303] width 181 height 10
drag, startPoint x: 556, startPoint y: 304, endPoint x: 380, endPoint y: 303, distance: 175.3
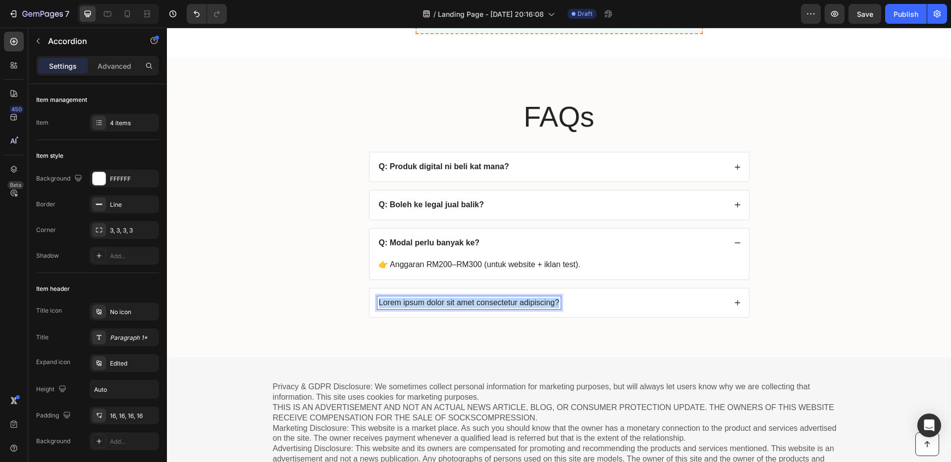
click at [371, 303] on div "Lorem ipsum dolor sit amet consectetur adipiscing?" at bounding box center [558, 303] width 379 height 29
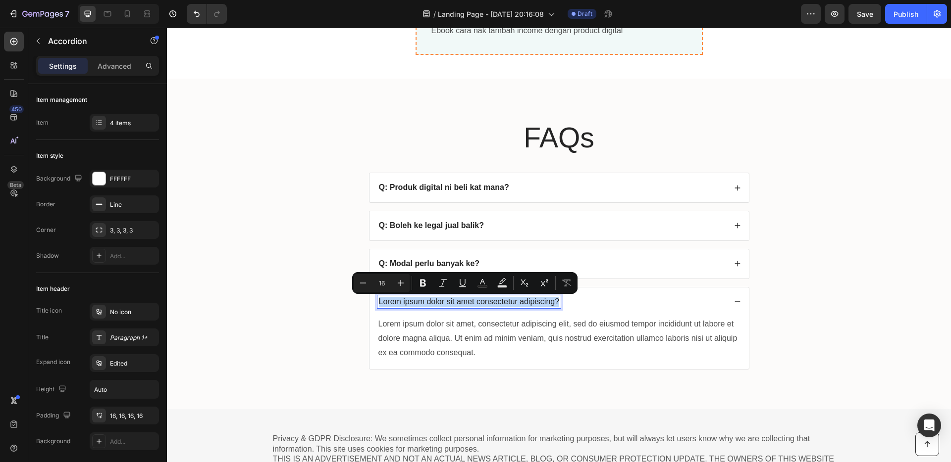
scroll to position [3612, 0]
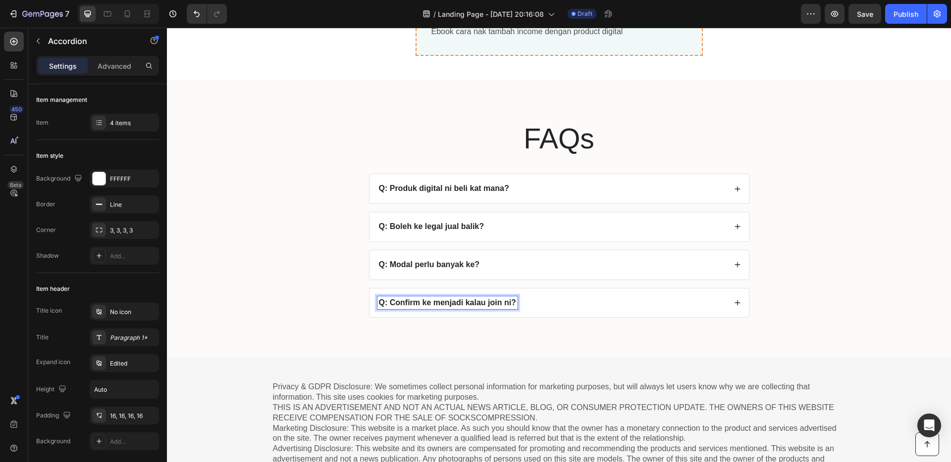
click at [456, 303] on strong "Q: Confirm ke menjadi kalau join ni?" at bounding box center [447, 303] width 137 height 8
click at [556, 304] on div "Q: Confirm ke menjadi kalau join ni?" at bounding box center [551, 303] width 349 height 13
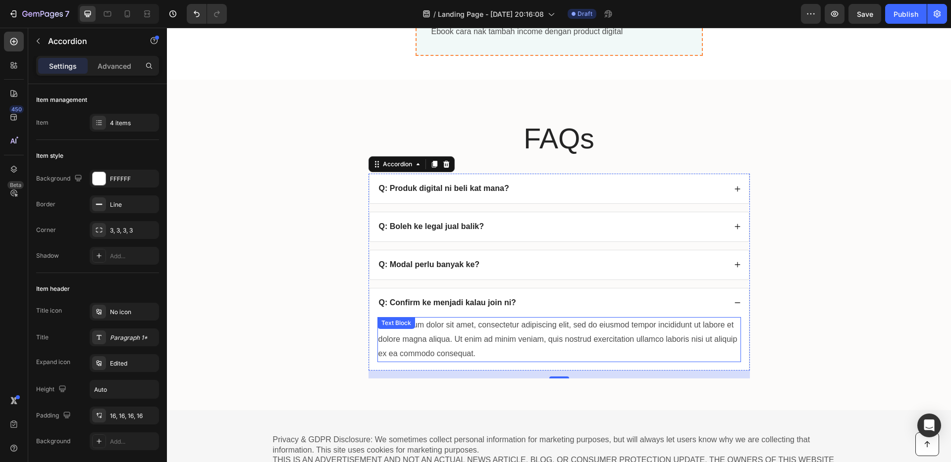
click at [467, 336] on div "Lorem ipsum dolor sit amet, consectetur adipiscing elit, sed do eiusmod tempor …" at bounding box center [558, 339] width 363 height 45
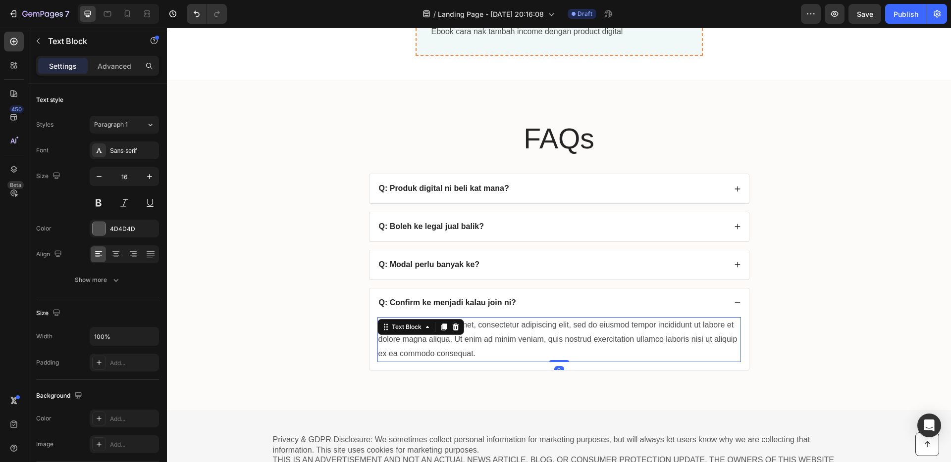
click at [473, 355] on div "Lorem ipsum dolor sit amet, consectetur adipiscing elit, sed do eiusmod tempor …" at bounding box center [558, 339] width 363 height 45
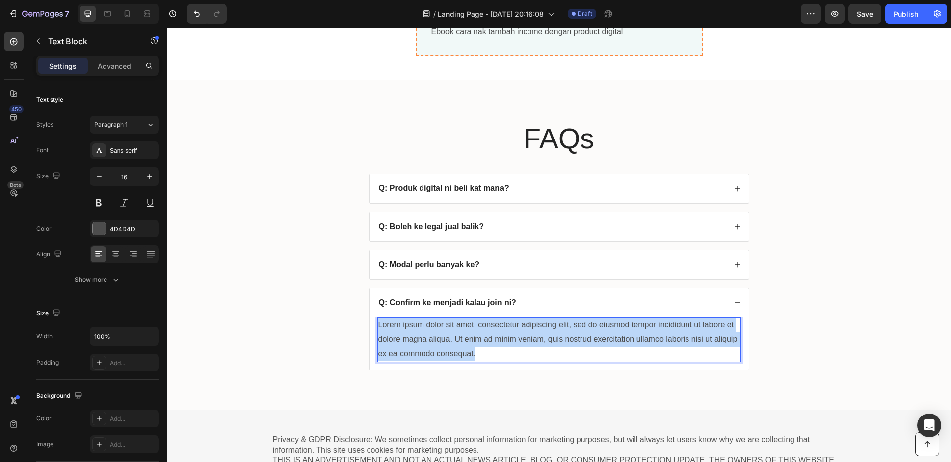
drag, startPoint x: 475, startPoint y: 354, endPoint x: 376, endPoint y: 323, distance: 103.7
click at [378, 323] on p "Lorem ipsum dolor sit amet, consectetur adipiscing elit, sed do eiusmod tempor …" at bounding box center [558, 339] width 361 height 43
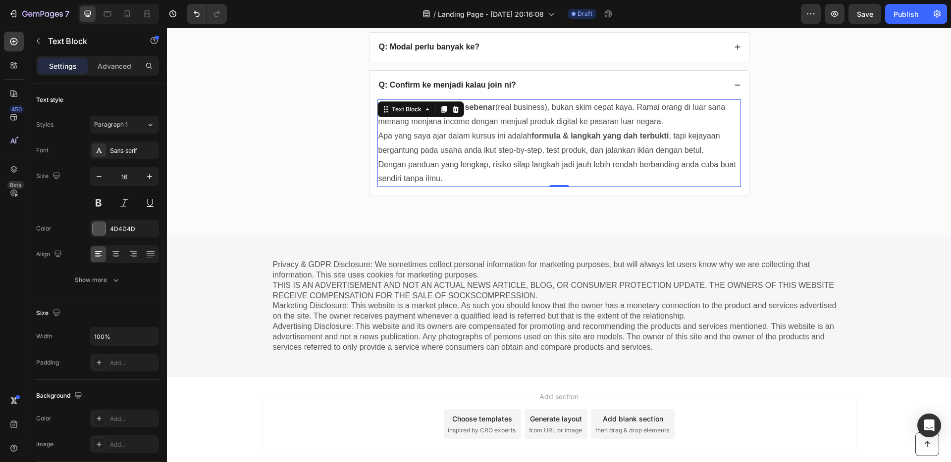
scroll to position [3864, 0]
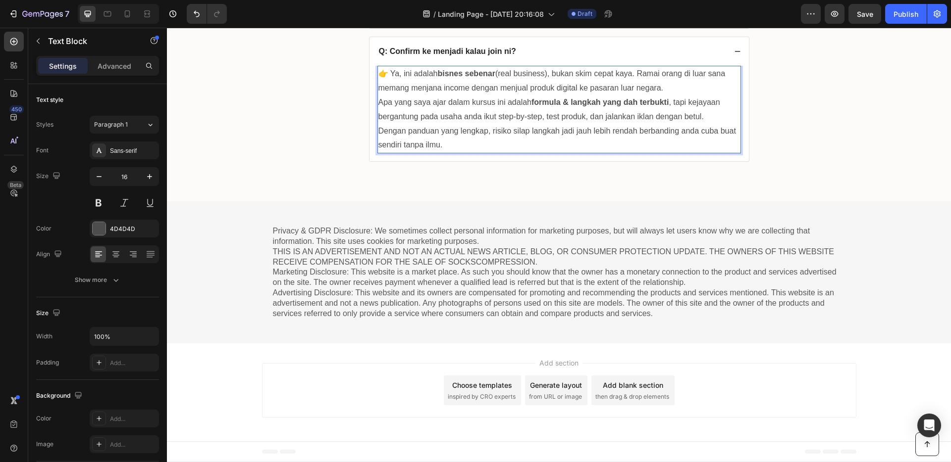
click at [508, 280] on p "Privacy & GDPR Disclosure: We sometimes collect personal information for market…" at bounding box center [559, 272] width 572 height 93
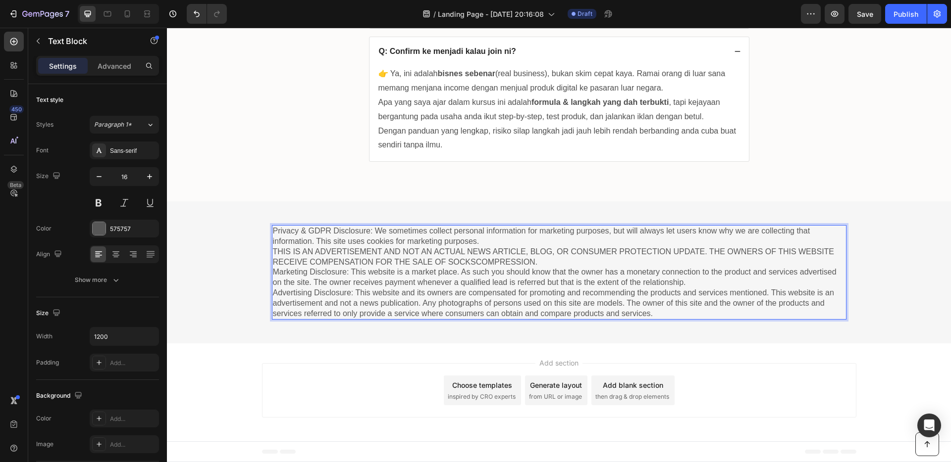
click at [647, 307] on p "Privacy & GDPR Disclosure: We sometimes collect personal information for market…" at bounding box center [559, 272] width 572 height 93
click at [656, 313] on p "Privacy & GDPR Disclosure: We sometimes collect personal information for market…" at bounding box center [559, 272] width 572 height 93
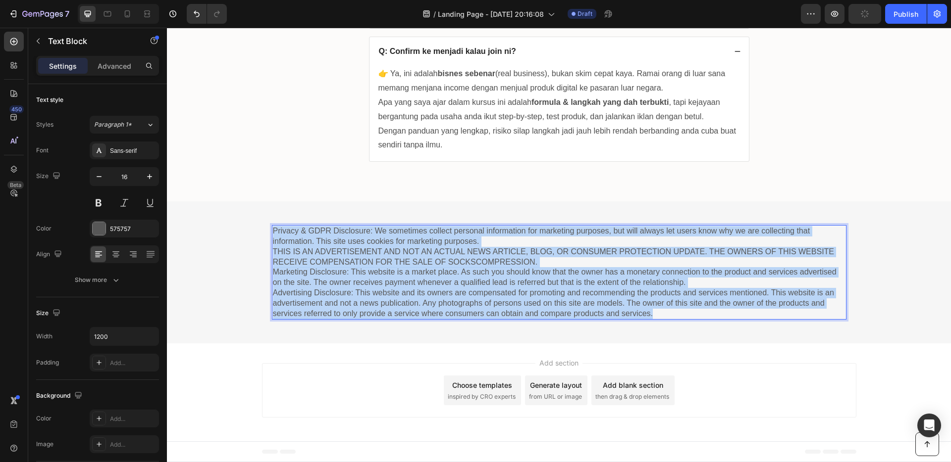
drag, startPoint x: 654, startPoint y: 314, endPoint x: 270, endPoint y: 233, distance: 392.3
click at [273, 233] on p "Privacy & GDPR Disclosure: We sometimes collect personal information for market…" at bounding box center [559, 272] width 572 height 93
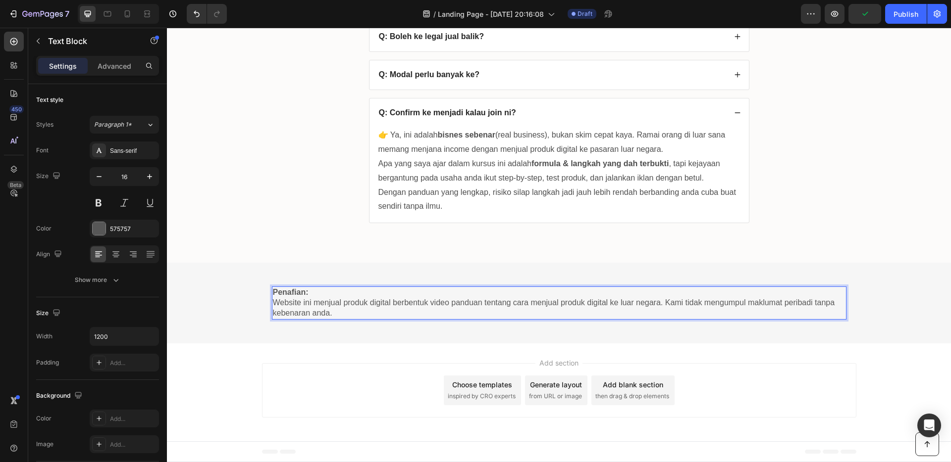
scroll to position [3803, 0]
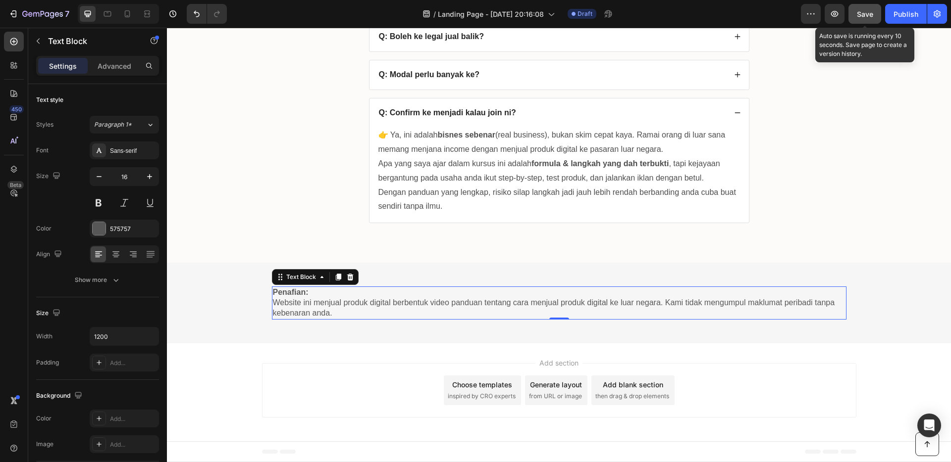
click at [870, 19] on div "Save" at bounding box center [865, 14] width 16 height 10
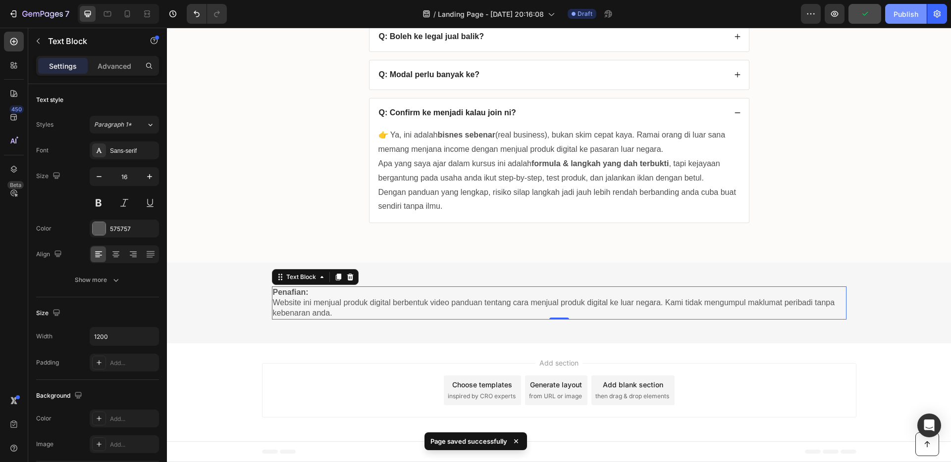
click at [908, 19] on div "Publish" at bounding box center [905, 14] width 25 height 10
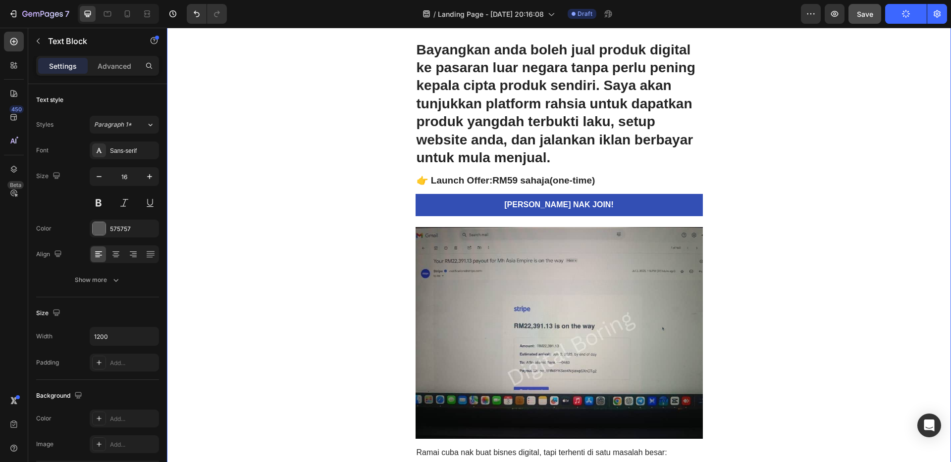
scroll to position [0, 0]
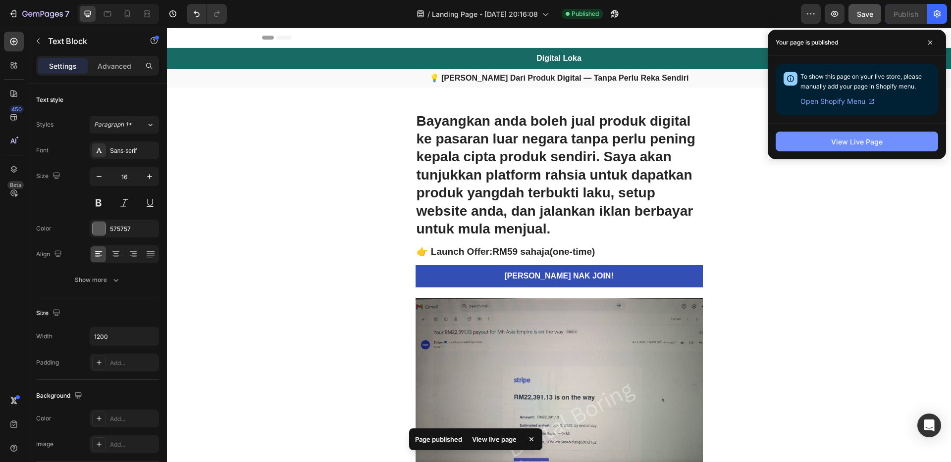
click at [866, 148] on button "View Live Page" at bounding box center [856, 142] width 162 height 20
